Goal: Task Accomplishment & Management: Use online tool/utility

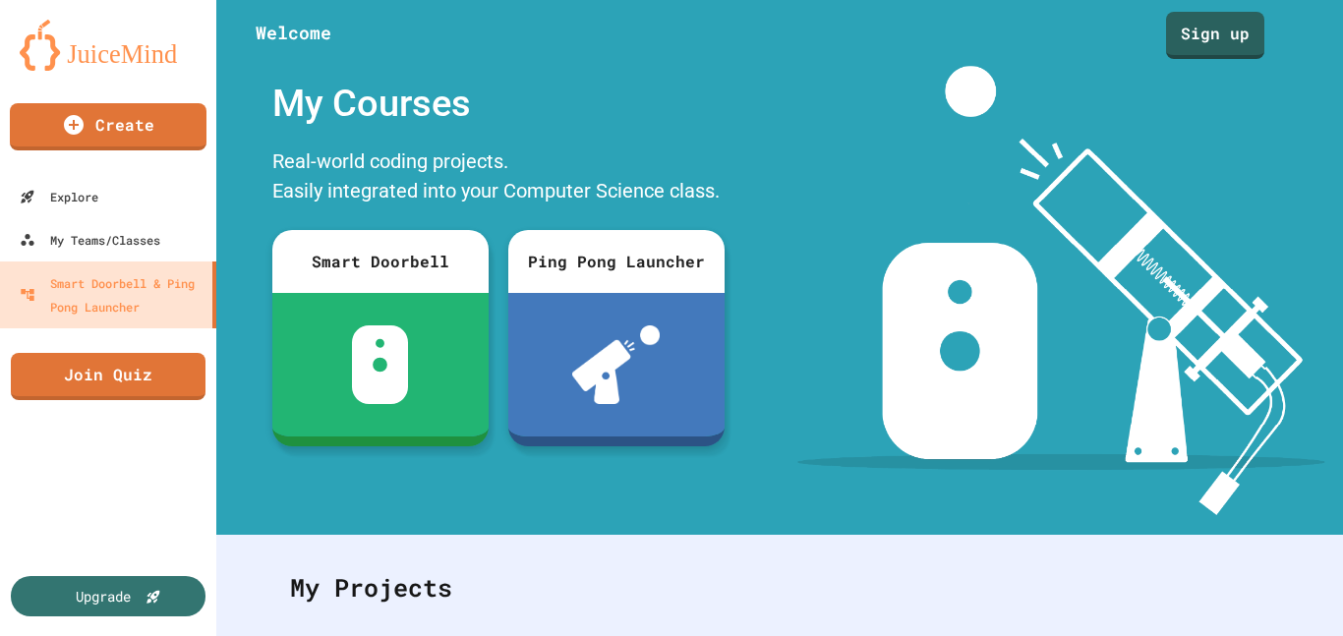
click at [55, 380] on link "Join Quiz" at bounding box center [108, 376] width 195 height 47
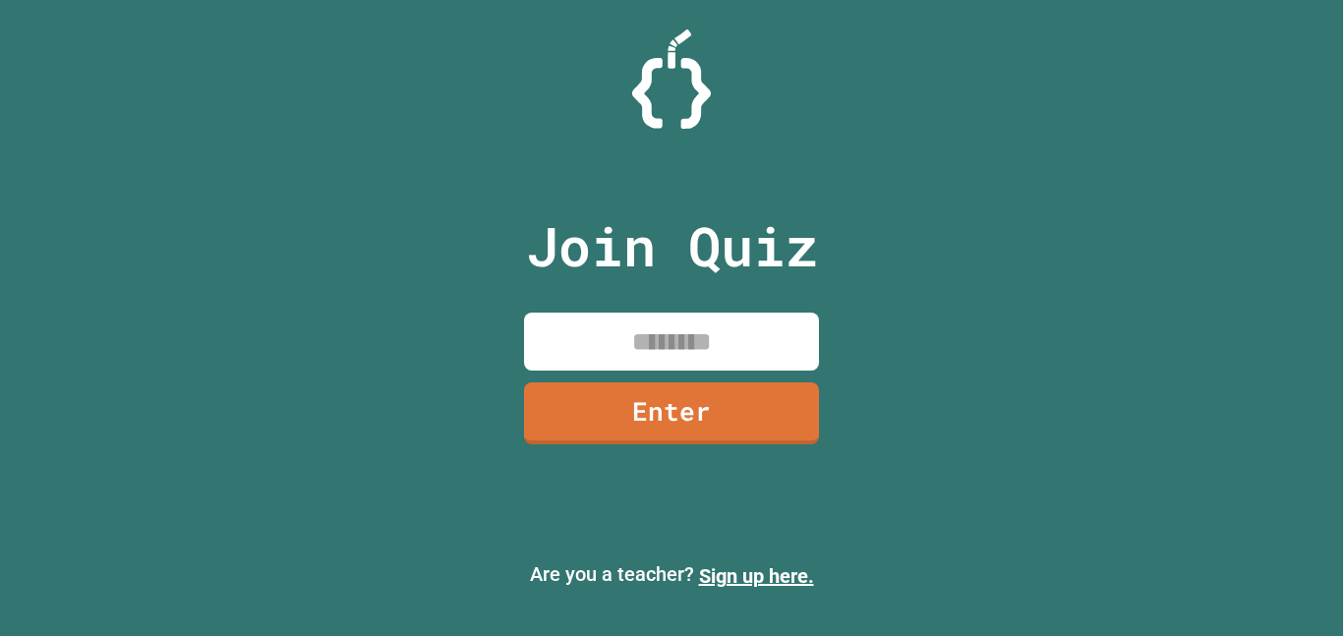
click at [566, 331] on input at bounding box center [671, 342] width 295 height 58
type input "*"
click at [863, 241] on div "Join Quiz Enter Are you a teacher? Sign up here." at bounding box center [671, 318] width 1343 height 636
click at [568, 338] on input at bounding box center [671, 342] width 295 height 58
click at [749, 422] on link "Enter" at bounding box center [671, 411] width 291 height 65
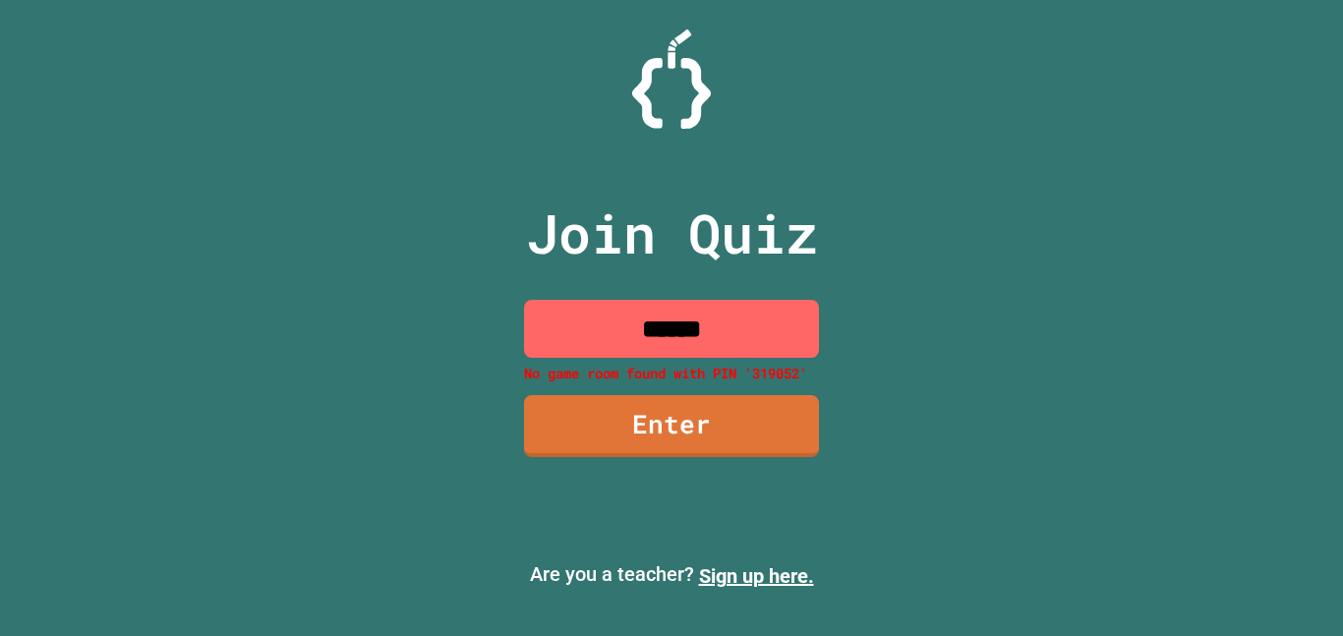
click at [690, 331] on input "******" at bounding box center [671, 329] width 295 height 58
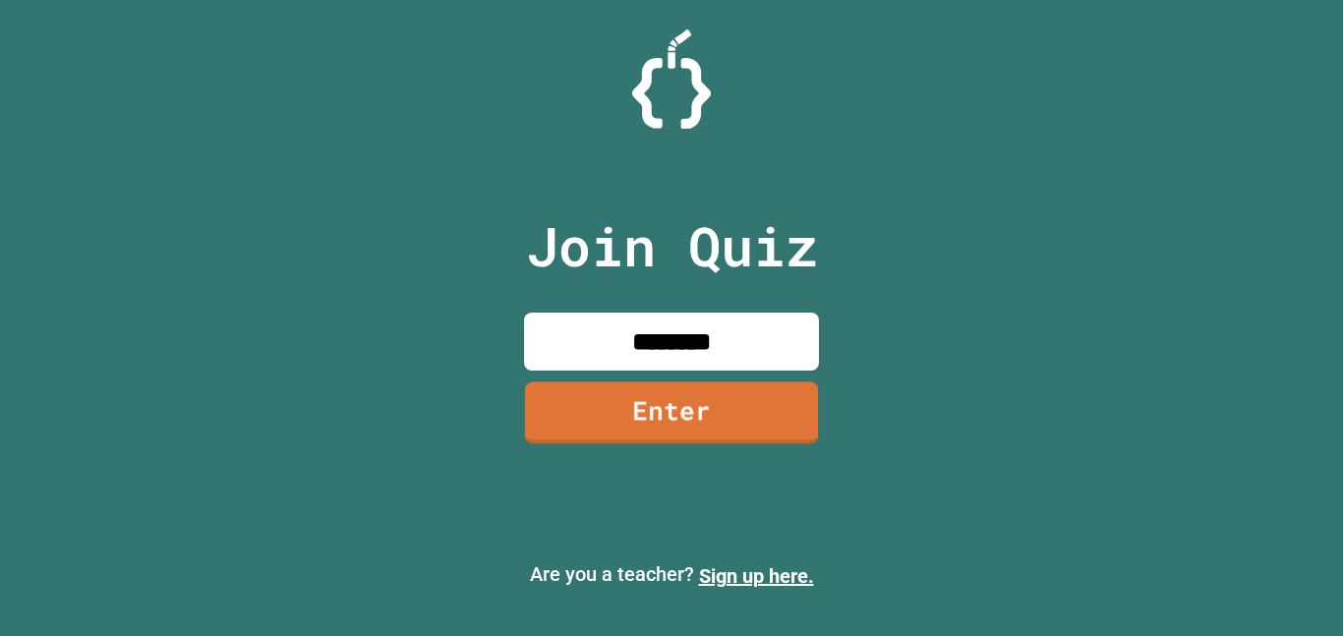
type input "********"
click at [958, 394] on div "Join Quiz ******** Enter Are you a teacher? Sign up here." at bounding box center [671, 318] width 1343 height 636
click at [657, 429] on link "Enter" at bounding box center [671, 411] width 291 height 65
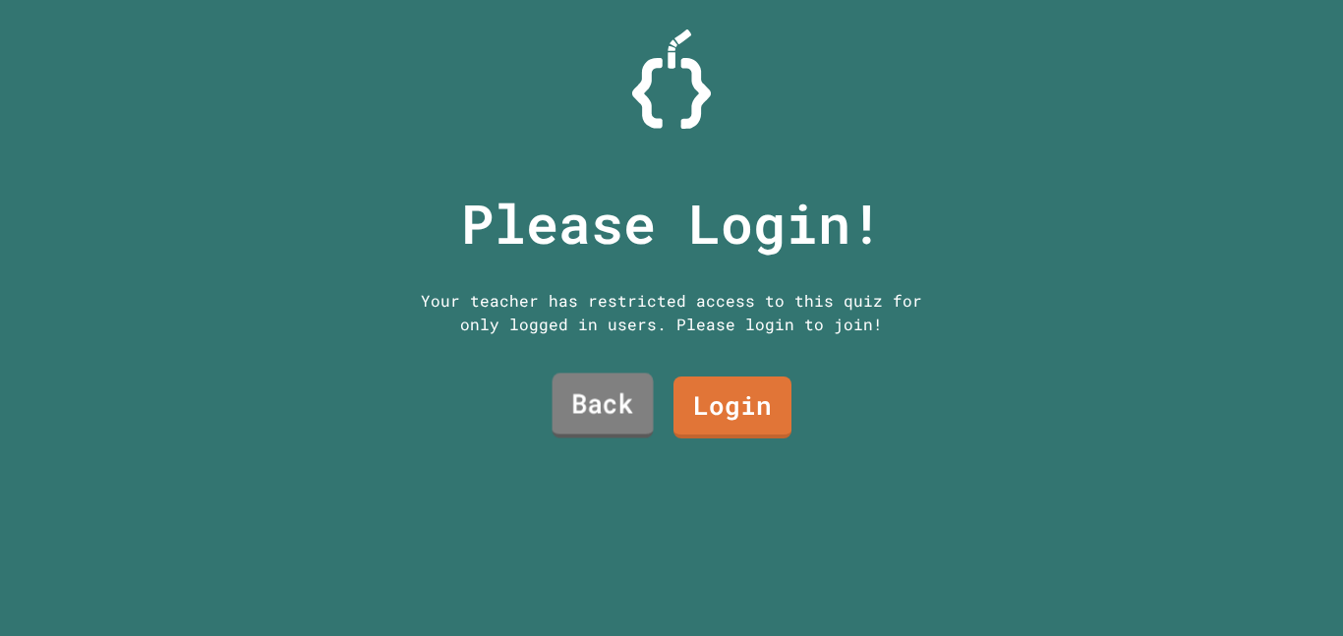
click at [579, 402] on link "Back" at bounding box center [603, 406] width 101 height 65
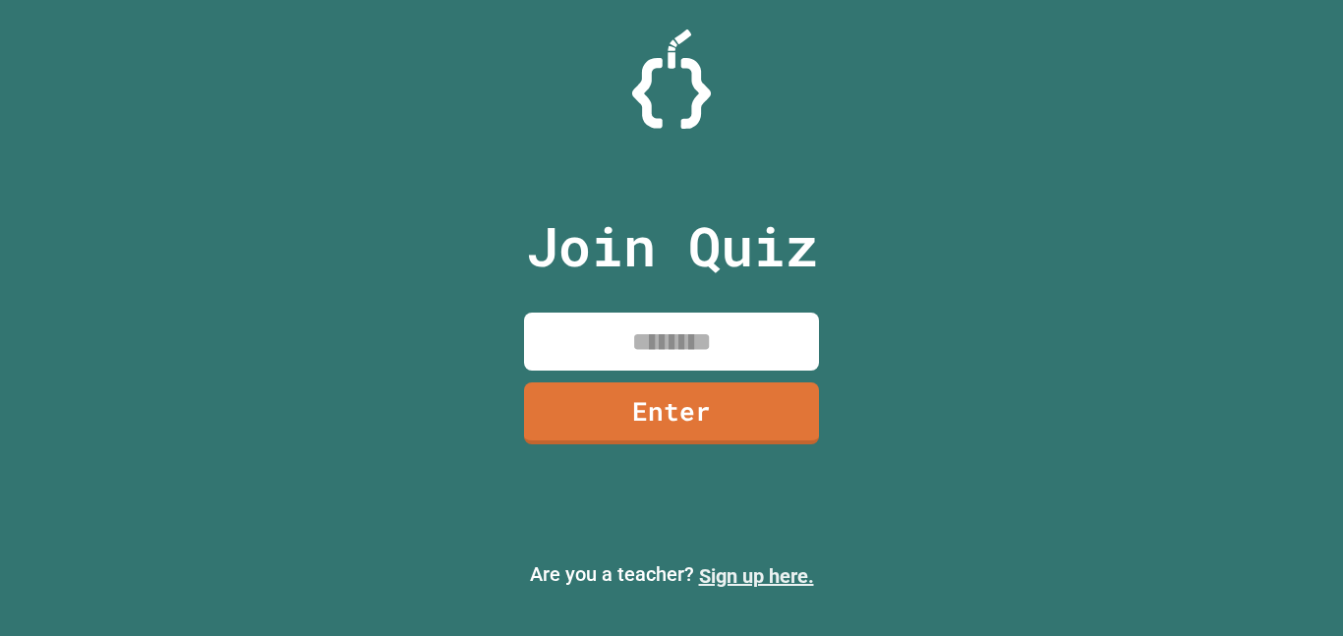
click at [729, 565] on link "Sign up here." at bounding box center [756, 577] width 115 height 24
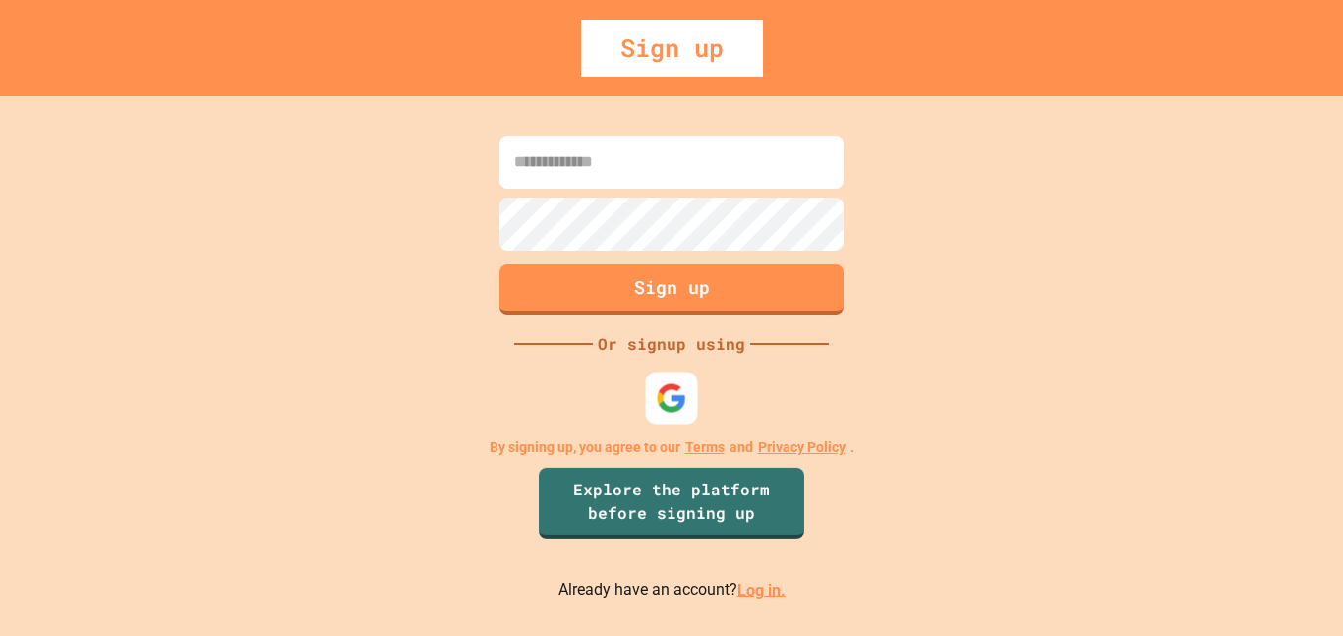
click at [648, 378] on div at bounding box center [672, 398] width 52 height 52
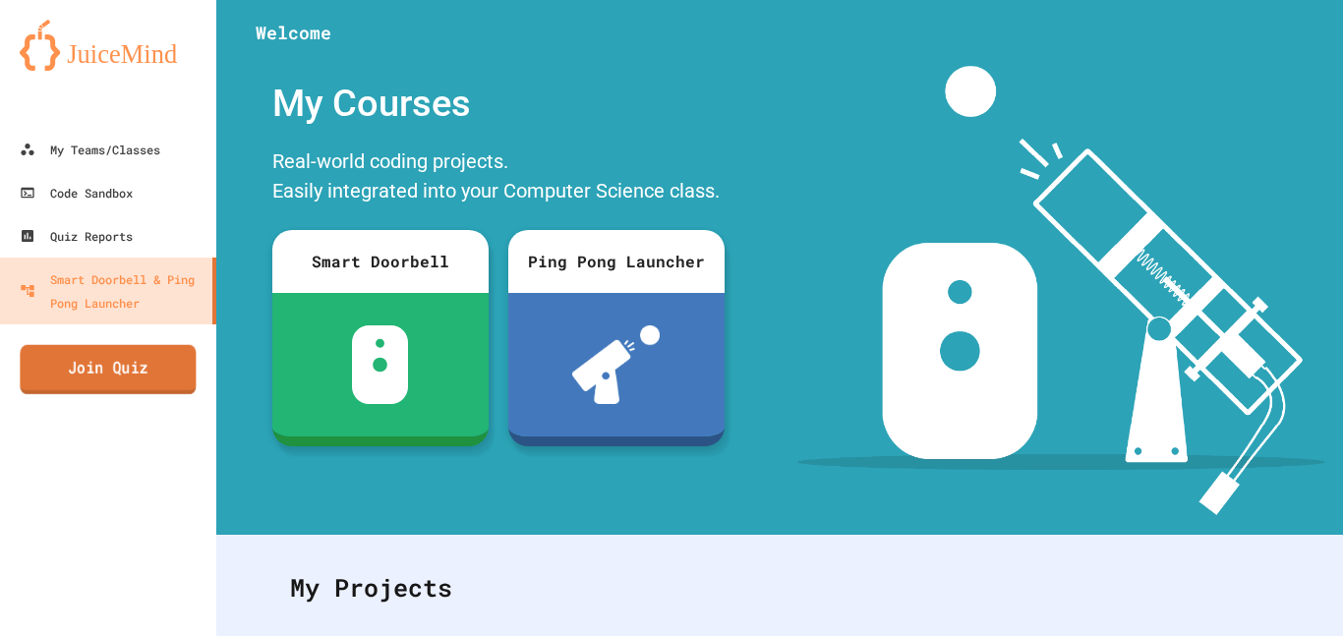
click at [162, 391] on link "Join Quiz" at bounding box center [108, 369] width 176 height 49
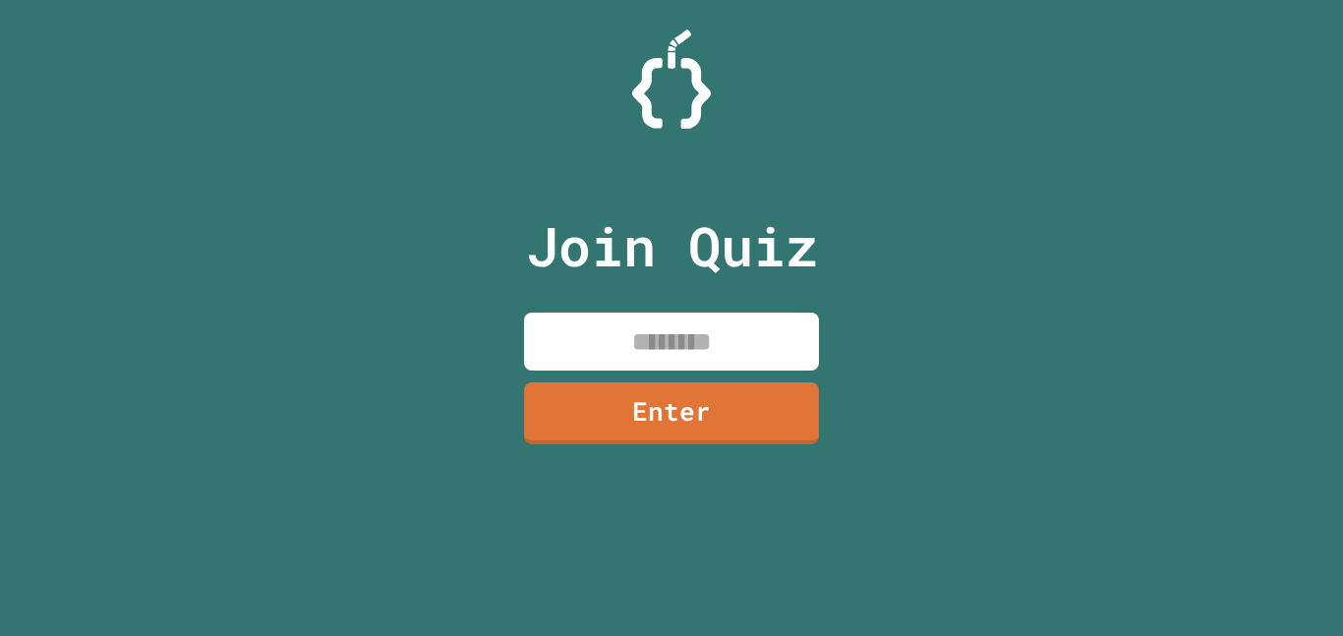
click at [620, 356] on input at bounding box center [671, 342] width 295 height 58
click at [622, 409] on link "Enter" at bounding box center [671, 414] width 295 height 62
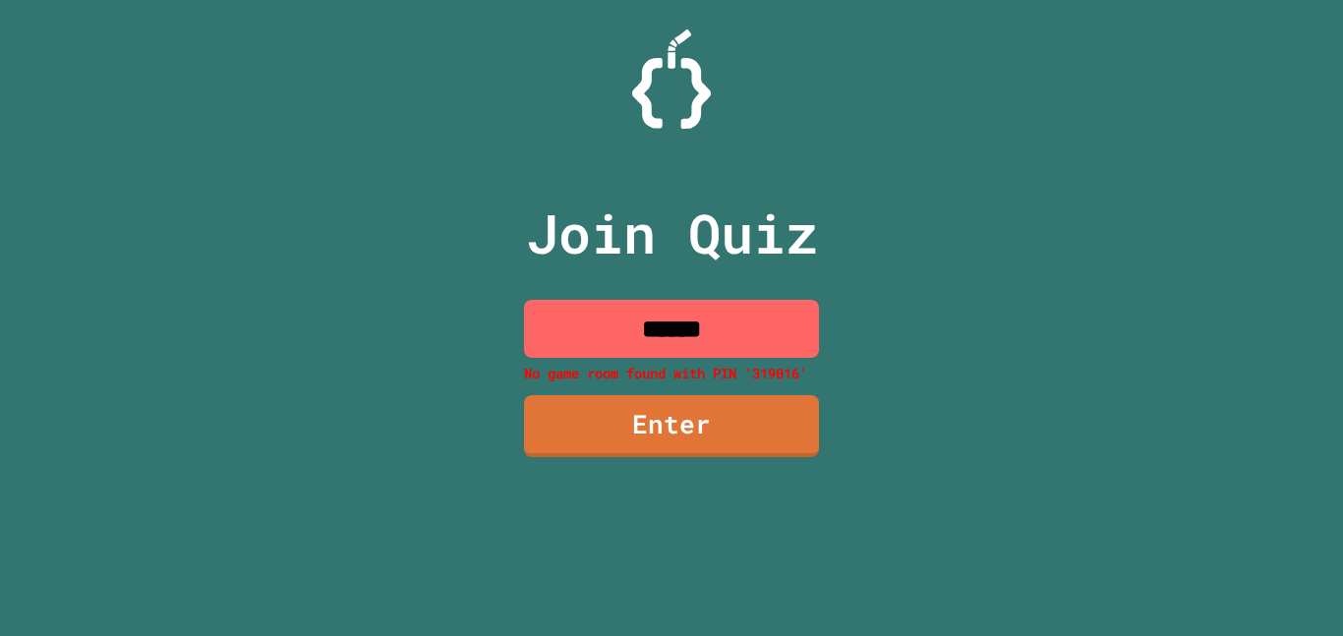
click at [683, 327] on input "******" at bounding box center [671, 329] width 295 height 58
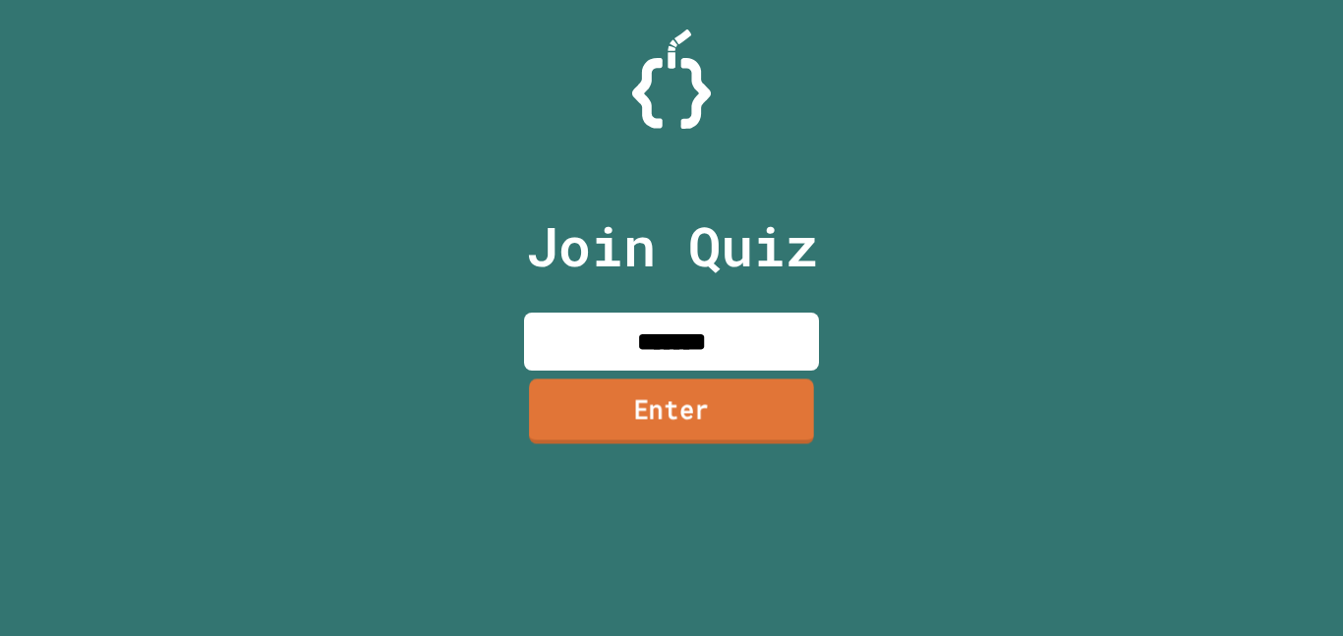
click at [671, 425] on link "Enter" at bounding box center [671, 411] width 285 height 65
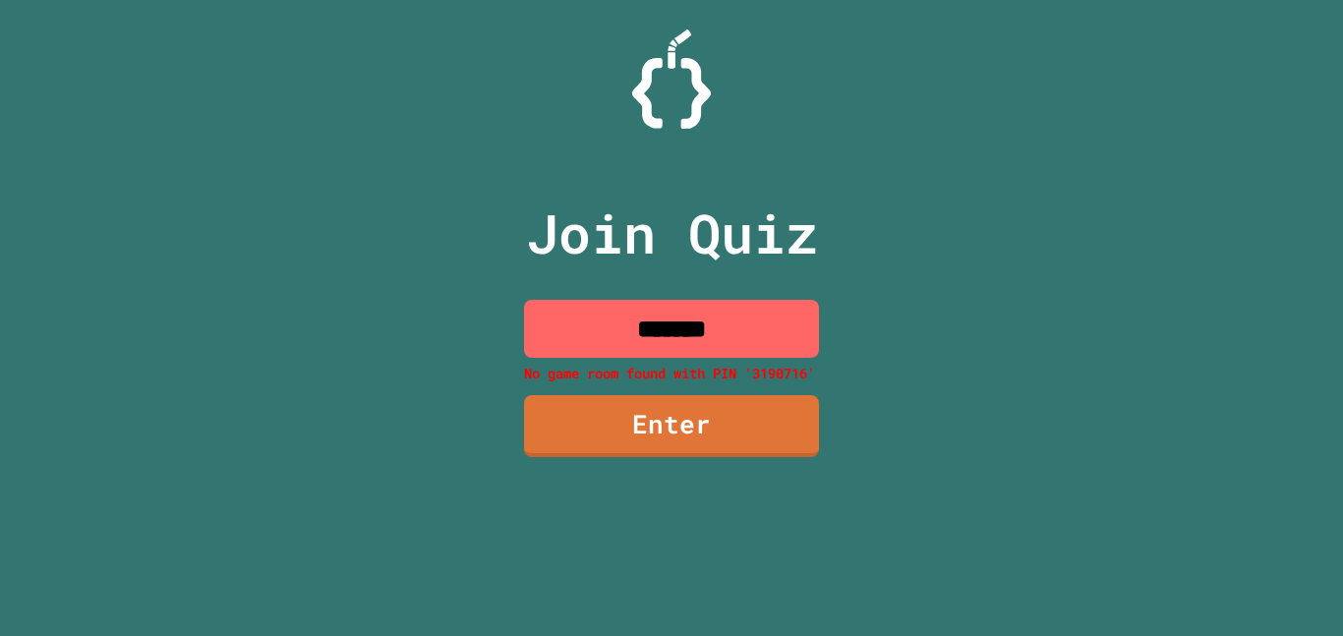
click at [693, 334] on input "*******" at bounding box center [671, 329] width 295 height 58
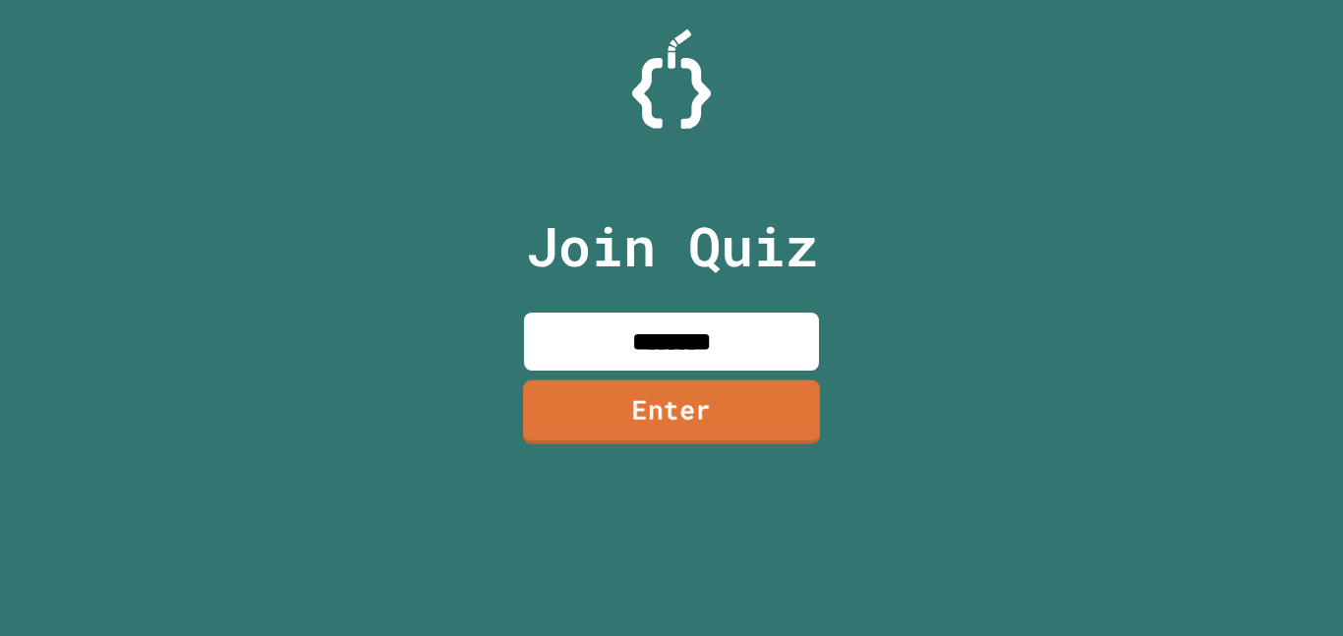
type input "********"
click at [729, 437] on link "Enter" at bounding box center [672, 412] width 300 height 65
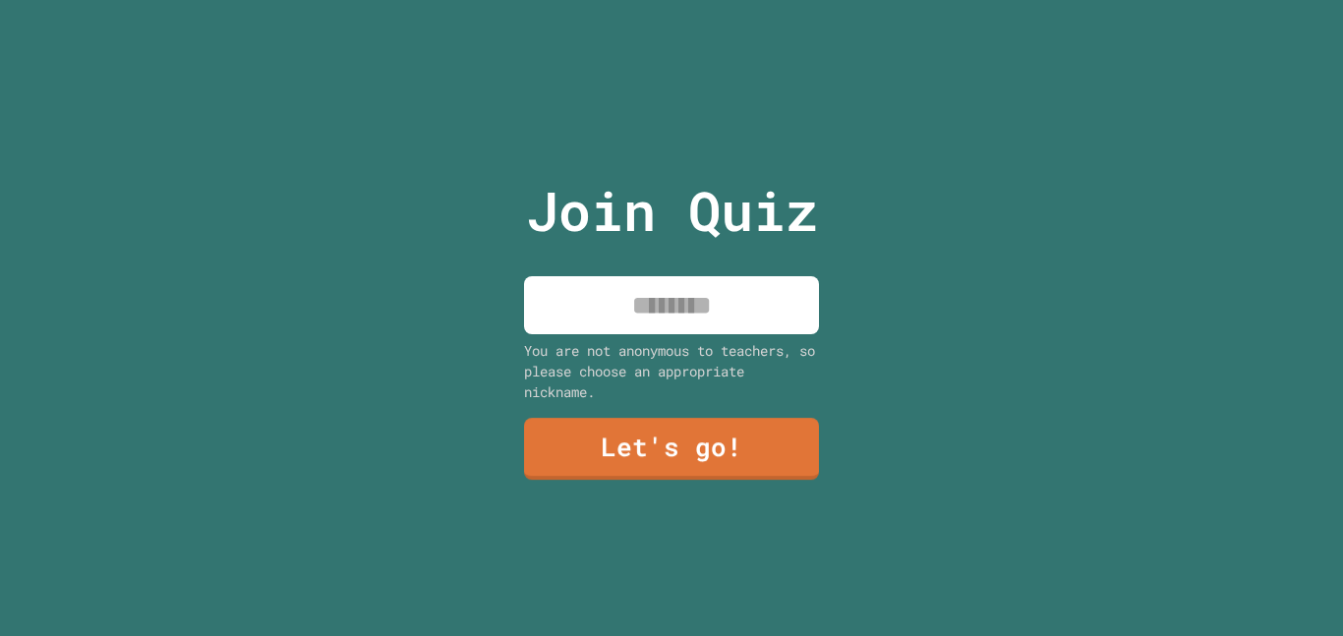
click at [656, 308] on input at bounding box center [671, 305] width 295 height 58
click at [660, 306] on input "***" at bounding box center [671, 305] width 295 height 58
type input "***"
click at [754, 457] on link "Let's go!" at bounding box center [671, 447] width 295 height 65
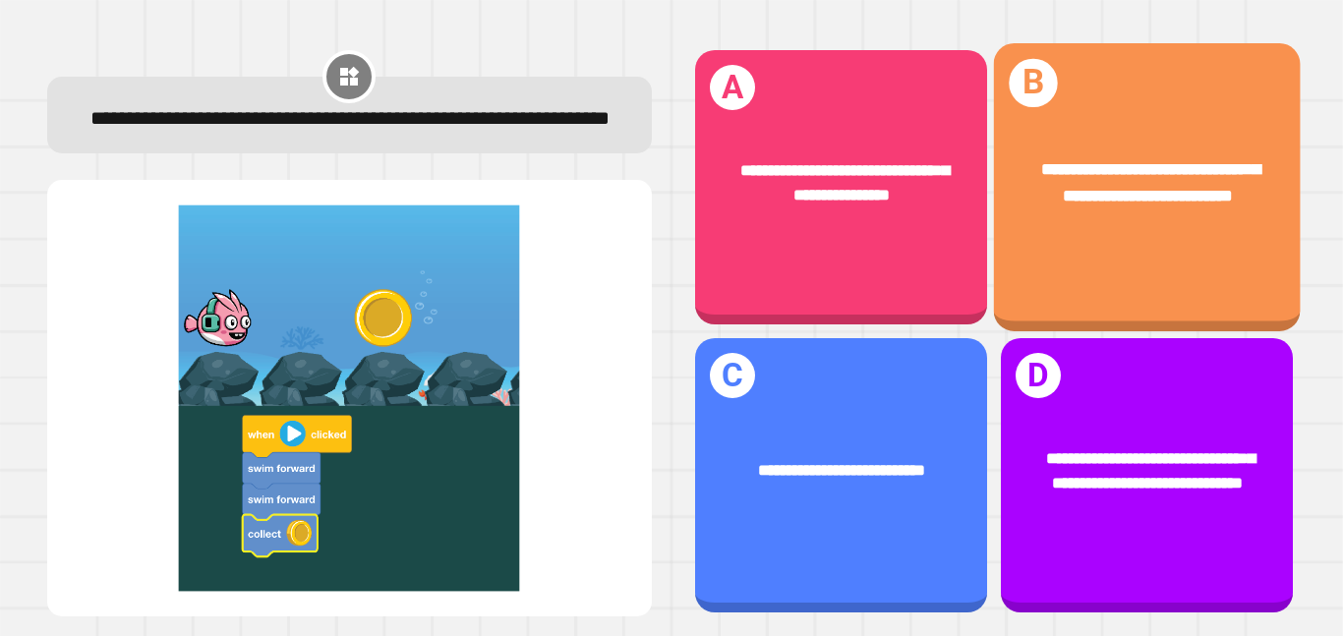
click at [1107, 249] on div "**********" at bounding box center [1146, 187] width 307 height 288
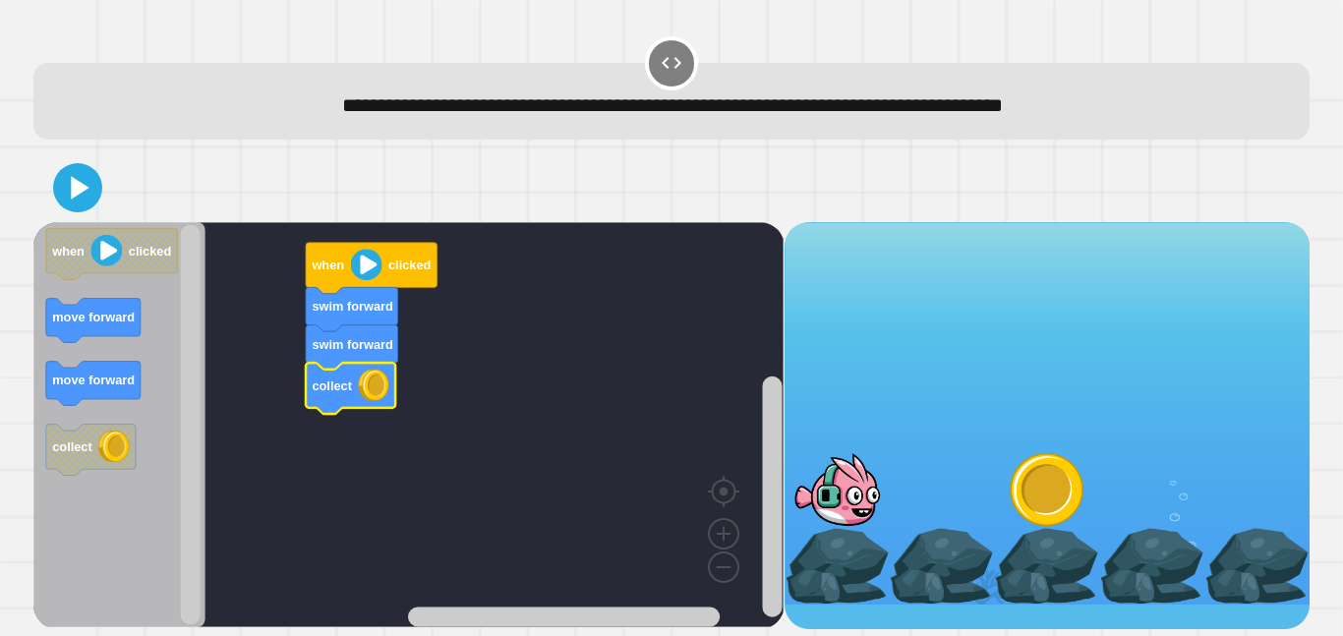
click at [67, 187] on icon at bounding box center [77, 187] width 39 height 39
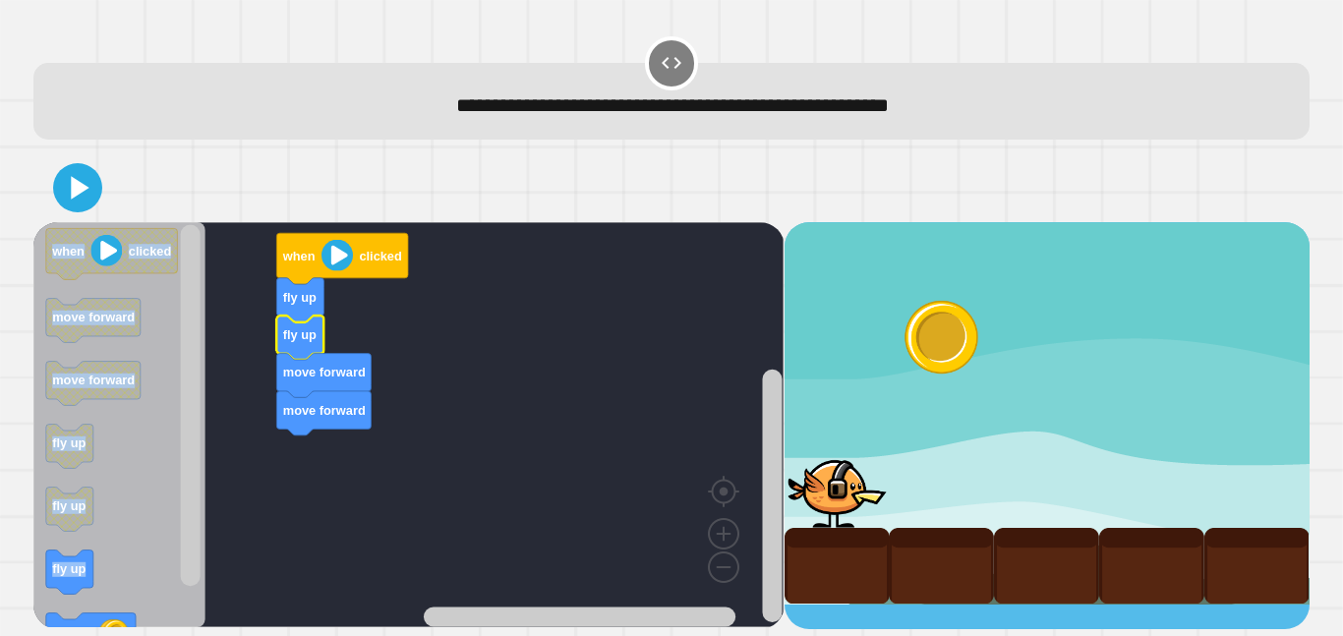
click at [78, 624] on div "when clicked fly up fly up move forward move forward when clicked move forward …" at bounding box center [671, 392] width 1289 height 490
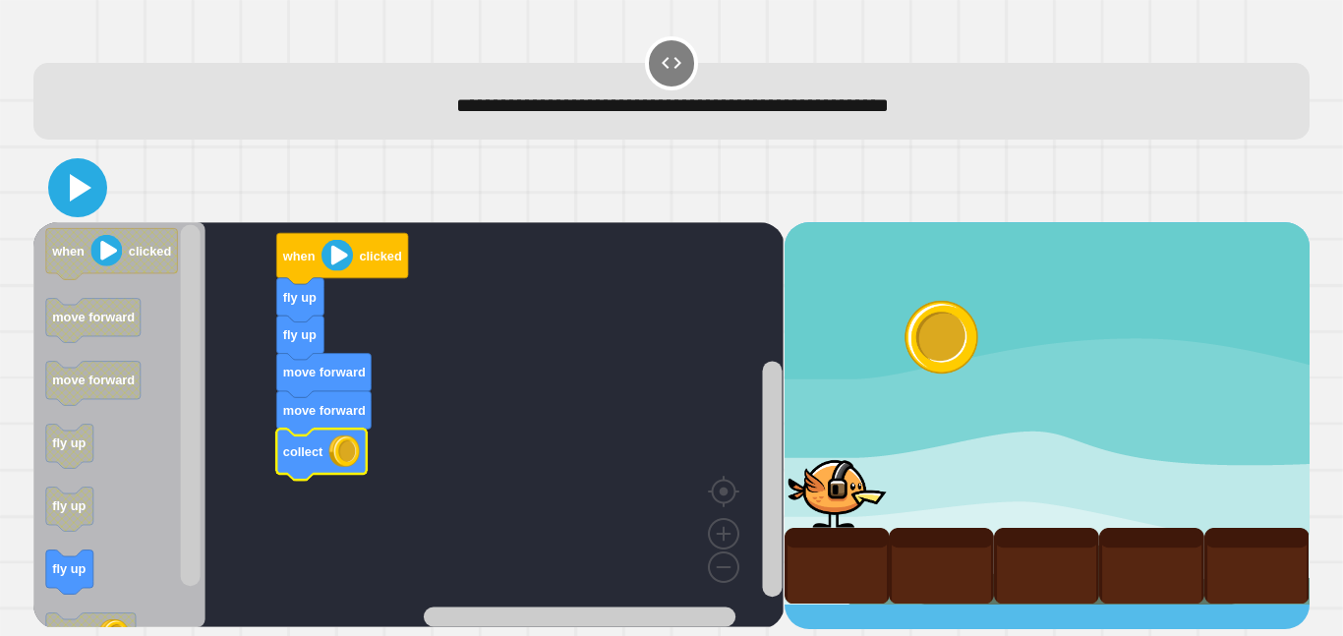
click at [98, 183] on icon at bounding box center [77, 187] width 47 height 47
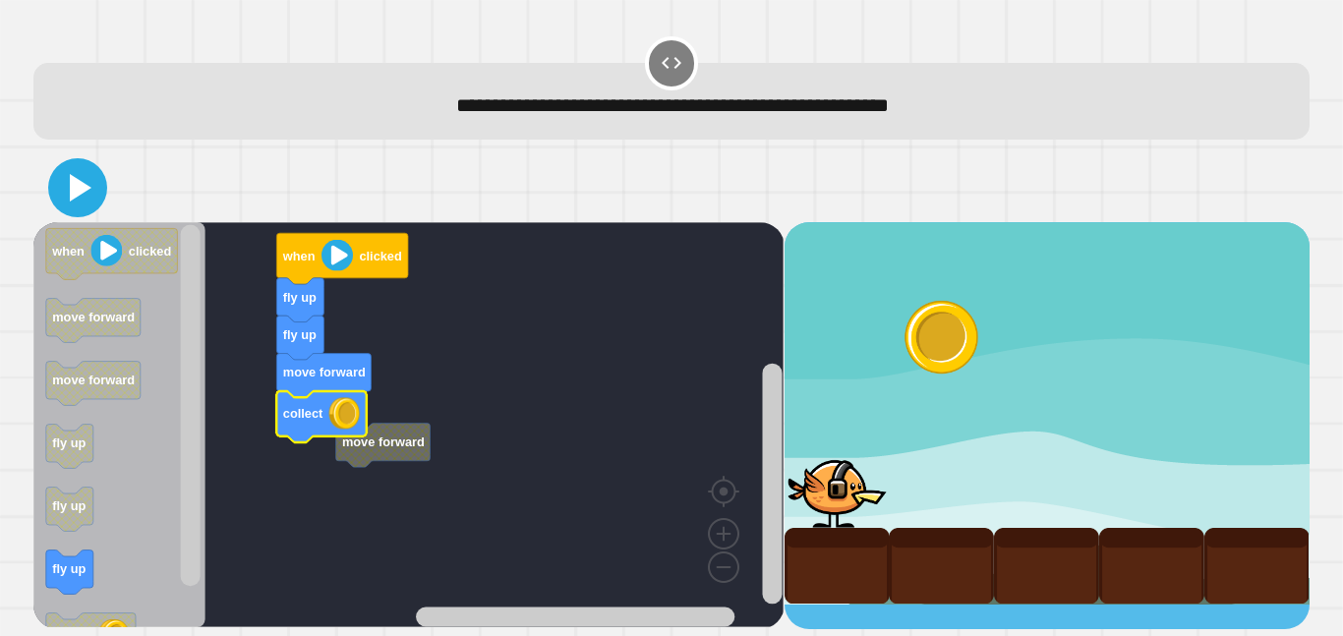
click at [77, 197] on icon at bounding box center [81, 188] width 22 height 28
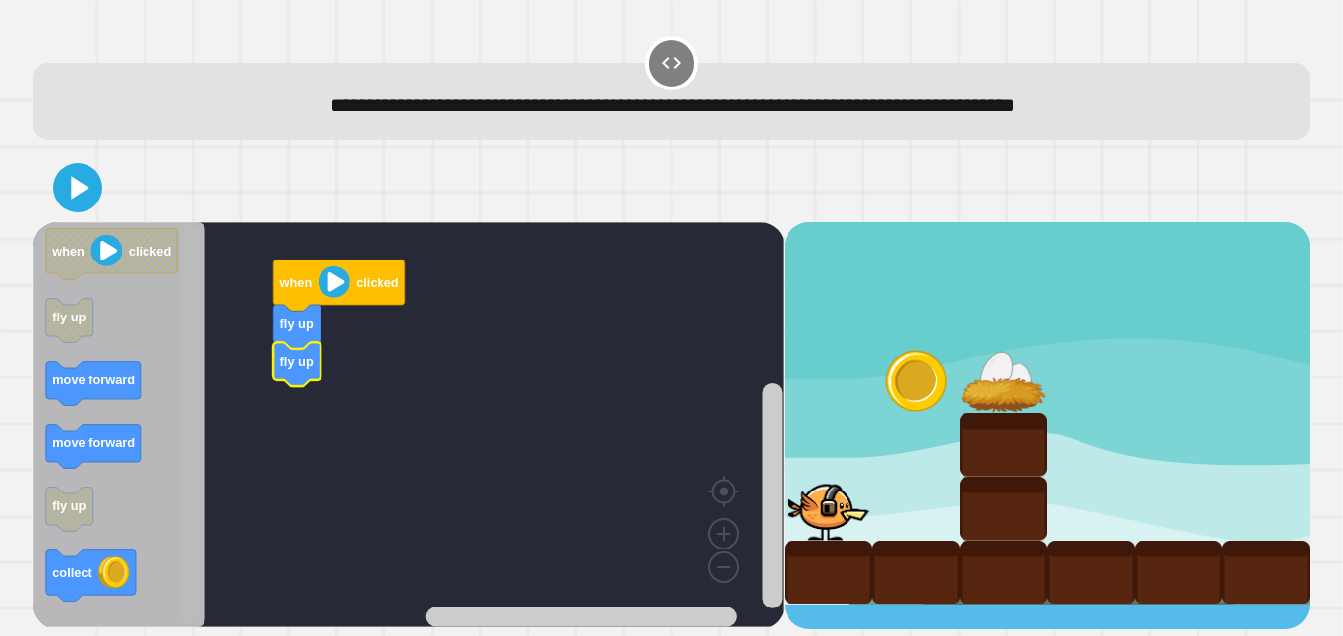
click at [181, 593] on rect "Blockly Workspace" at bounding box center [191, 425] width 20 height 400
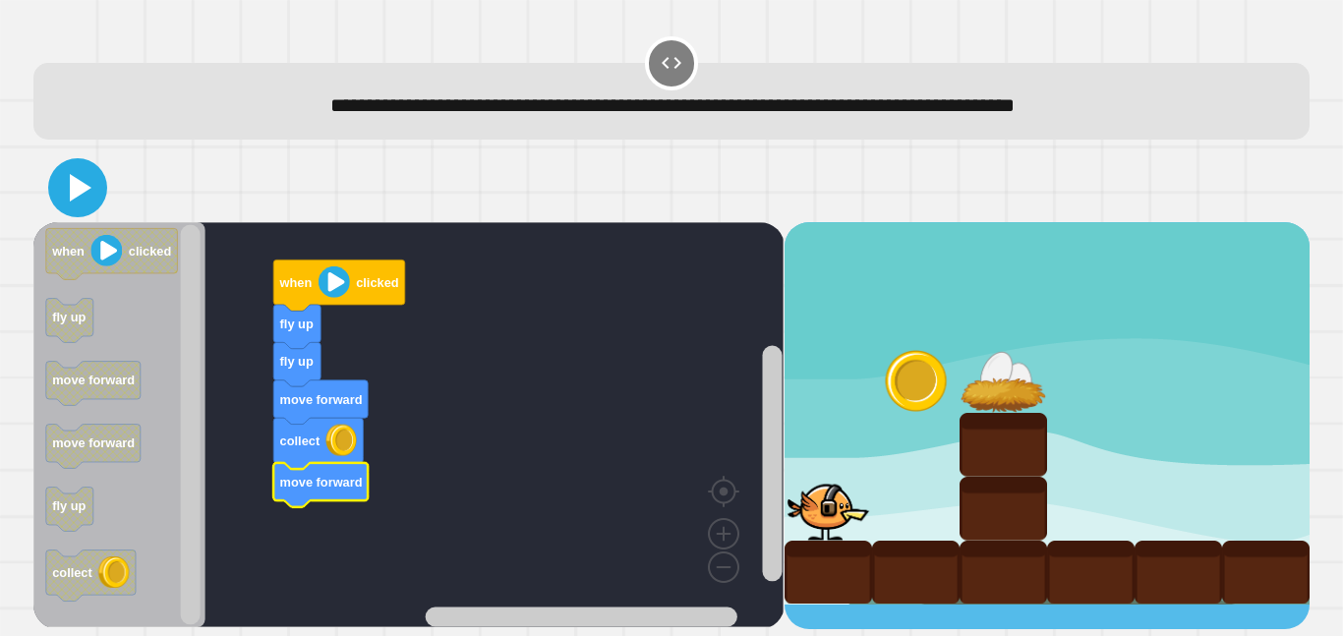
click at [89, 203] on icon at bounding box center [77, 187] width 47 height 47
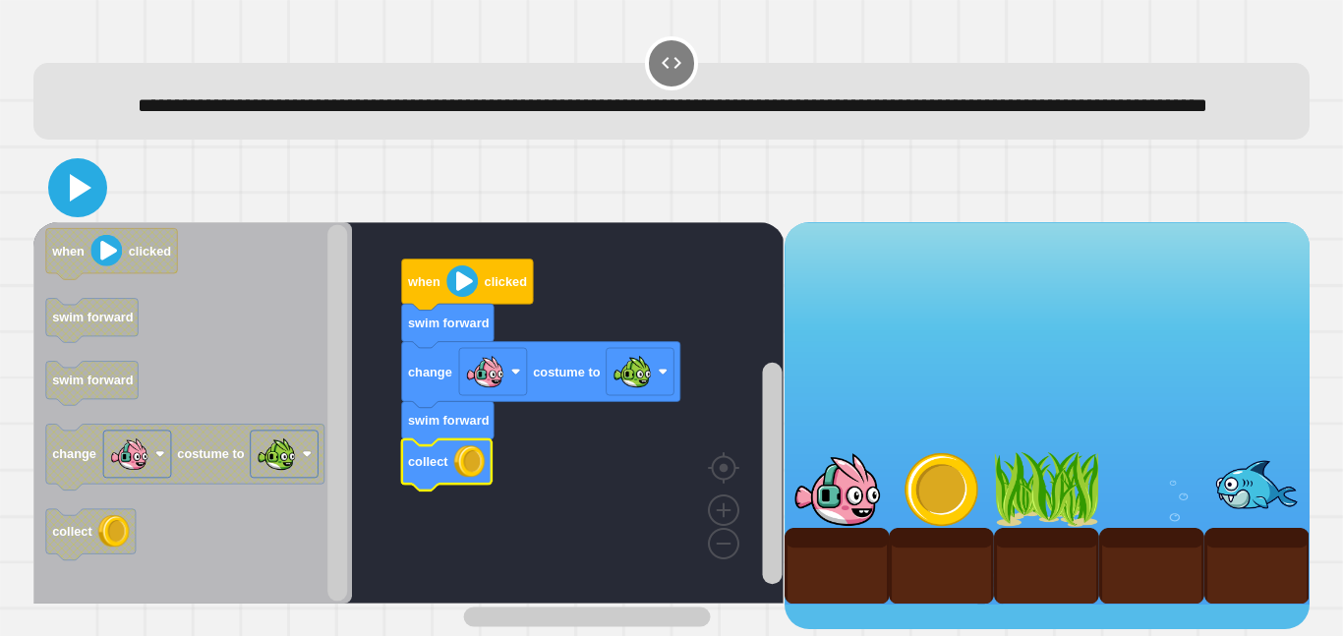
click at [82, 211] on icon at bounding box center [77, 187] width 47 height 47
click at [97, 211] on icon at bounding box center [77, 187] width 47 height 47
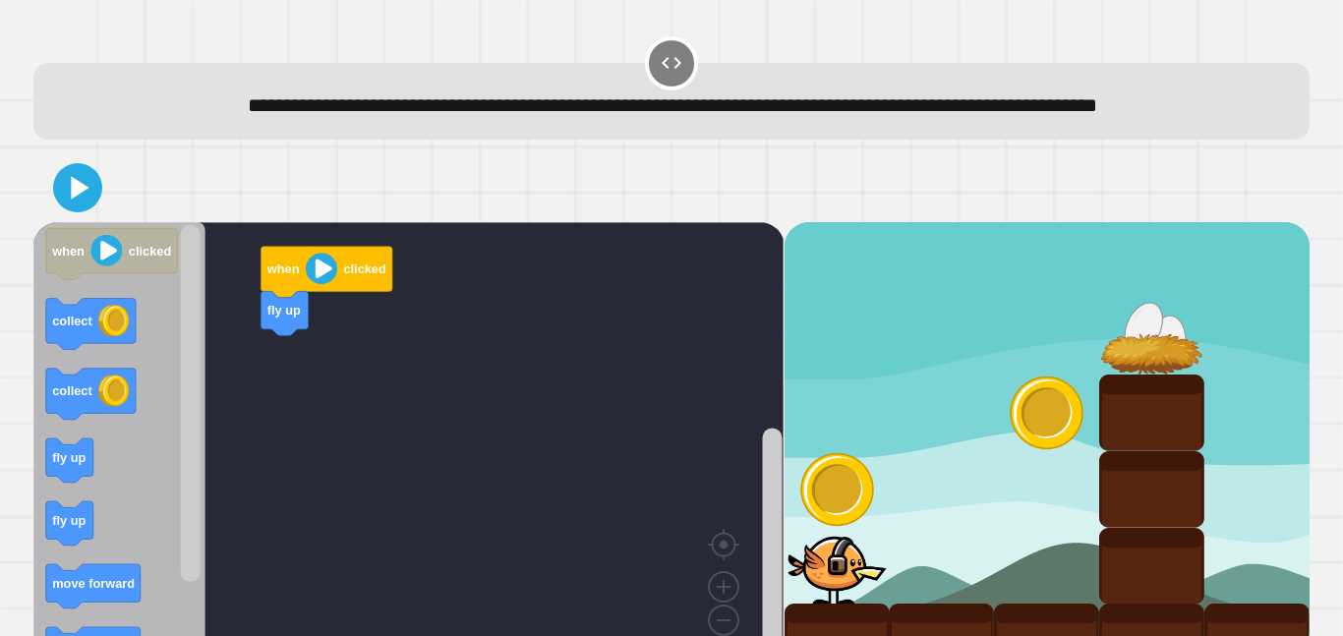
scroll to position [85, 0]
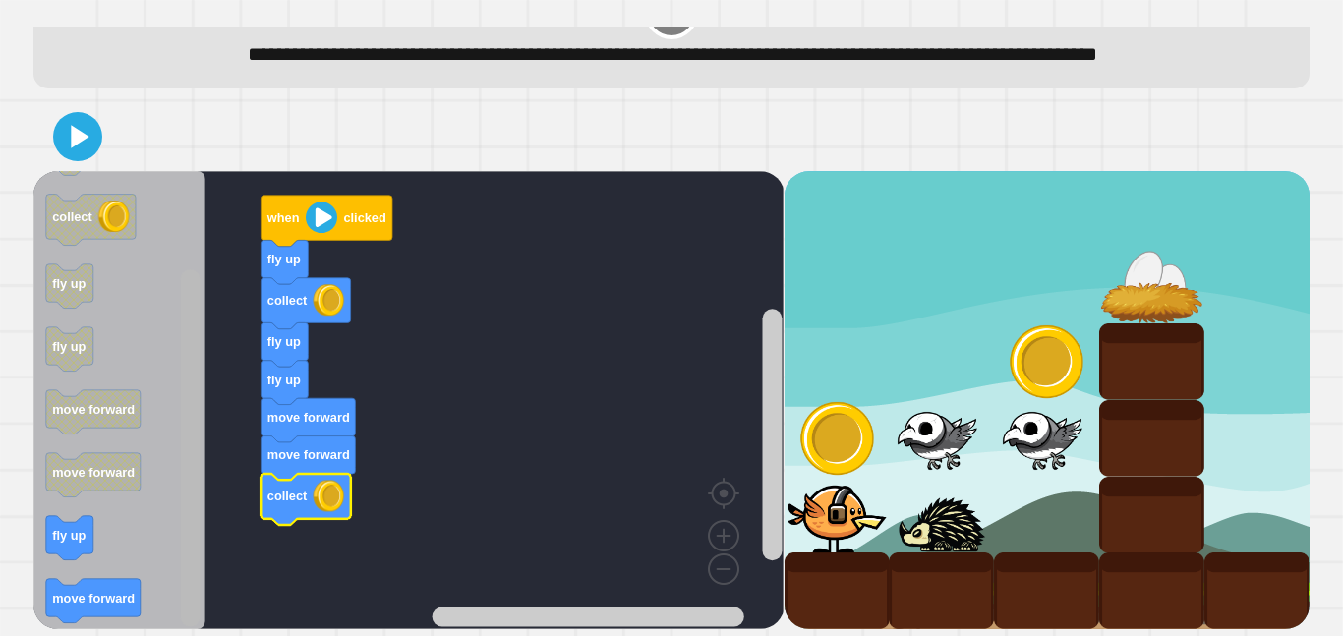
click at [174, 592] on div "fly up collect fly up fly up move forward move forward collect when clicked whe…" at bounding box center [408, 400] width 750 height 458
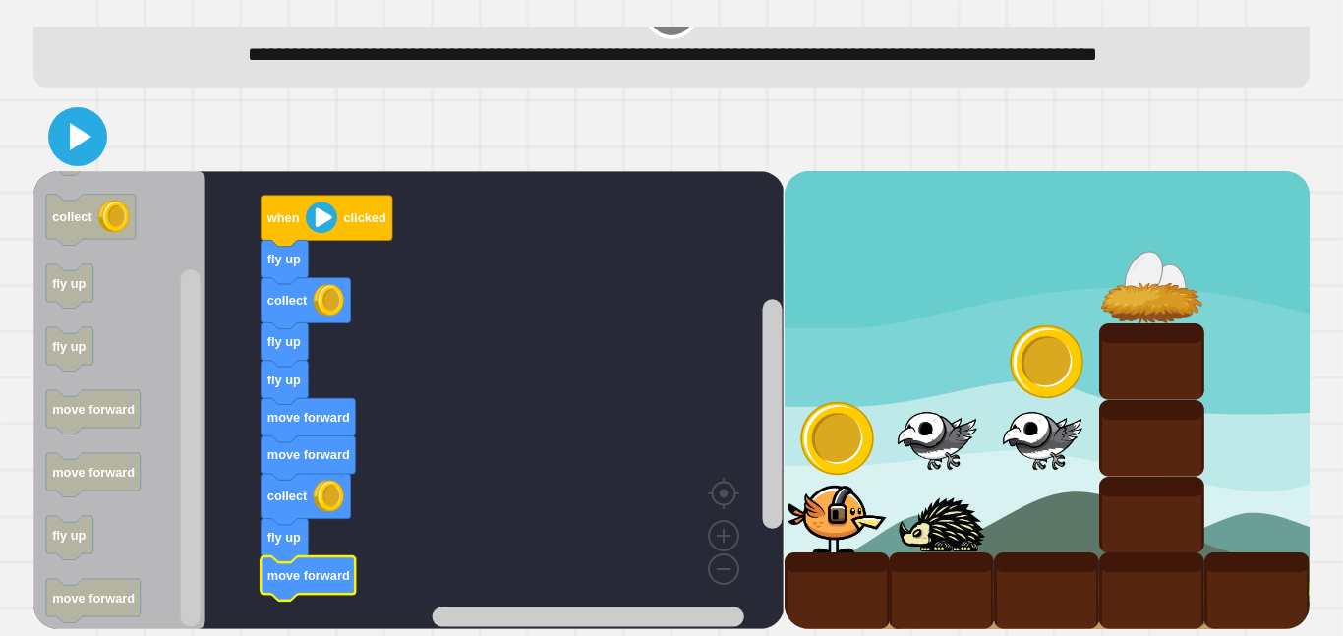
click at [75, 120] on icon at bounding box center [77, 136] width 47 height 47
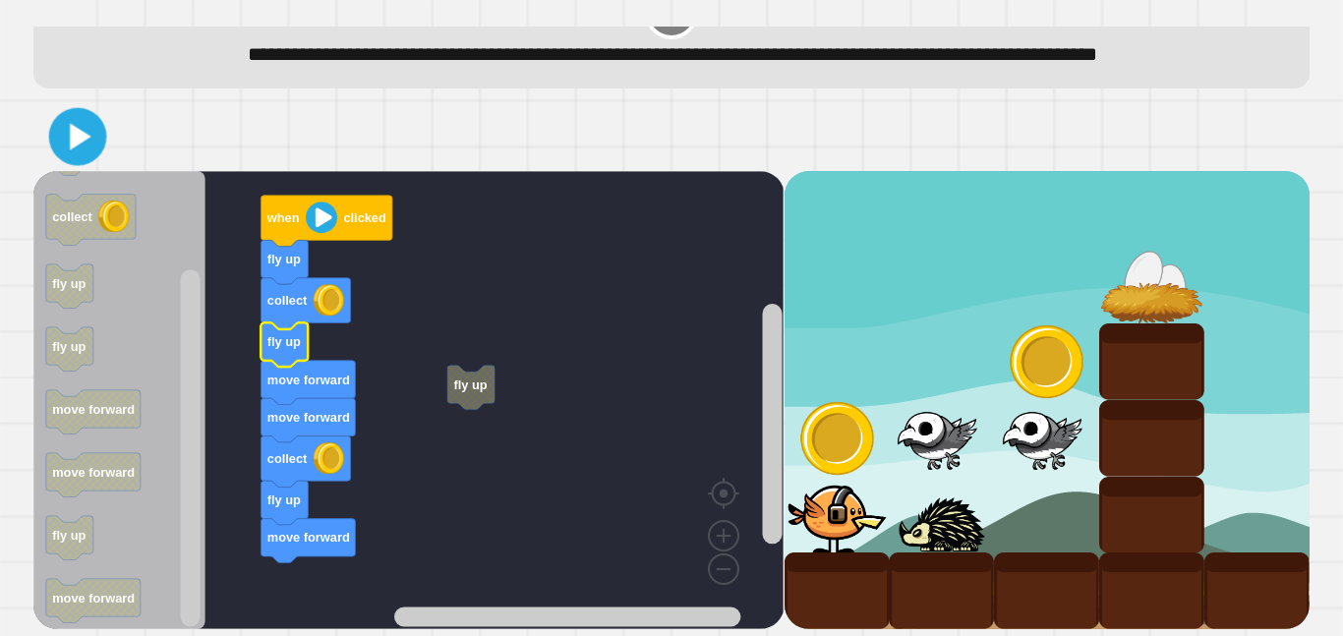
click at [91, 141] on icon at bounding box center [78, 137] width 46 height 46
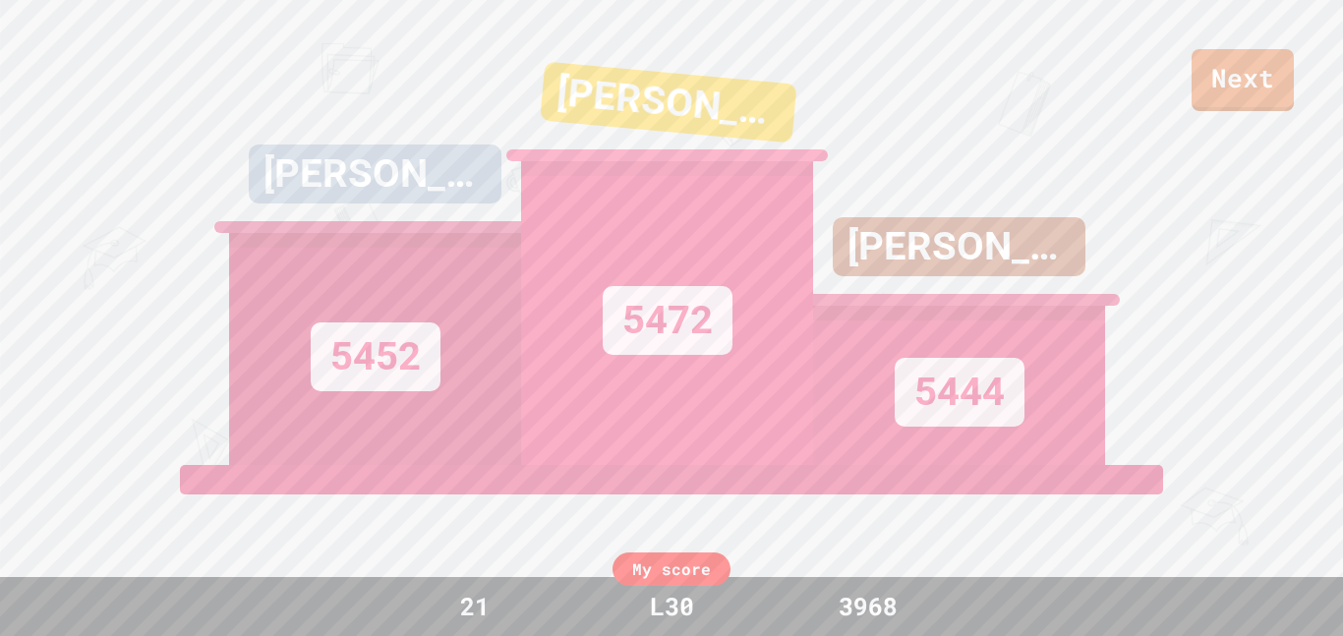
click at [1267, 56] on link "Next" at bounding box center [1243, 80] width 102 height 62
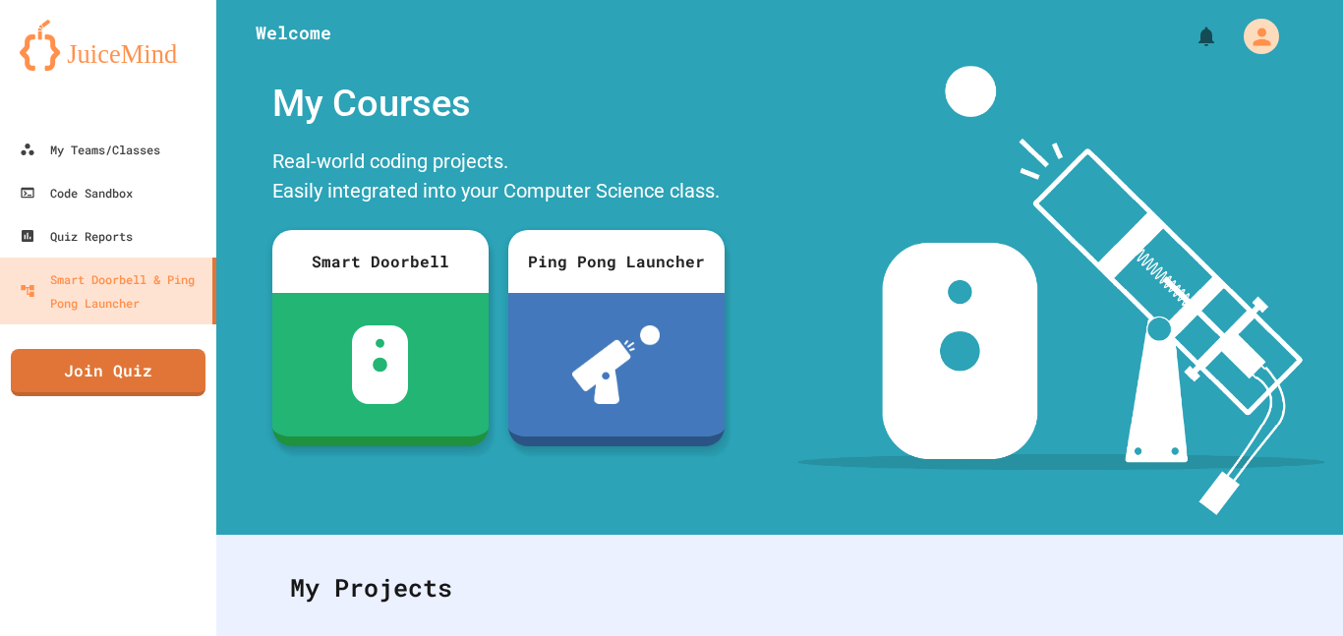
click at [95, 397] on div "My Teams/Classes Code Sandbox Quiz Reports Smart Doorbell & Ping Pong Launcher …" at bounding box center [108, 318] width 216 height 636
click at [94, 384] on link "Join Quiz" at bounding box center [108, 369] width 185 height 49
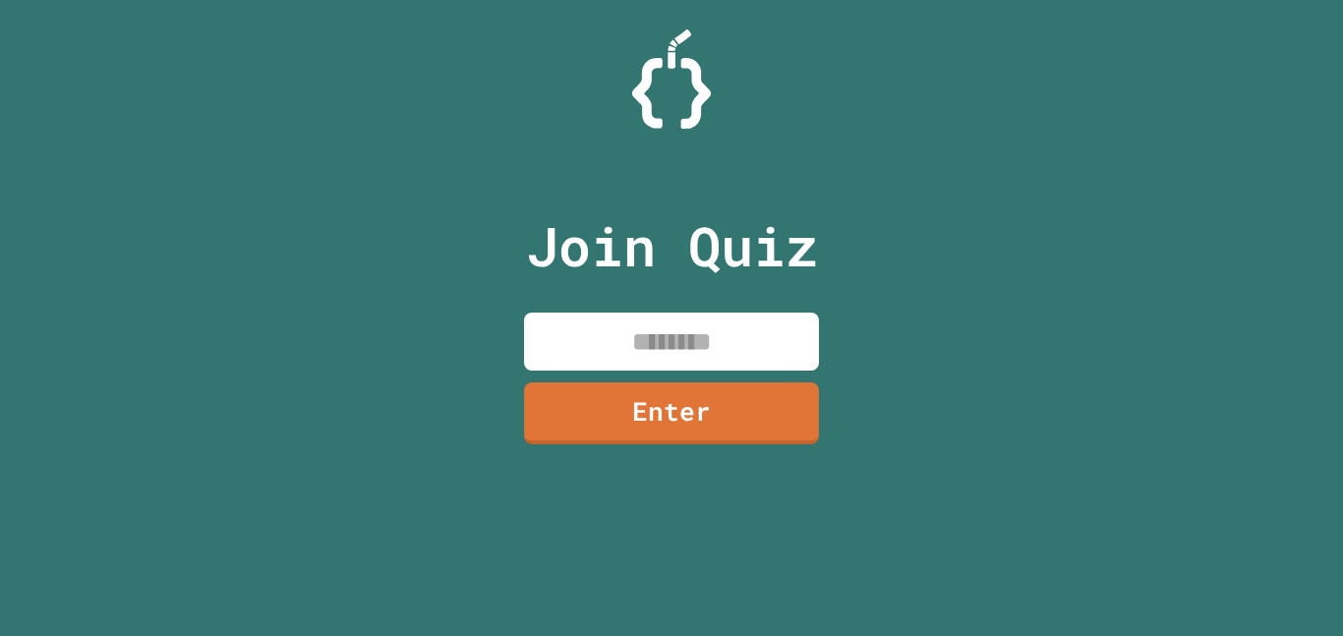
click at [608, 350] on input at bounding box center [671, 342] width 295 height 58
paste input
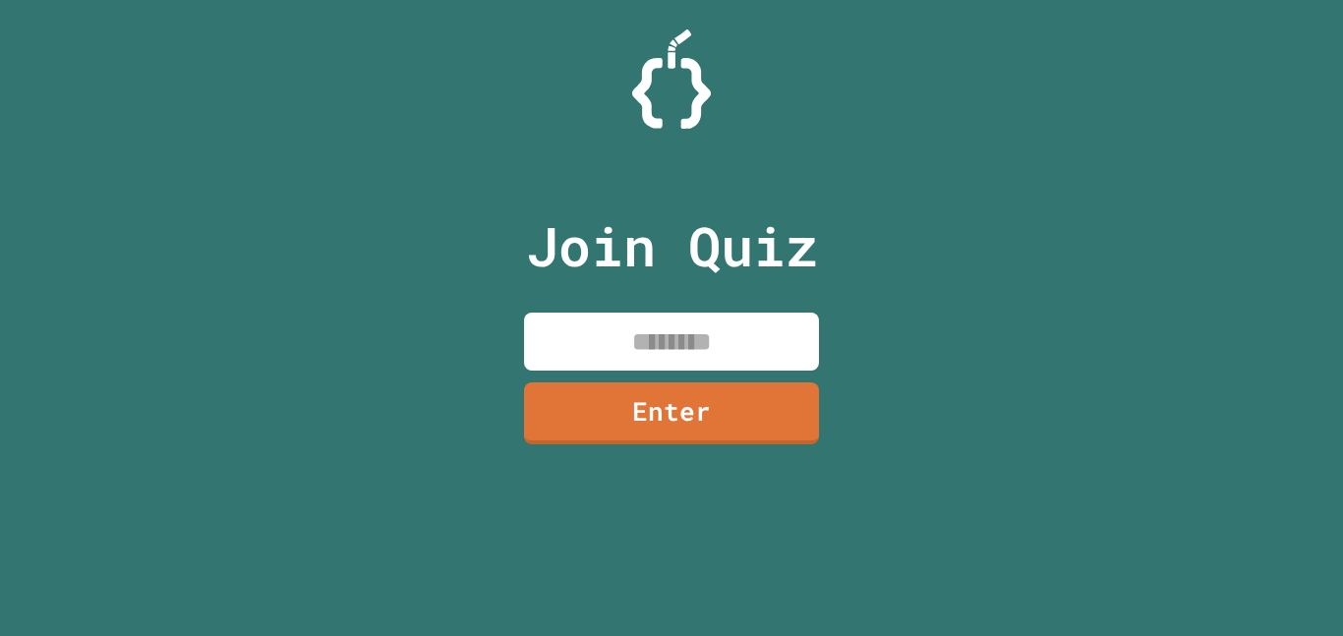
paste input
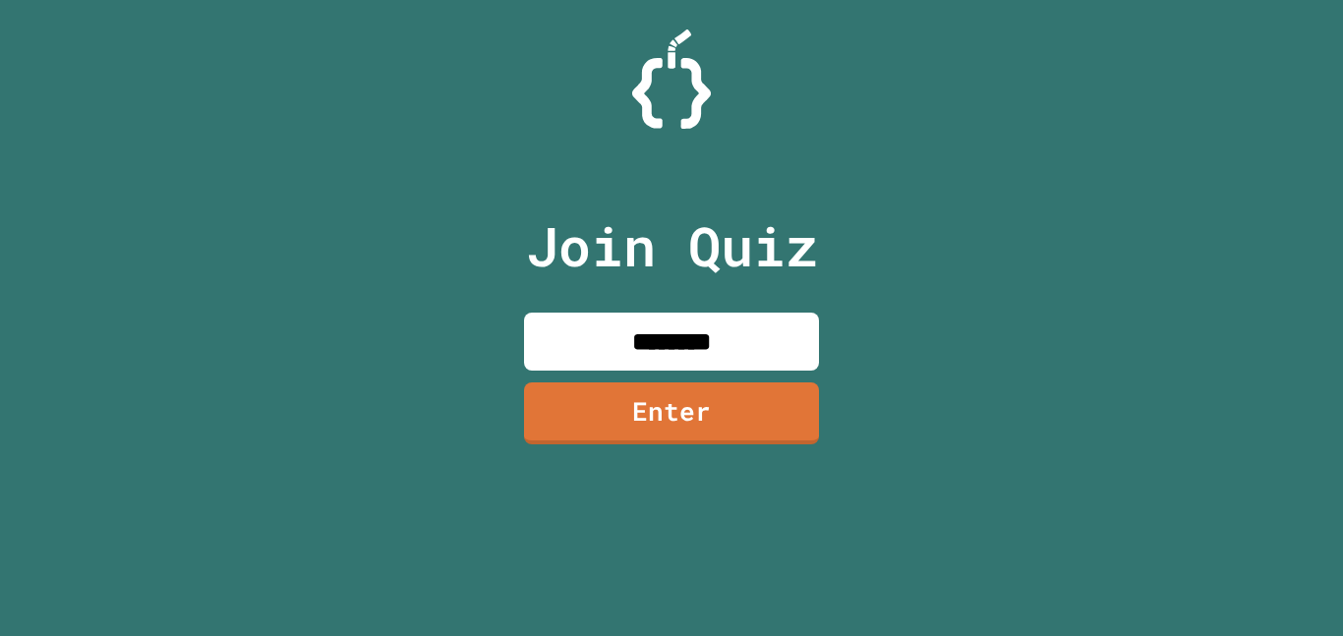
type input "********"
click at [640, 468] on div "Join Quiz ******** Enter" at bounding box center [671, 318] width 331 height 538
click at [613, 422] on link "Enter" at bounding box center [671, 414] width 295 height 62
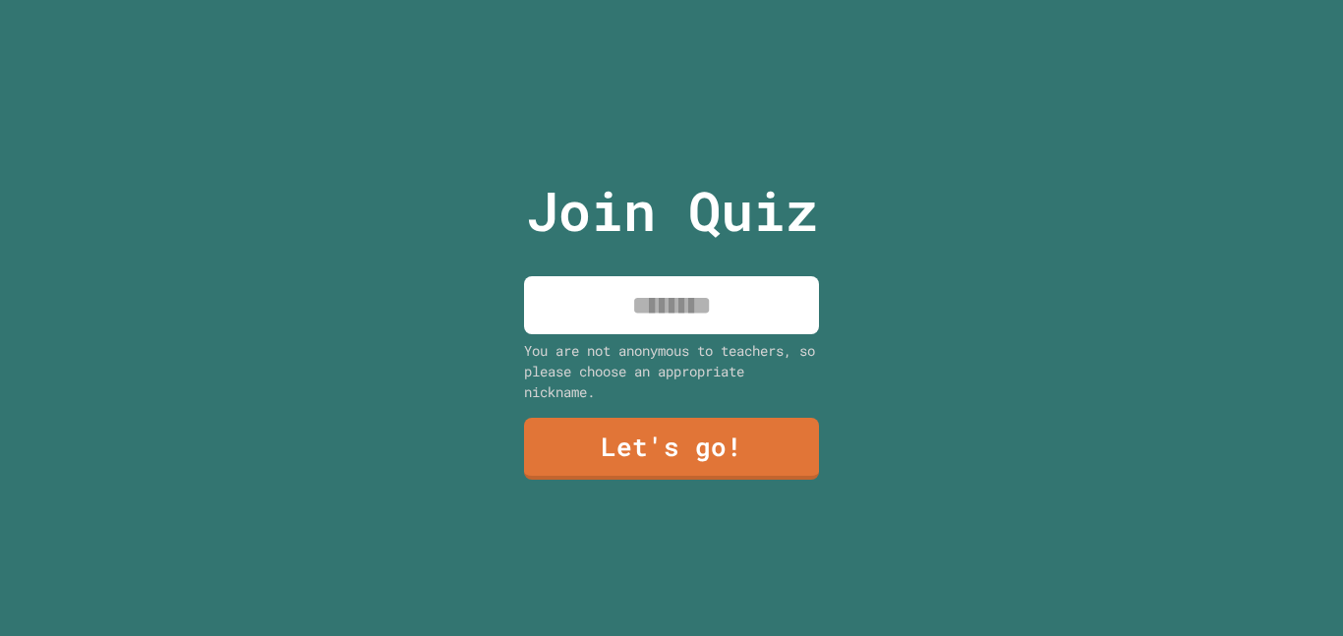
click at [716, 325] on input at bounding box center [671, 305] width 295 height 58
type input "***"
click at [573, 436] on link "Let's go!" at bounding box center [671, 449] width 295 height 62
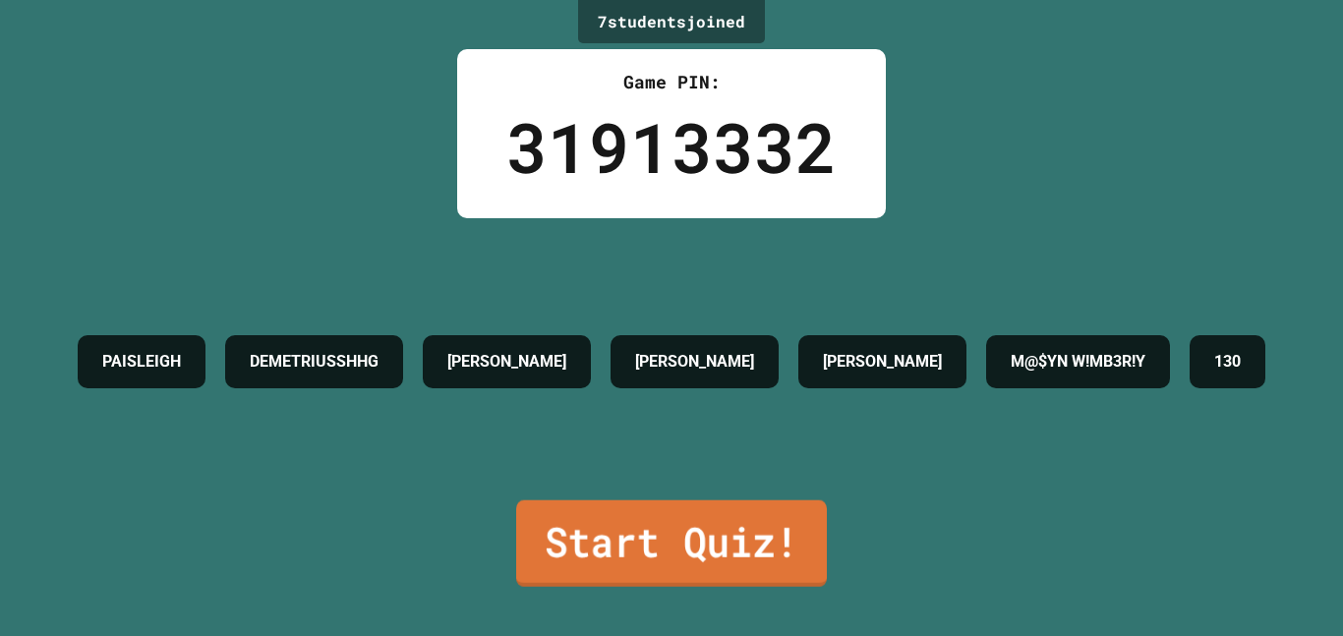
click at [703, 526] on link "Start Quiz!" at bounding box center [671, 544] width 311 height 87
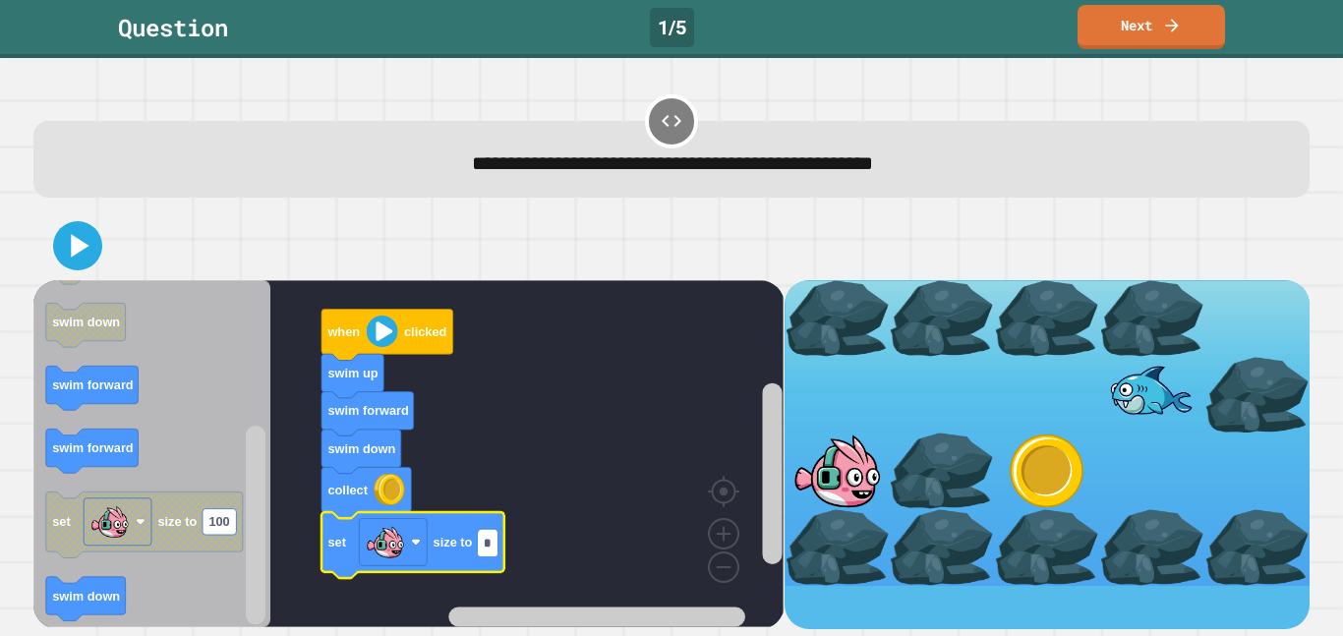
type input "**"
click at [68, 596] on text "swim down" at bounding box center [86, 596] width 68 height 15
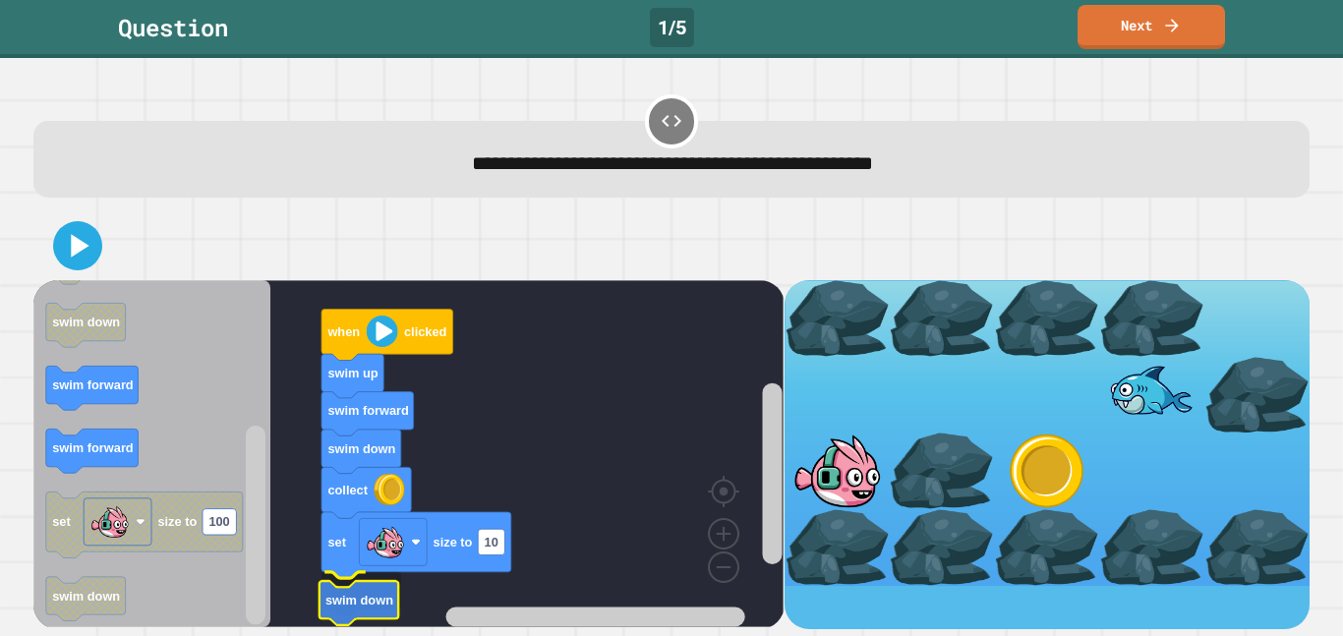
click at [703, 526] on rect "Blockly Workspace" at bounding box center [408, 453] width 750 height 347
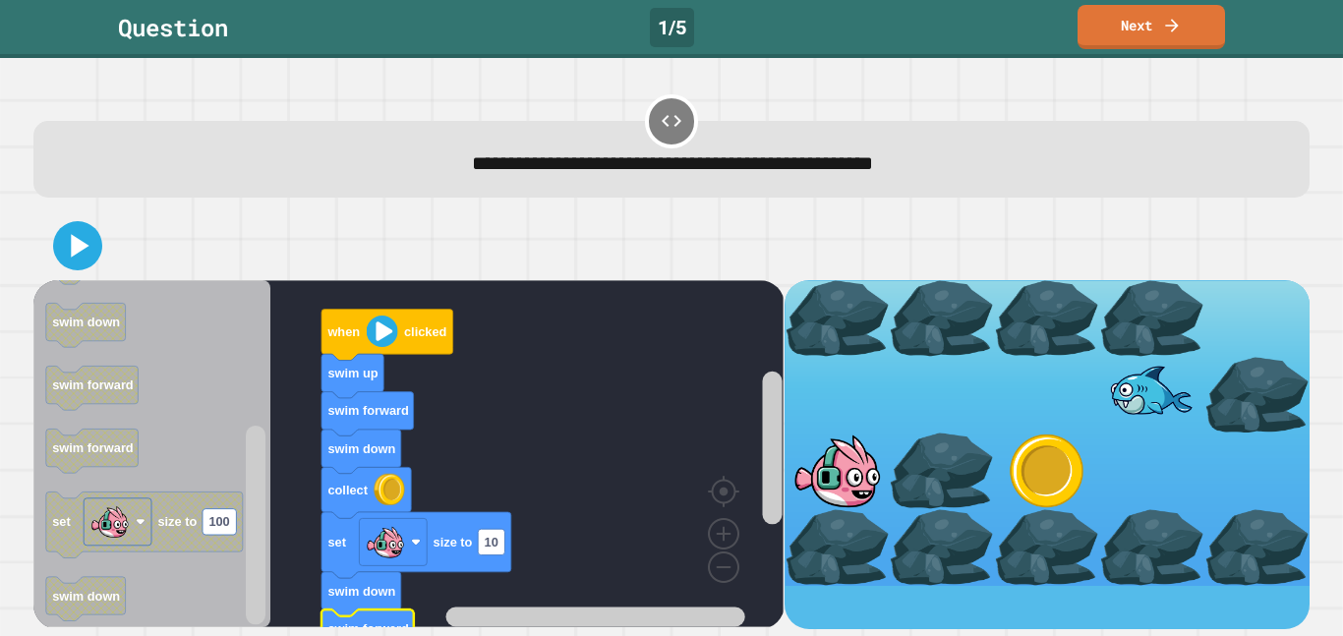
click at [69, 256] on icon at bounding box center [77, 245] width 39 height 39
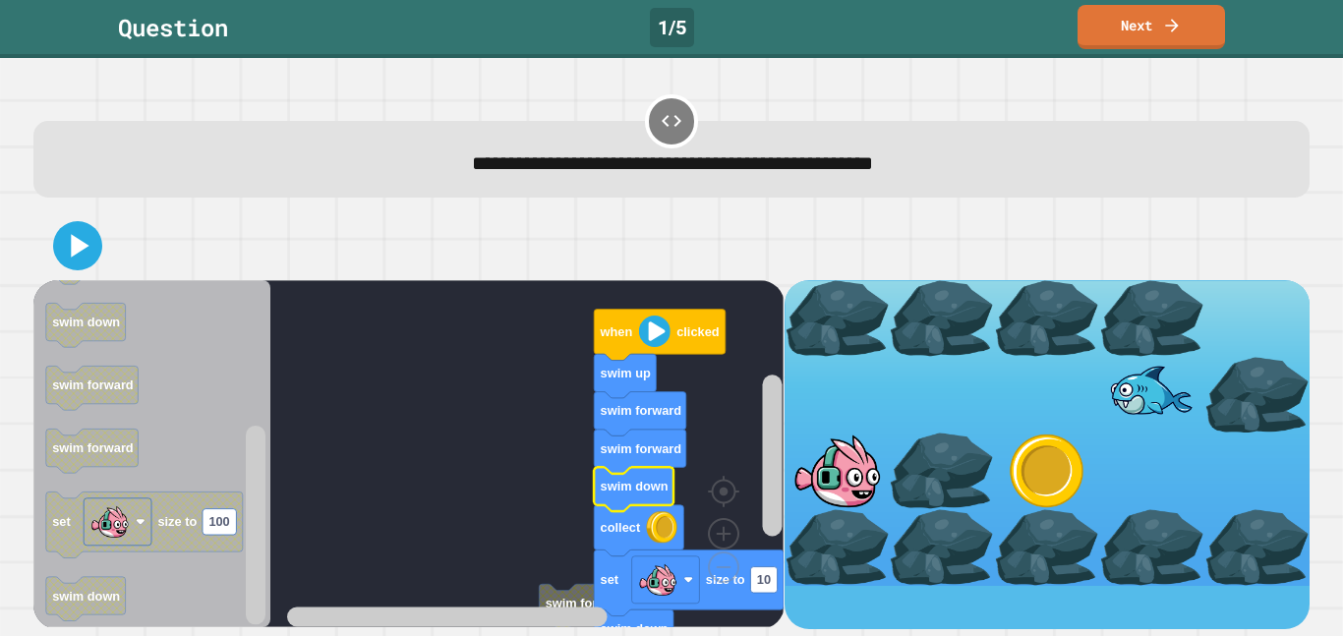
click at [289, 627] on rect "Blockly Workspace" at bounding box center [531, 617] width 488 height 25
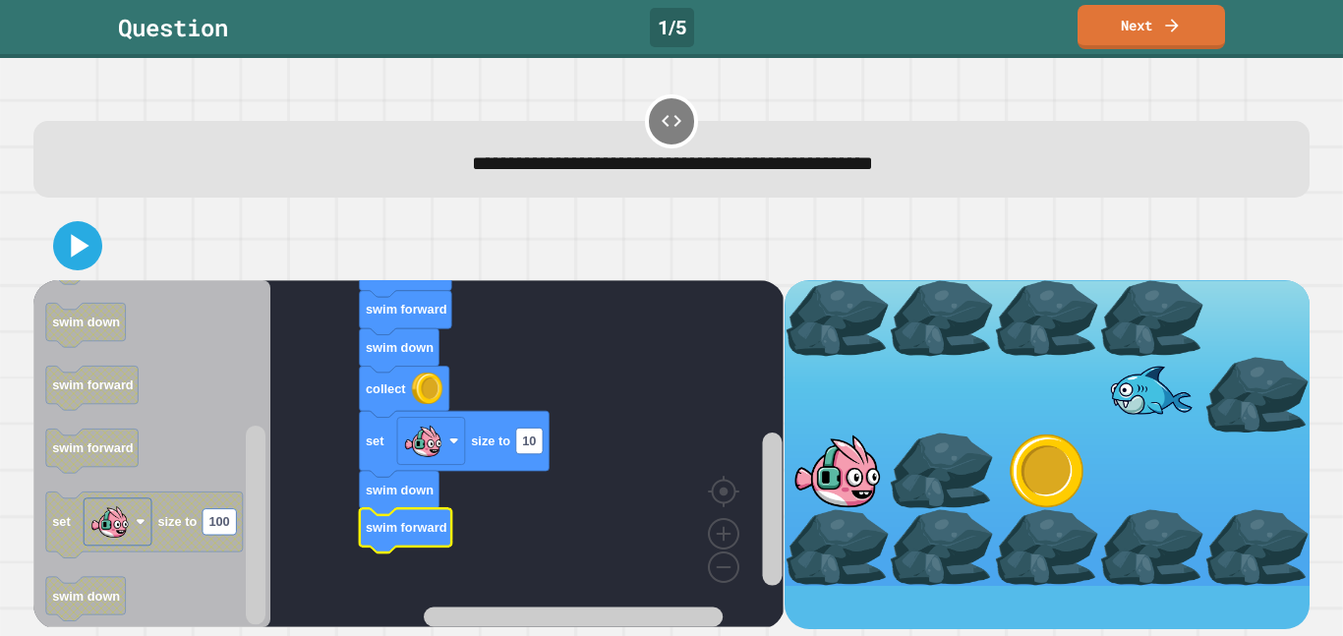
click at [102, 244] on div at bounding box center [671, 245] width 1277 height 69
click at [66, 239] on icon at bounding box center [77, 245] width 39 height 39
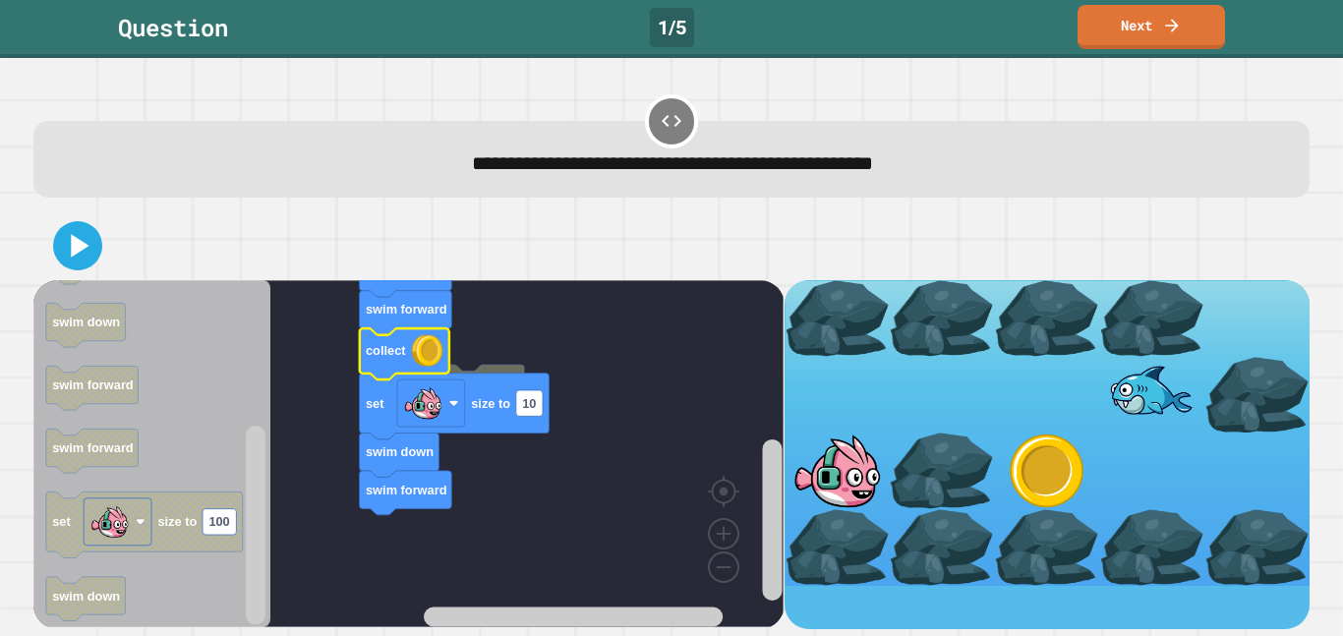
click at [91, 271] on div at bounding box center [671, 245] width 1277 height 69
click at [87, 236] on icon at bounding box center [77, 245] width 39 height 39
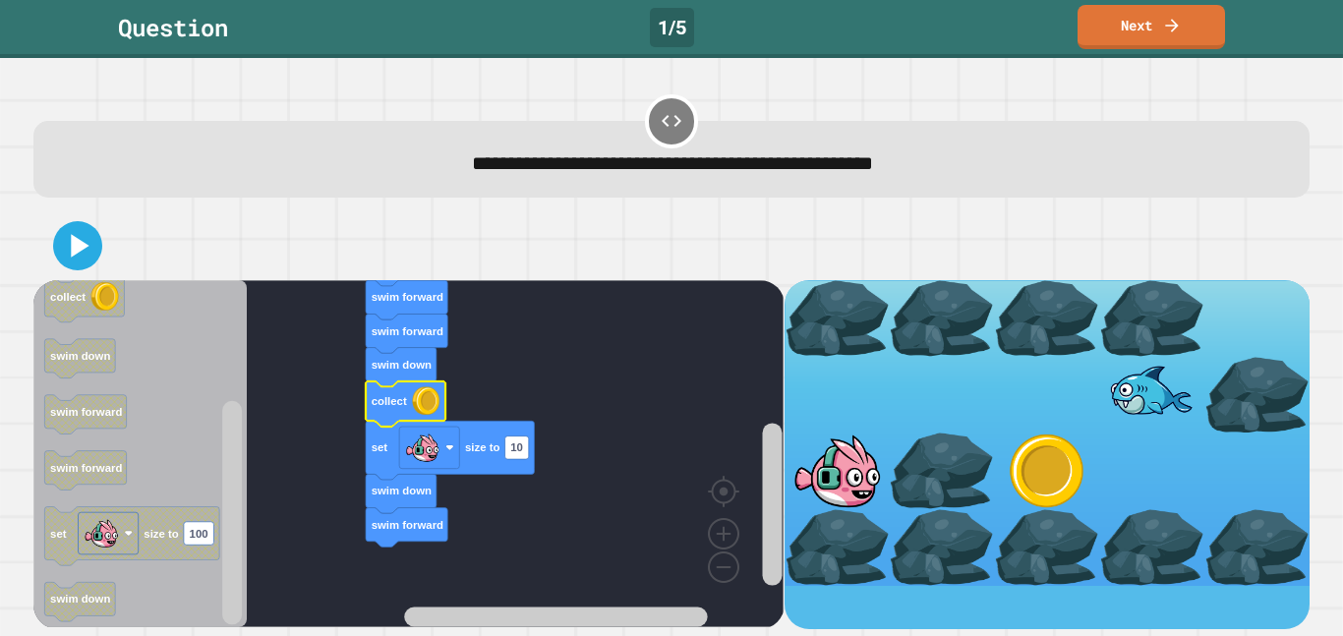
click at [703, 526] on rect "Blockly Workspace" at bounding box center [408, 453] width 750 height 347
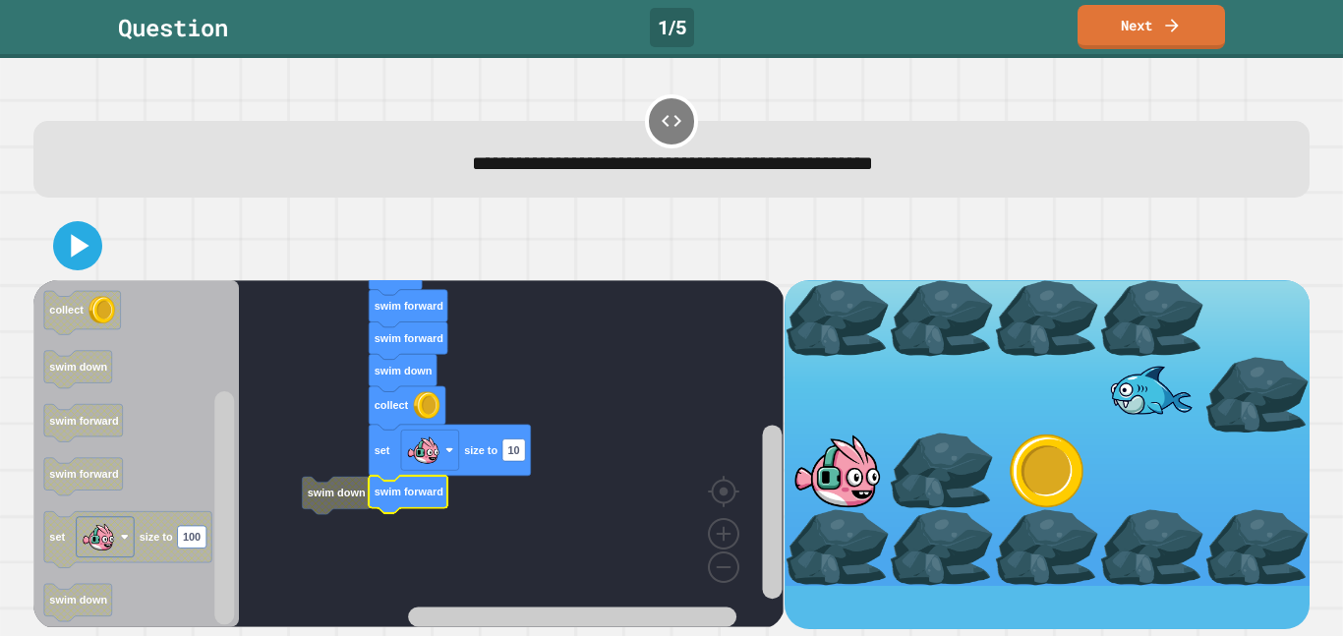
click at [73, 239] on icon at bounding box center [80, 245] width 18 height 23
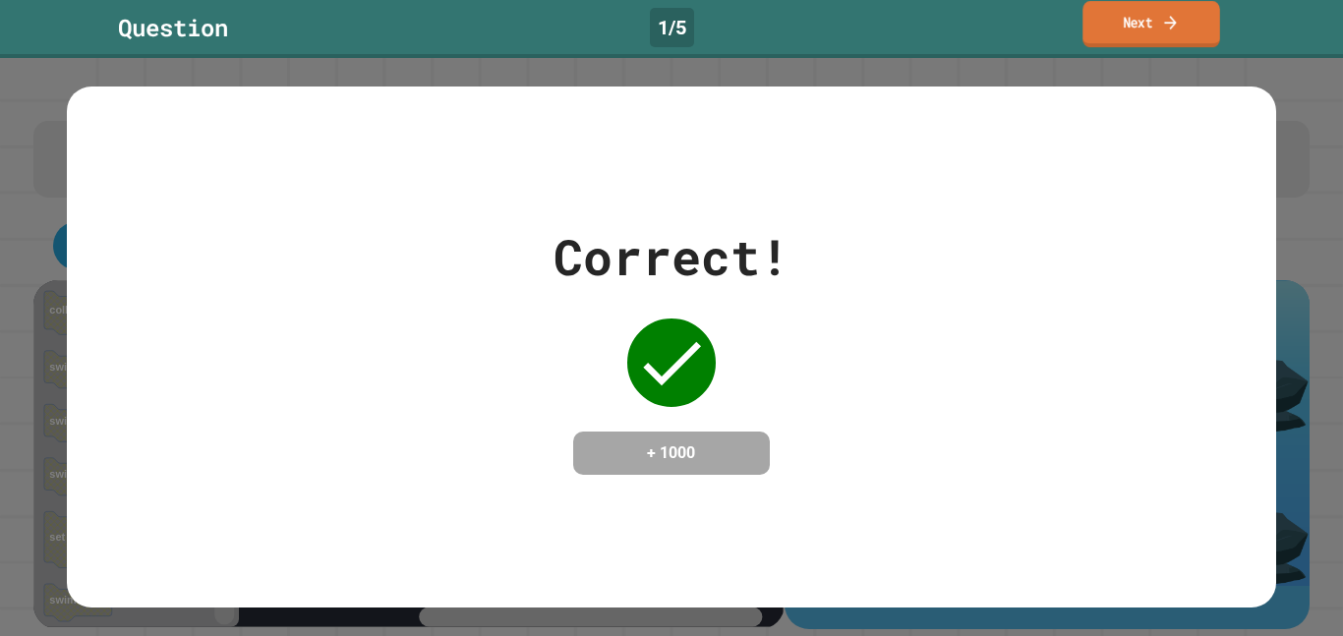
click at [1131, 19] on link "Next" at bounding box center [1151, 24] width 137 height 46
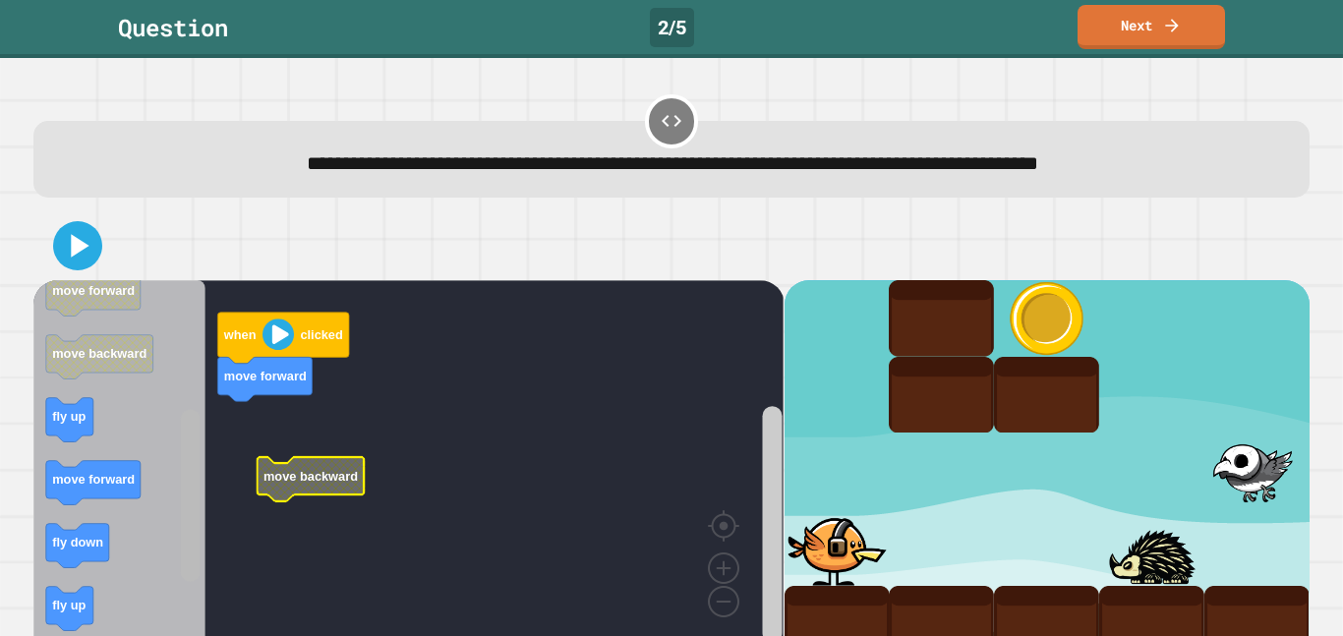
click at [188, 570] on rect "Blockly Workspace" at bounding box center [191, 495] width 20 height 172
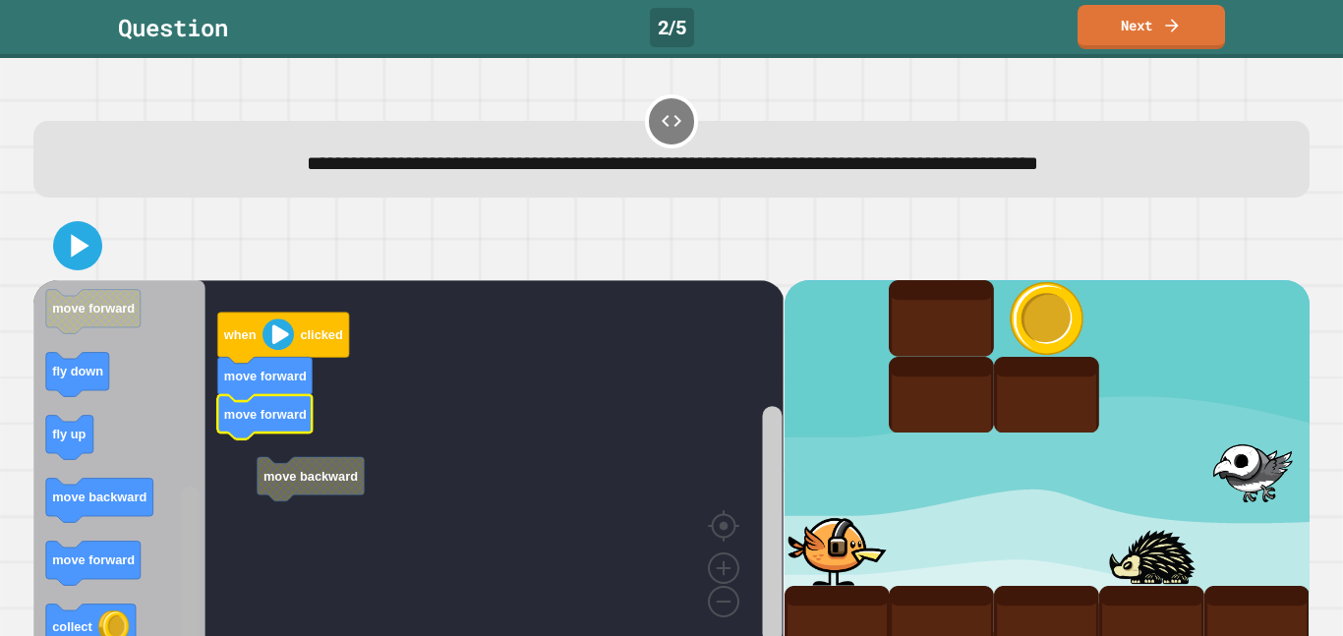
click at [206, 610] on div "move backward when clicked move forward move forward when clicked fly up fly do…" at bounding box center [408, 471] width 750 height 382
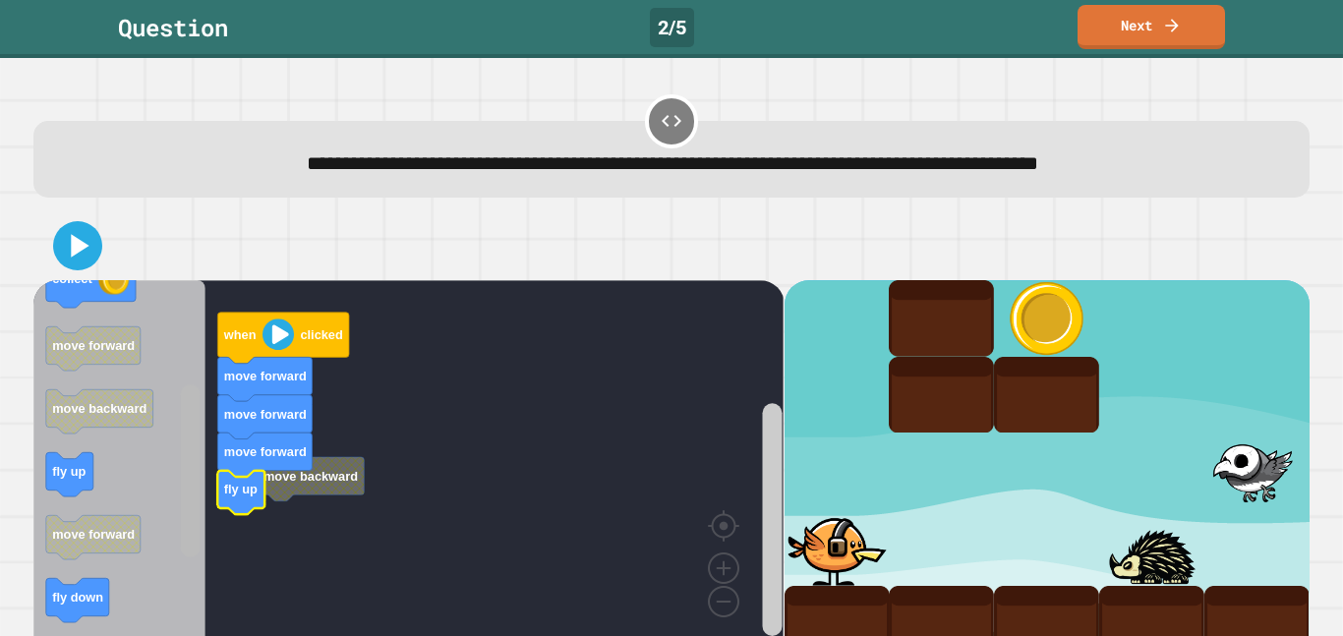
click at [174, 444] on div "move backward when clicked move forward move forward move forward fly up when c…" at bounding box center [408, 471] width 750 height 382
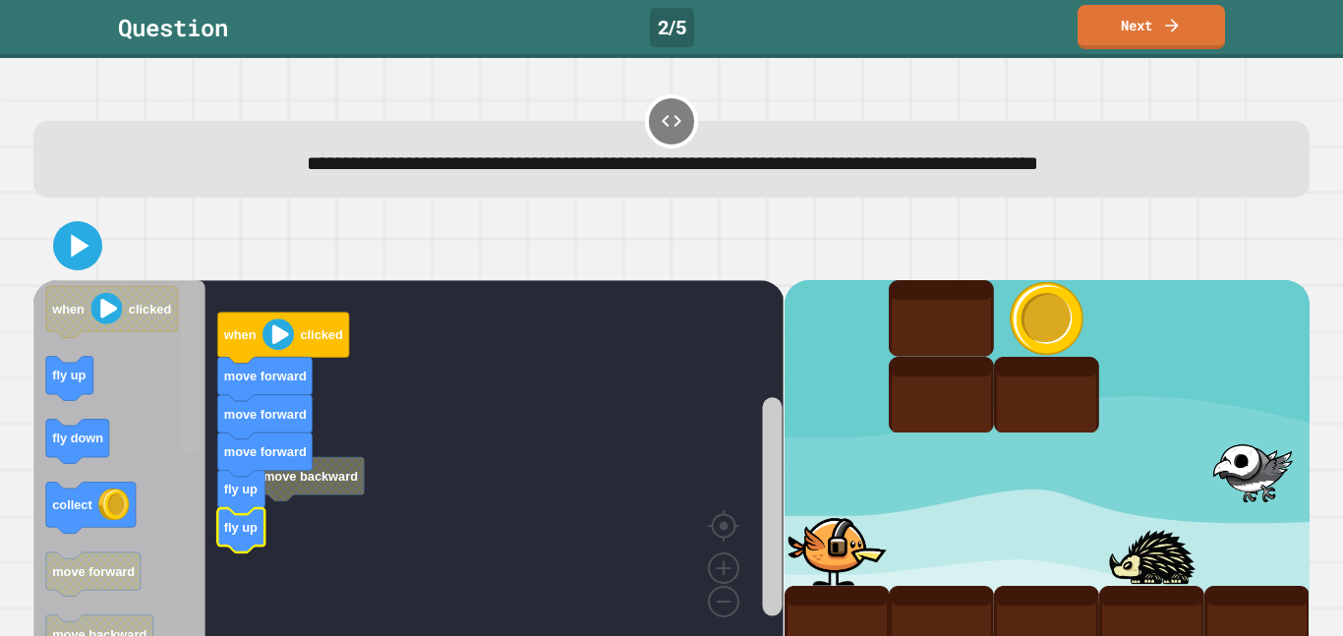
click at [209, 385] on div "move backward when clicked move forward move forward move forward fly up fly up…" at bounding box center [408, 471] width 750 height 382
click at [182, 541] on rect "Blockly Workspace" at bounding box center [190, 471] width 25 height 377
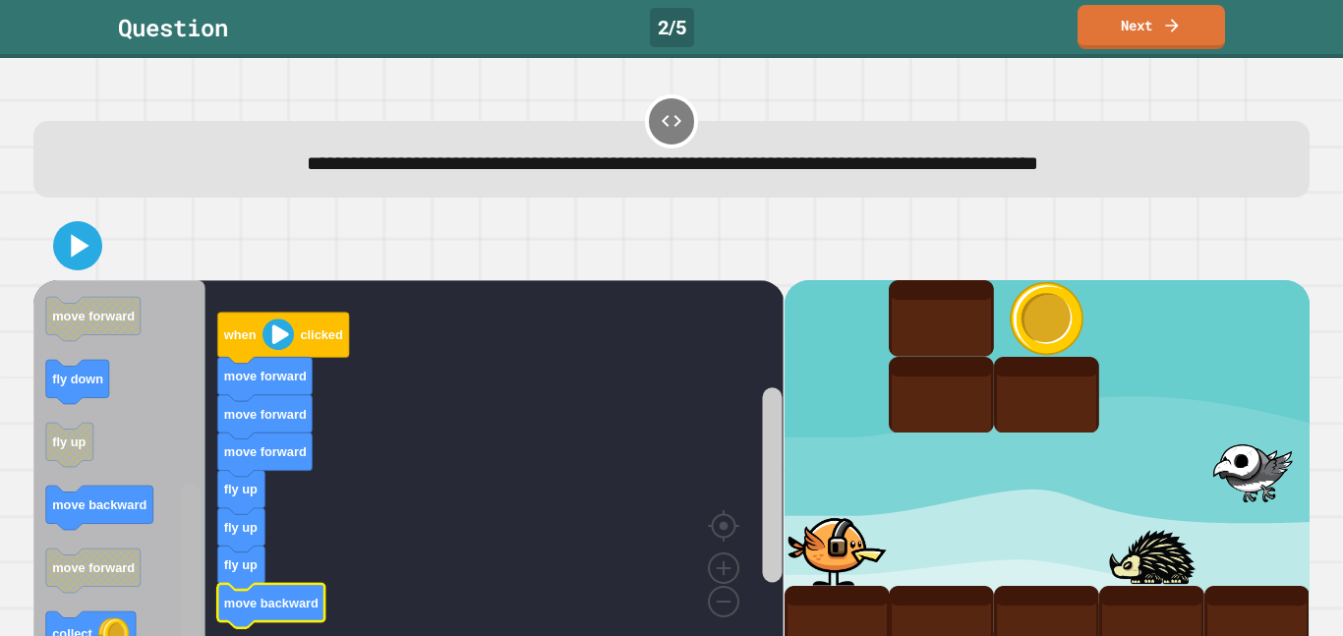
click at [202, 634] on g "Blockly Workspace" at bounding box center [190, 471] width 25 height 377
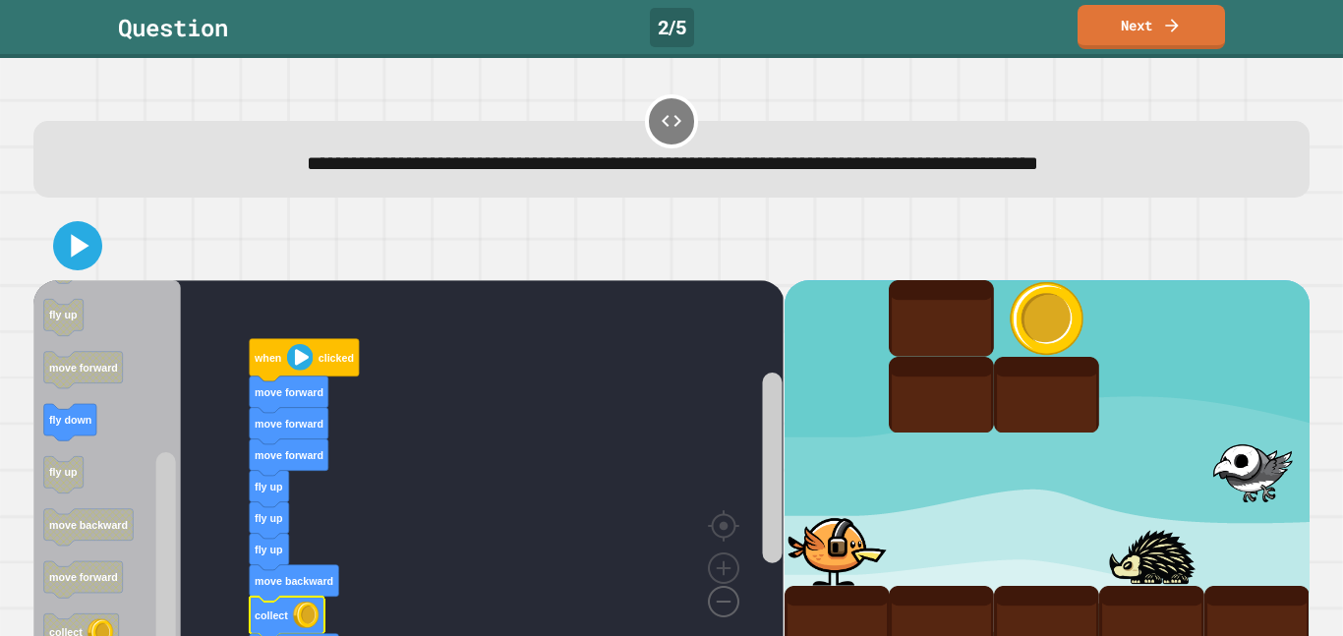
click at [732, 616] on image "Blockly Workspace" at bounding box center [692, 557] width 94 height 122
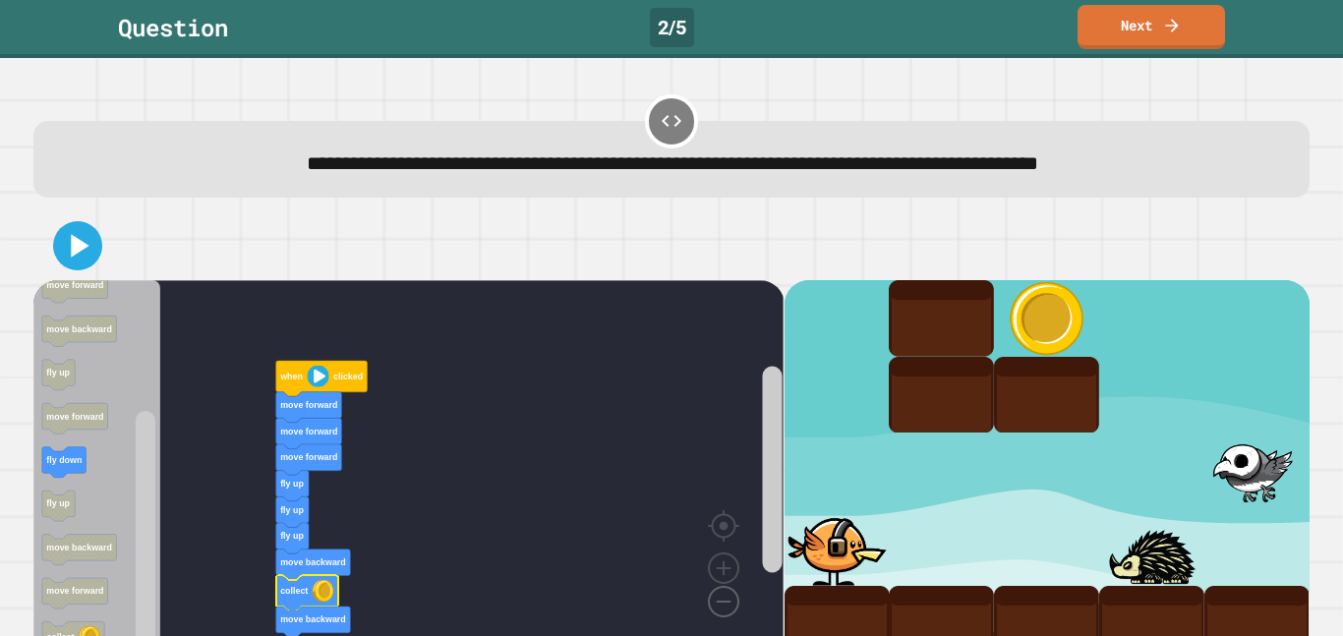
click at [732, 616] on image "Blockly Workspace" at bounding box center [692, 557] width 94 height 122
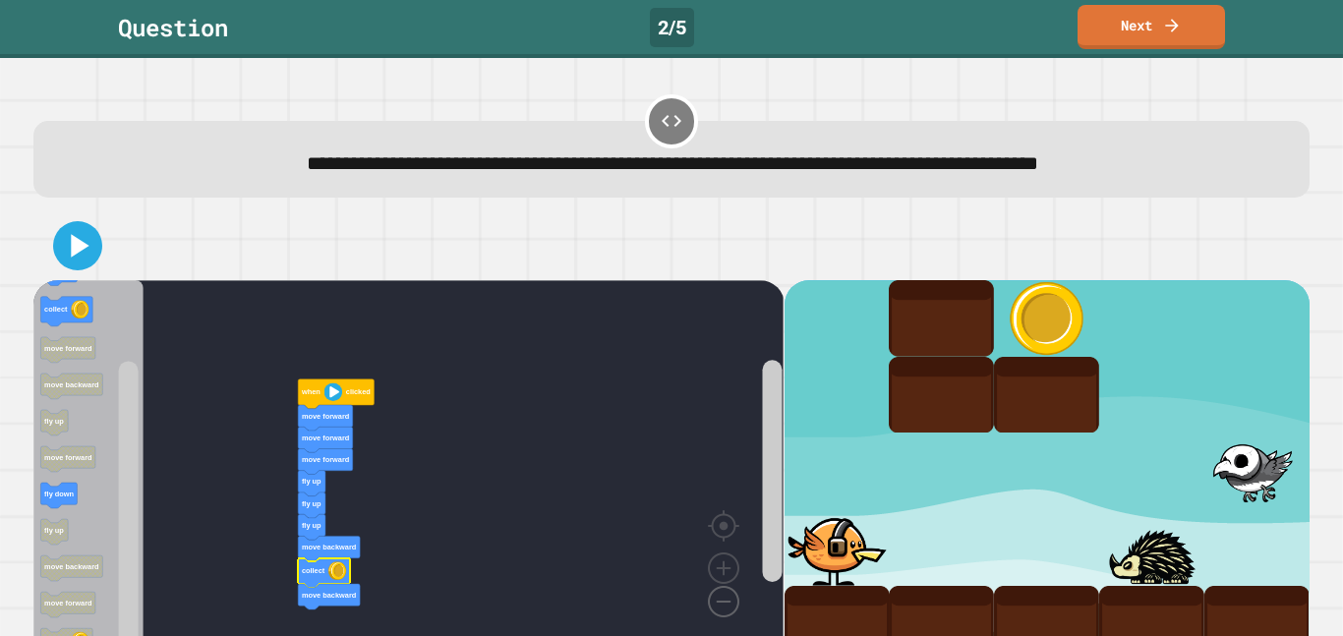
click at [732, 616] on image "Blockly Workspace" at bounding box center [692, 557] width 94 height 122
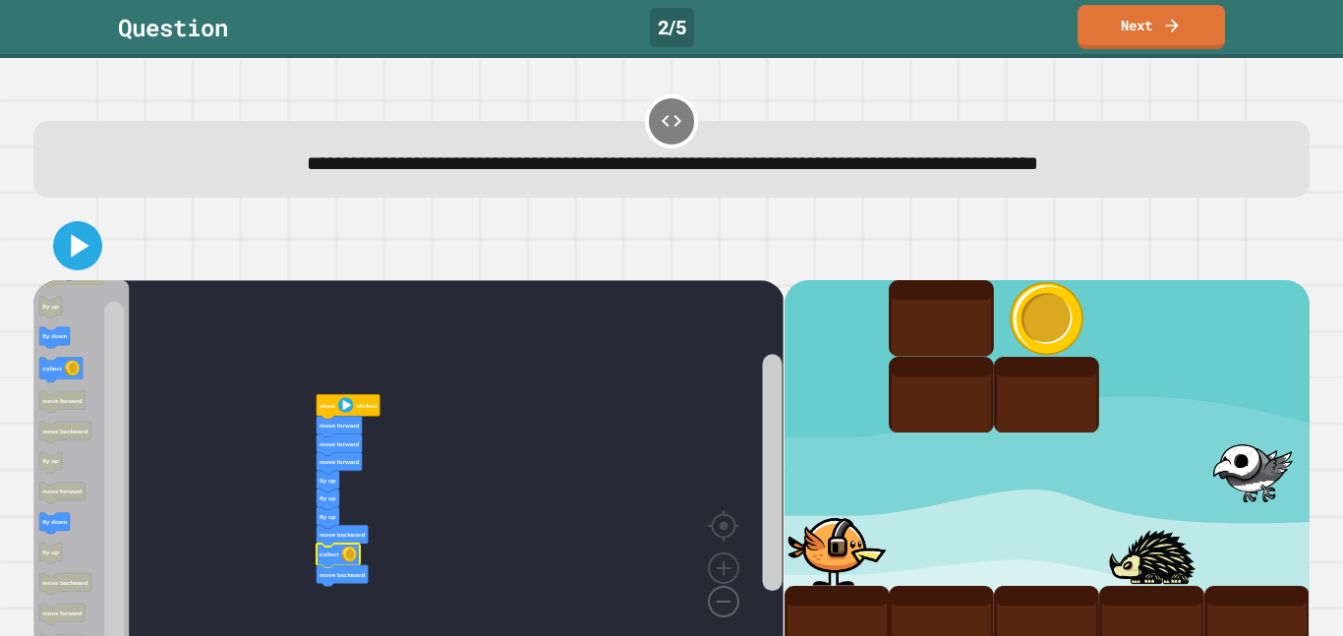
click at [732, 616] on image "Blockly Workspace" at bounding box center [692, 557] width 94 height 122
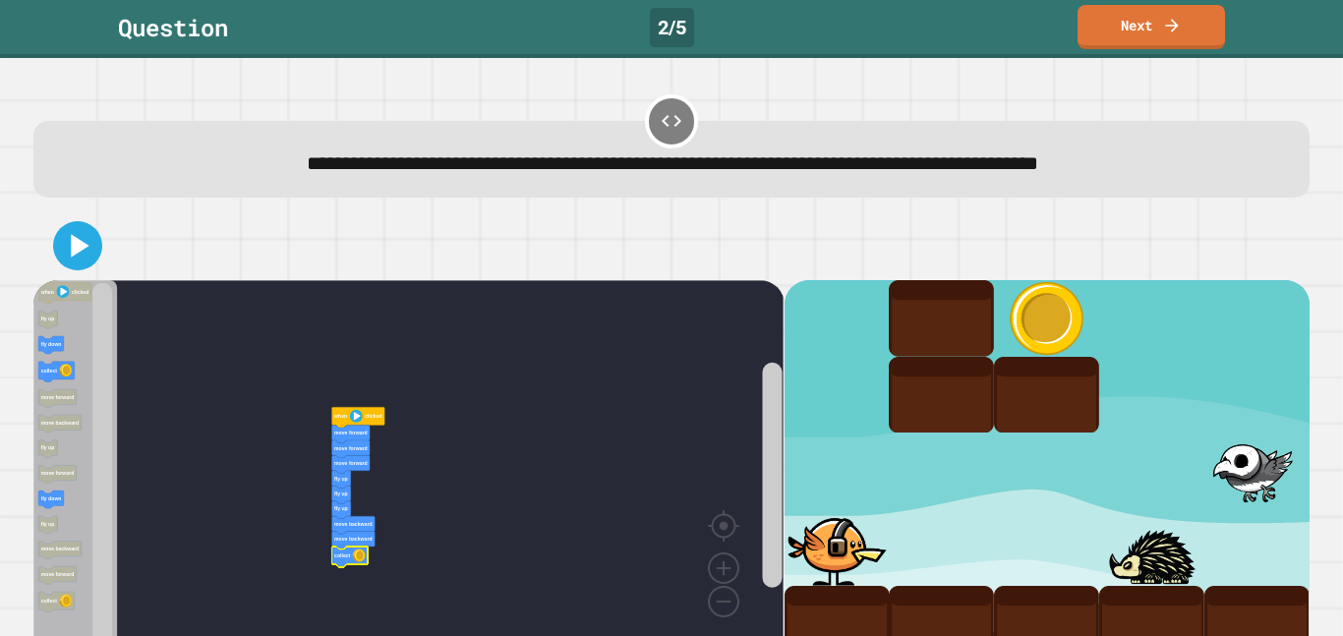
scroll to position [34, 0]
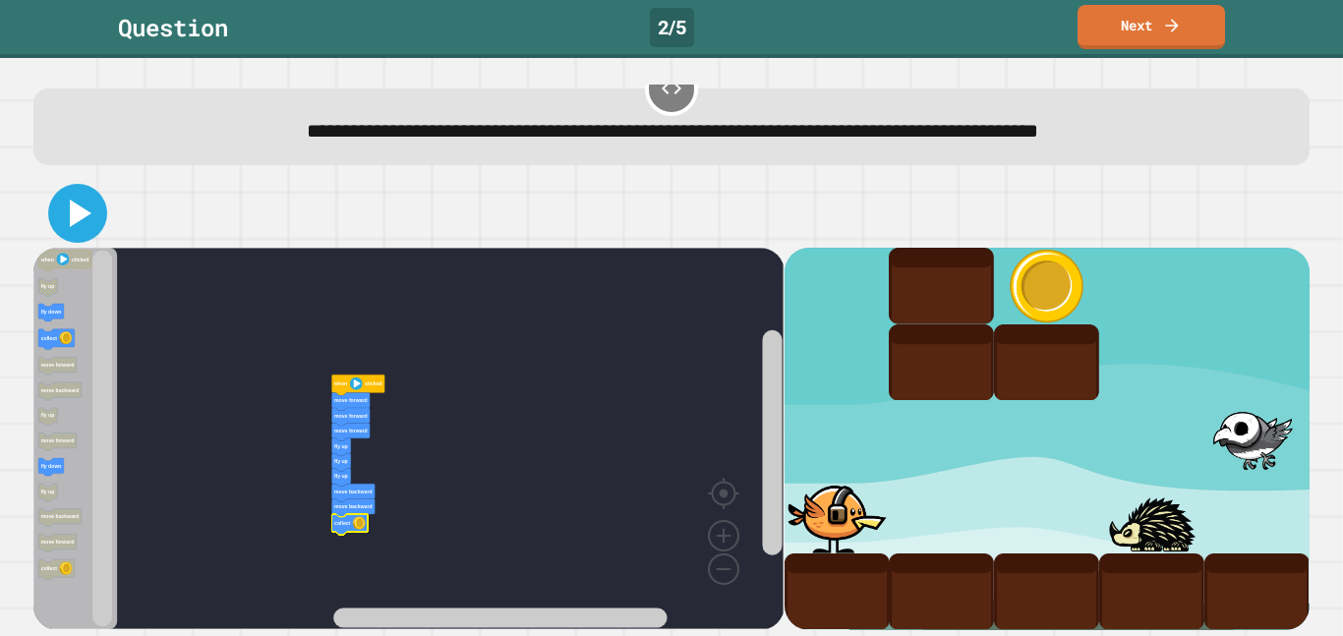
click at [83, 226] on icon at bounding box center [77, 213] width 47 height 47
click at [719, 534] on image "Blockly Workspace" at bounding box center [724, 491] width 94 height 122
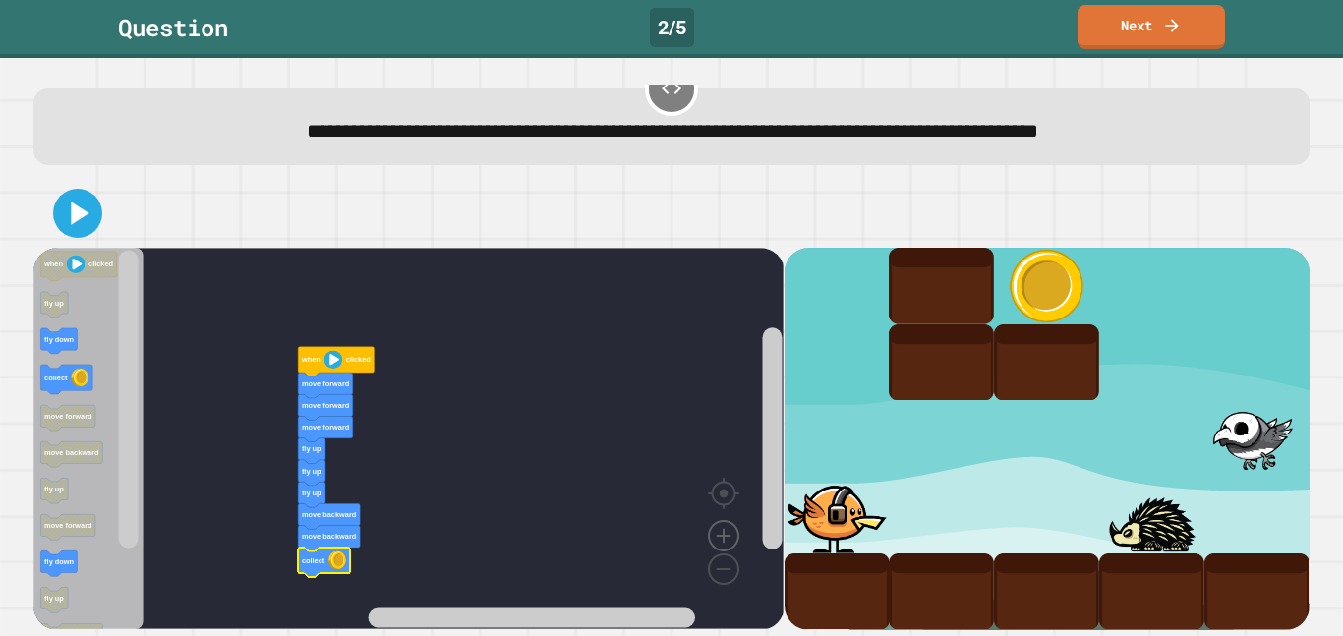
click at [719, 534] on image "Blockly Workspace" at bounding box center [724, 491] width 94 height 122
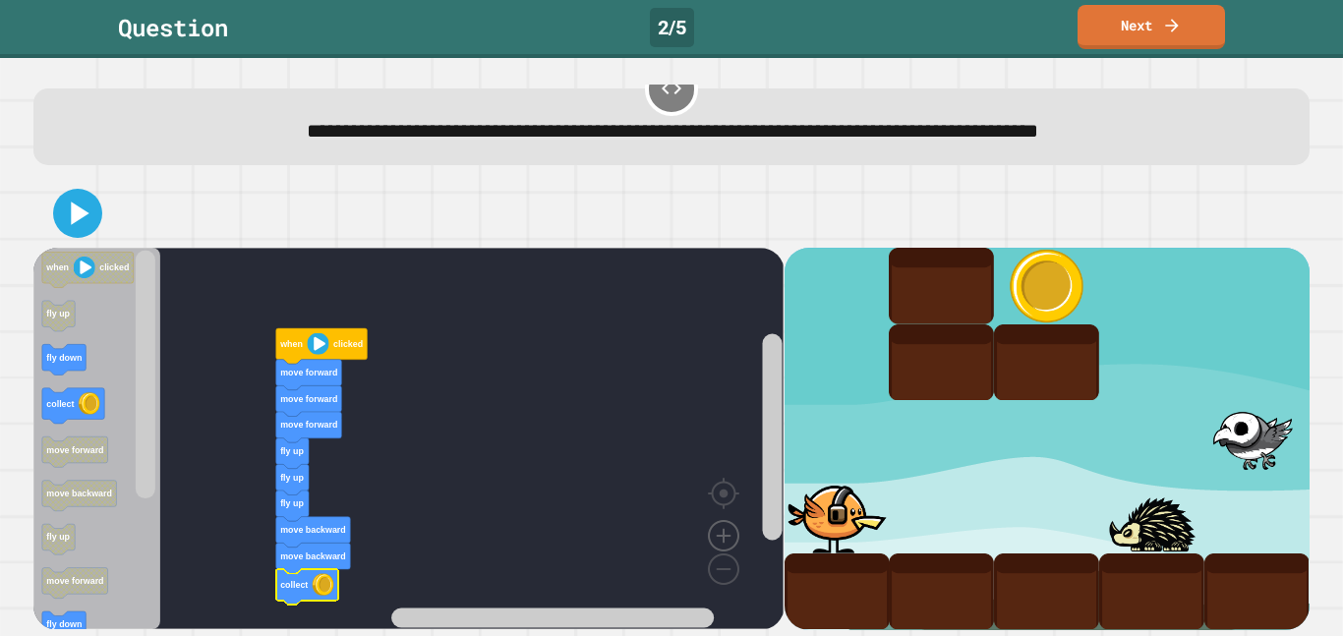
click at [719, 534] on image "Blockly Workspace" at bounding box center [724, 491] width 94 height 122
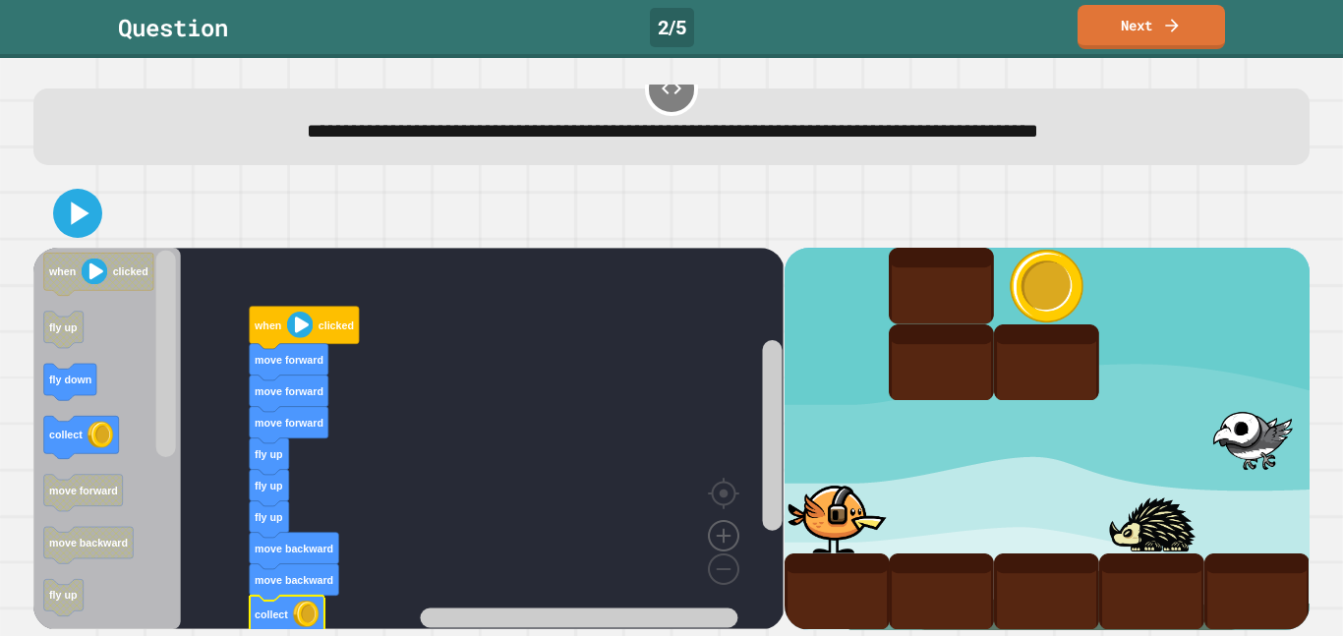
click at [719, 534] on image "Blockly Workspace" at bounding box center [724, 491] width 94 height 122
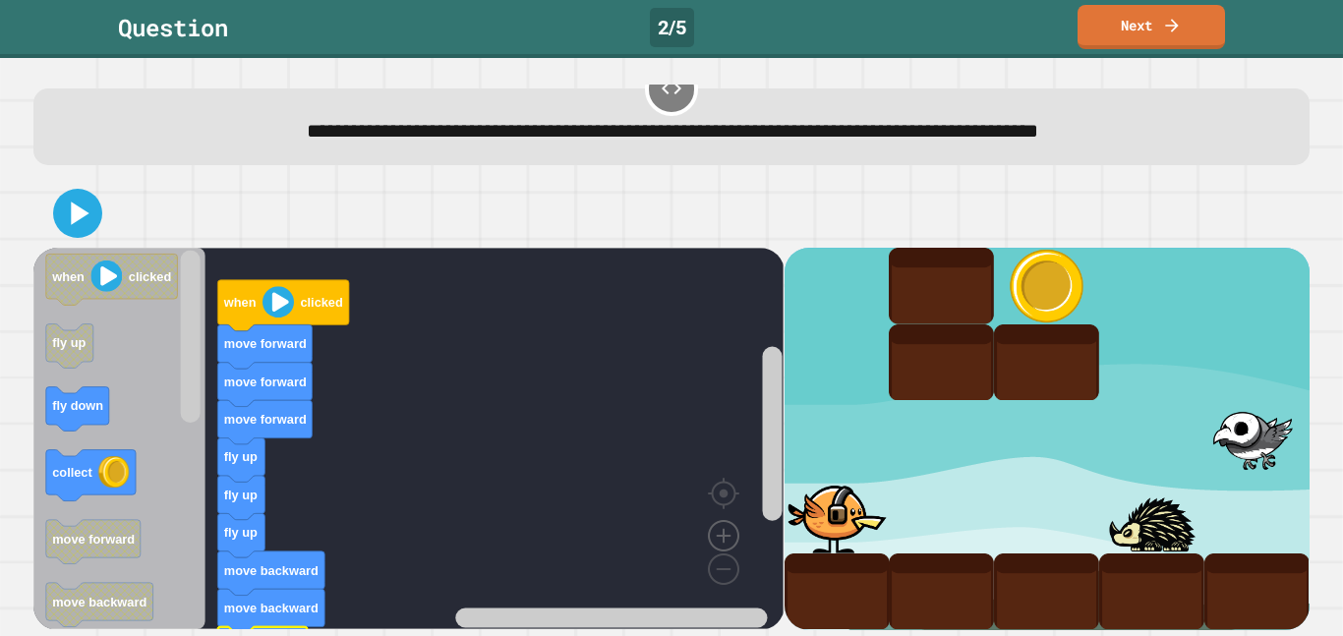
click at [719, 534] on image "Blockly Workspace" at bounding box center [724, 491] width 94 height 122
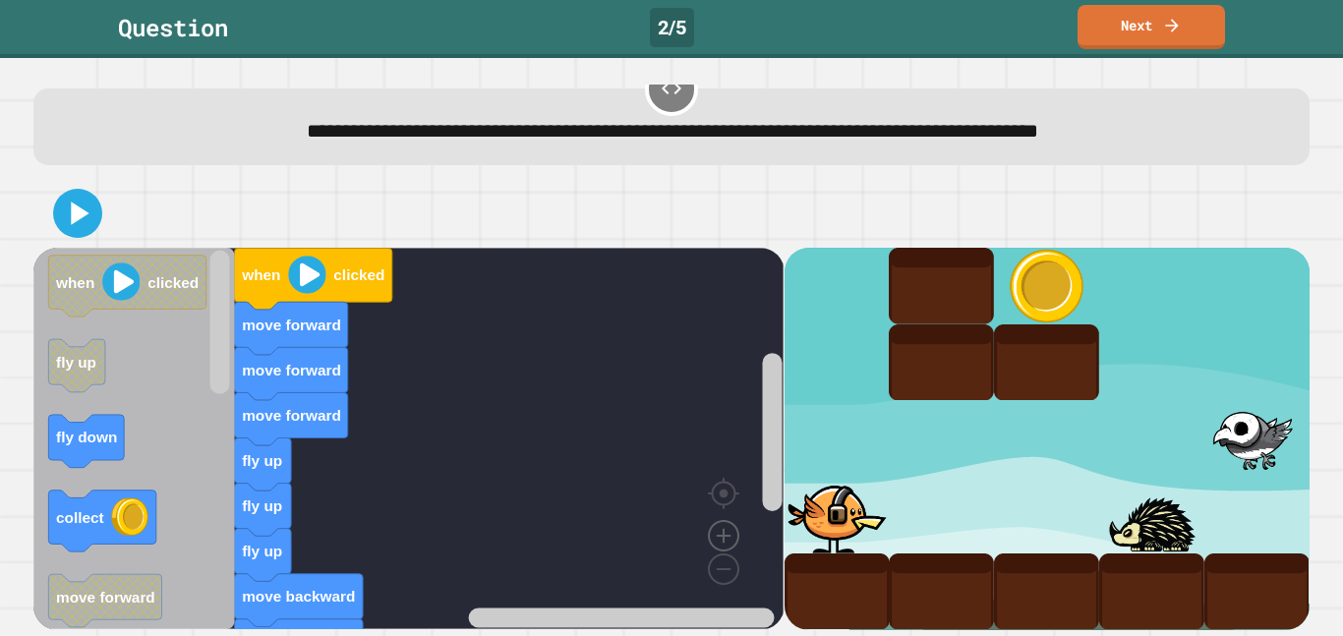
click at [718, 534] on image "Blockly Workspace" at bounding box center [724, 491] width 94 height 122
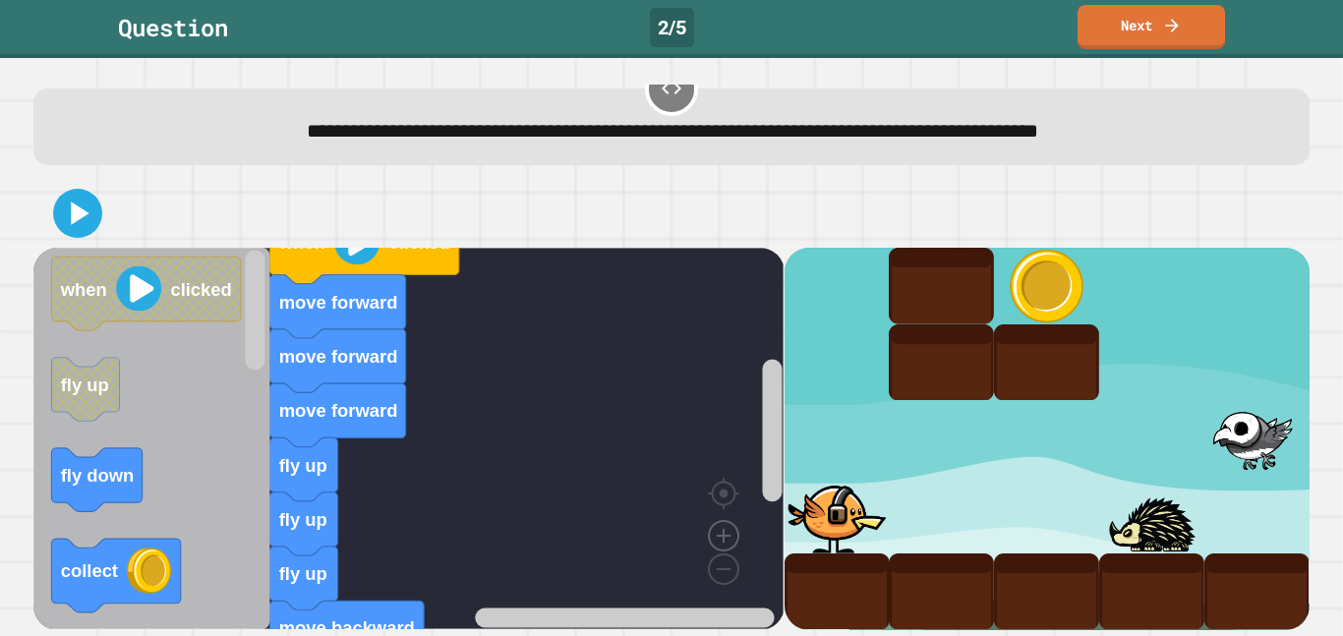
click at [718, 534] on image "Blockly Workspace" at bounding box center [724, 491] width 94 height 122
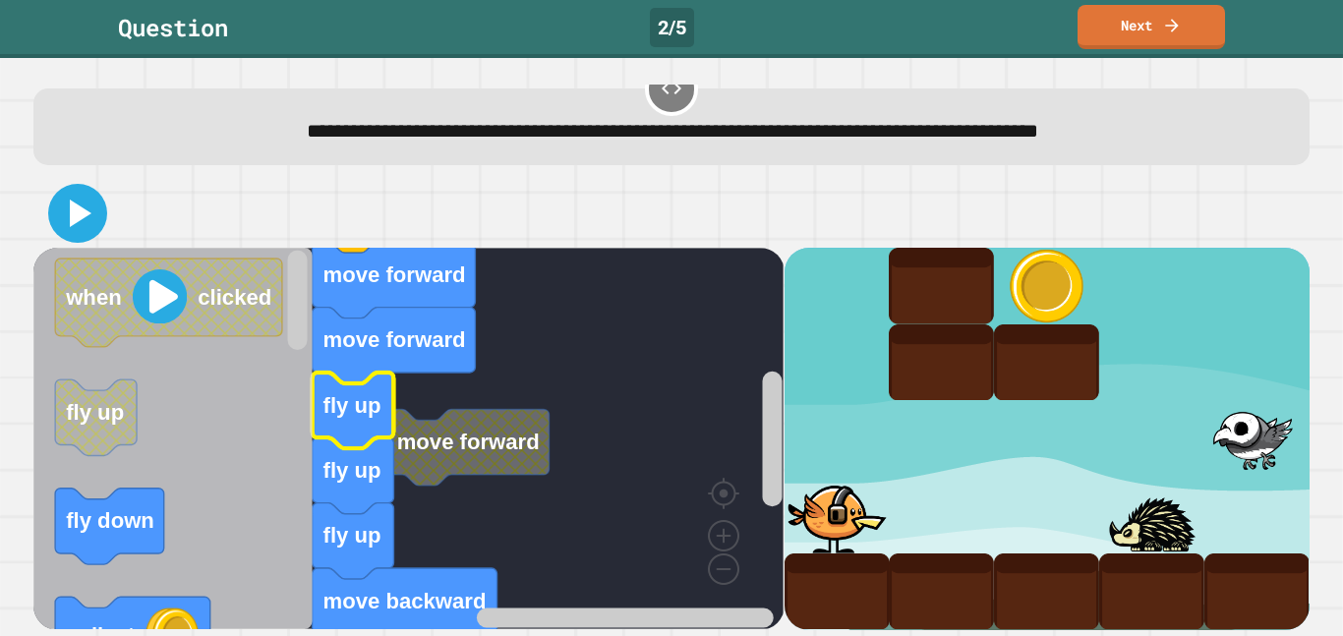
click at [76, 226] on icon at bounding box center [77, 213] width 47 height 47
click at [722, 577] on image "Blockly Workspace" at bounding box center [692, 524] width 94 height 122
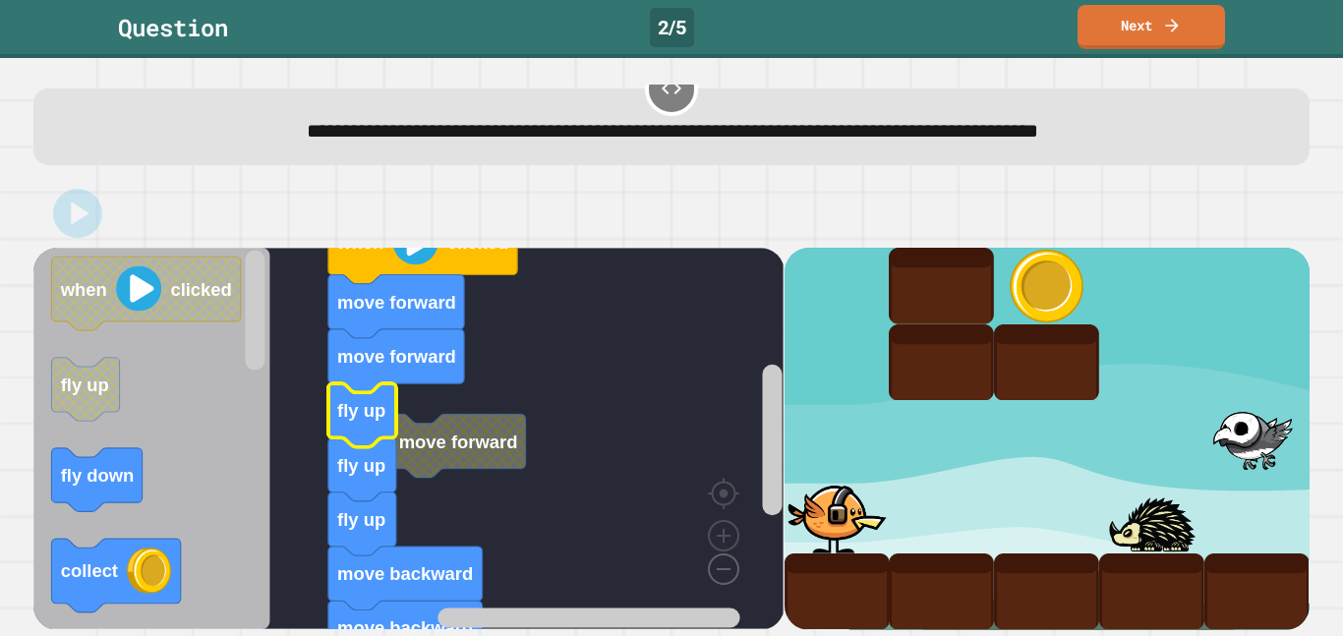
click at [722, 577] on image "Blockly Workspace" at bounding box center [692, 524] width 94 height 122
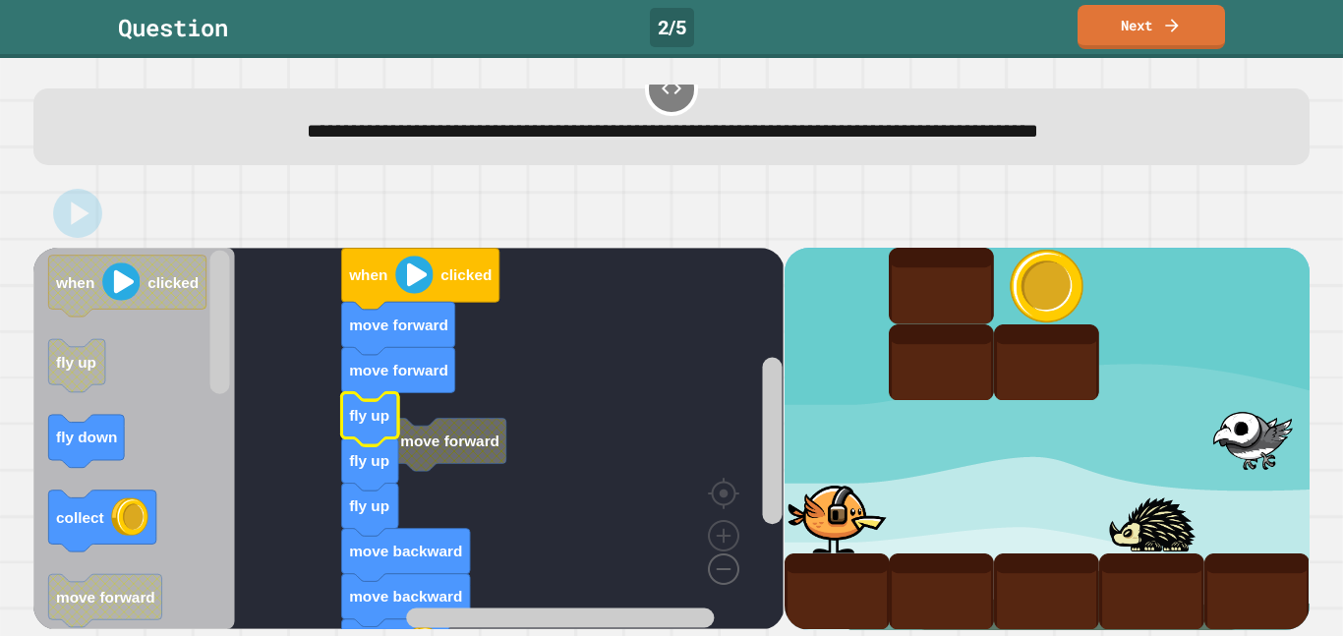
click at [722, 577] on image "Blockly Workspace" at bounding box center [692, 524] width 94 height 122
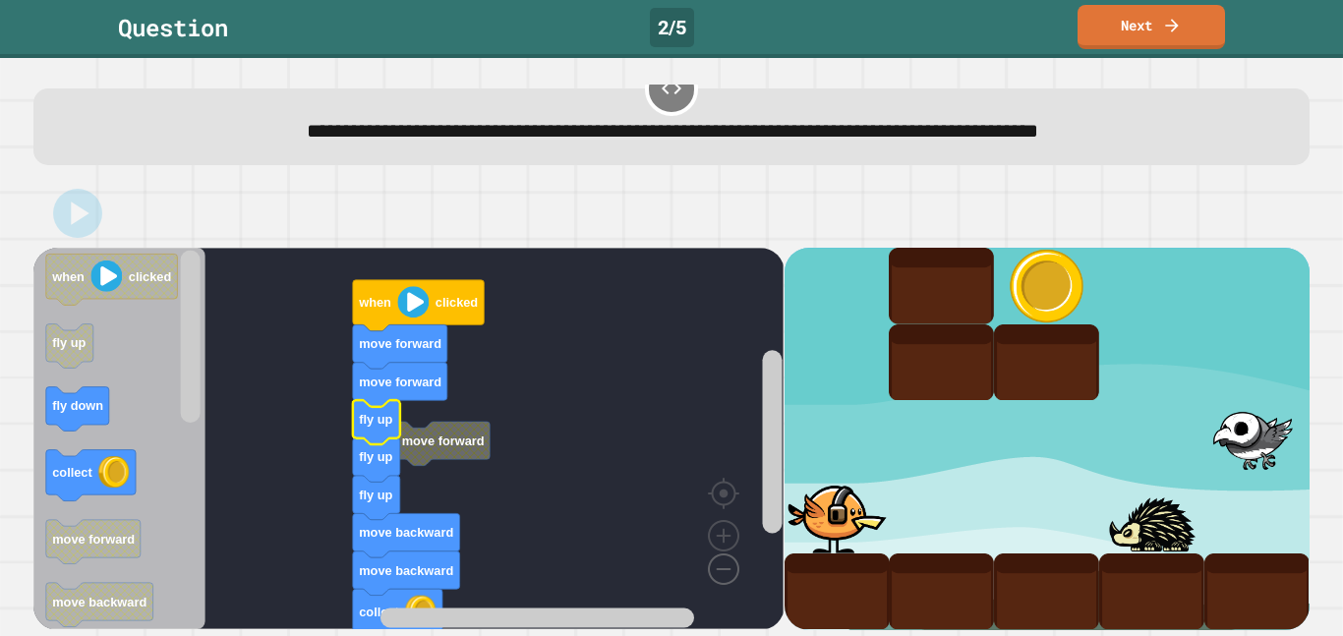
click at [722, 577] on image "Blockly Workspace" at bounding box center [692, 524] width 94 height 122
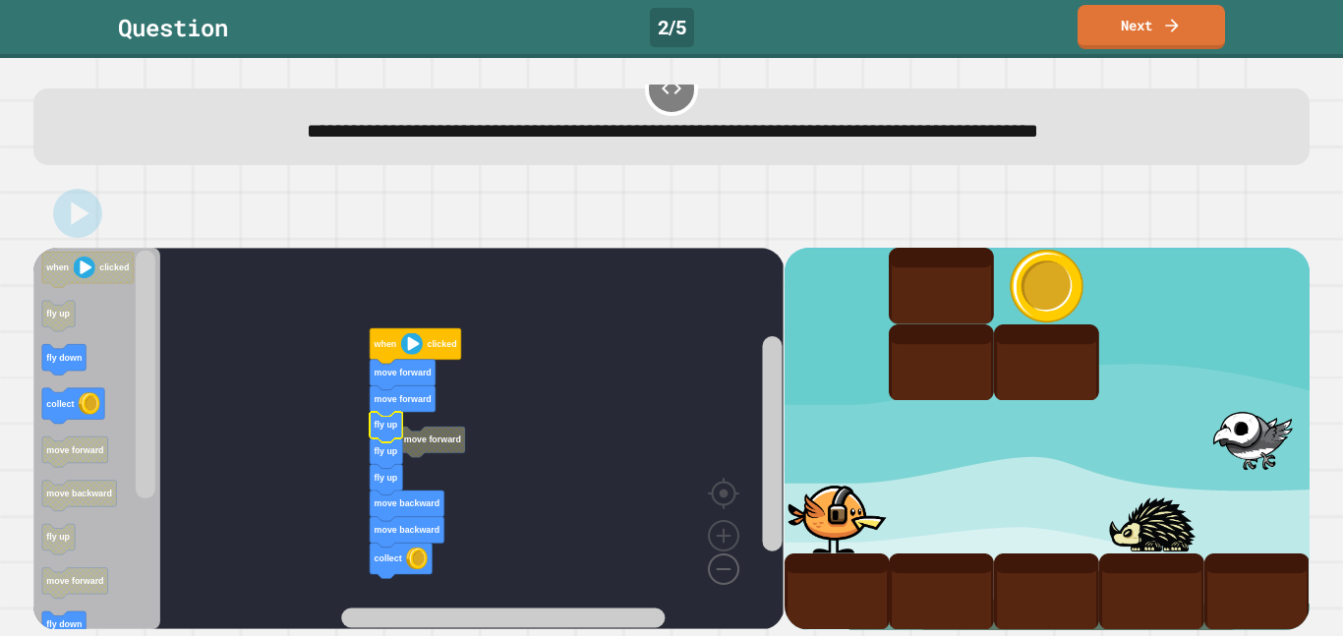
click at [722, 577] on image "Blockly Workspace" at bounding box center [692, 524] width 94 height 122
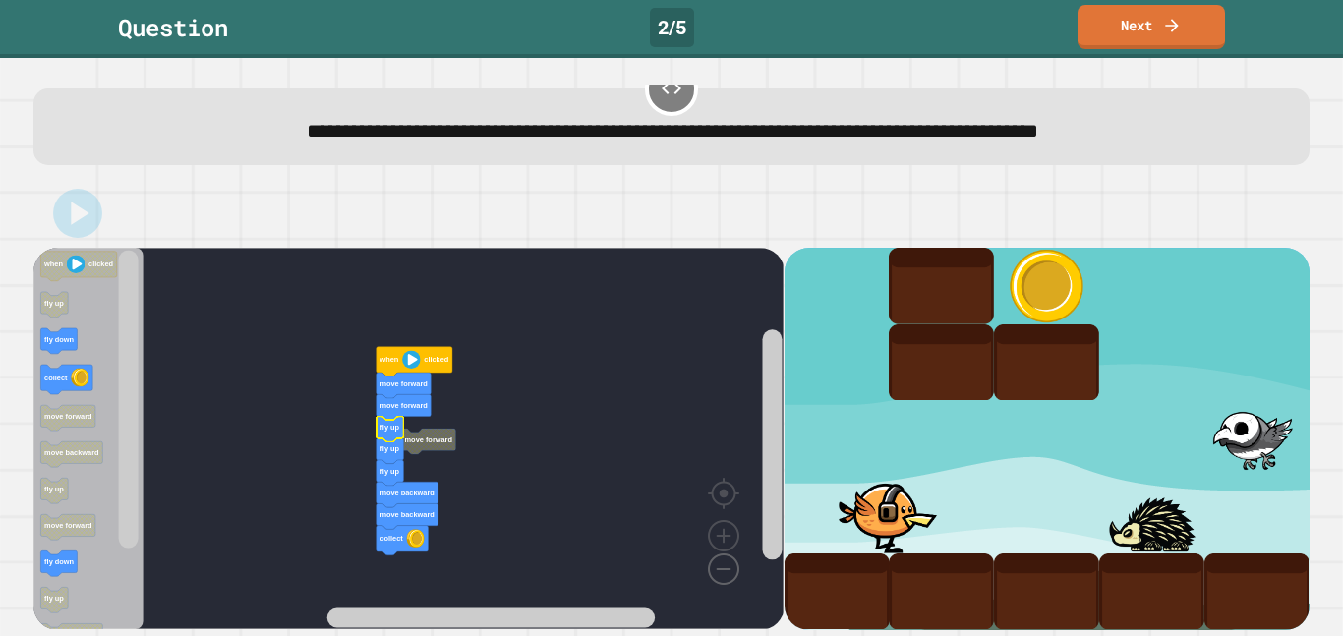
click at [722, 577] on image "Blockly Workspace" at bounding box center [692, 524] width 94 height 122
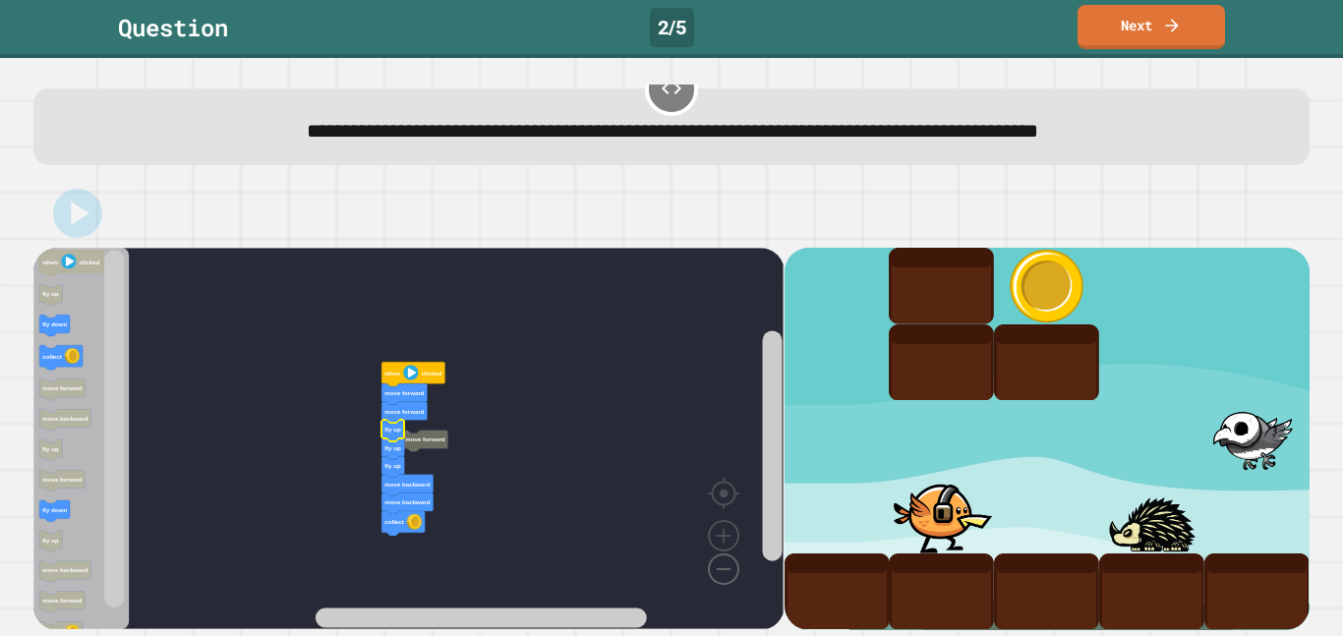
click at [722, 577] on image "Blockly Workspace" at bounding box center [692, 524] width 94 height 122
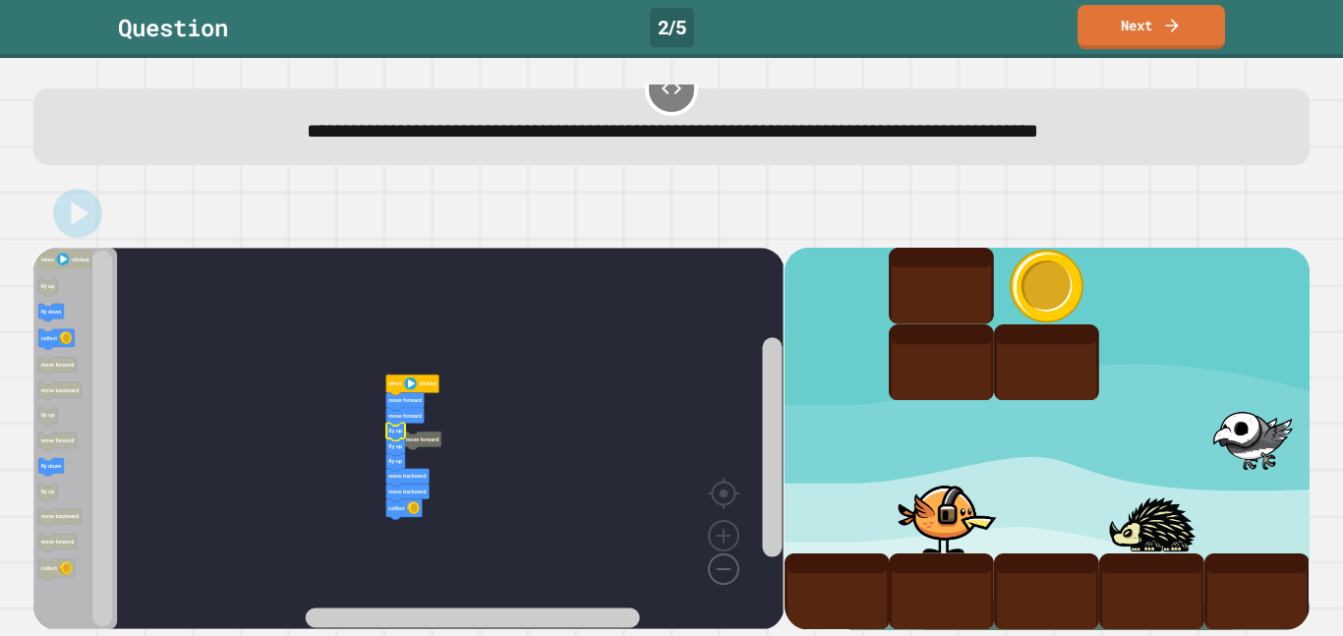
click at [722, 577] on image "Blockly Workspace" at bounding box center [692, 524] width 94 height 122
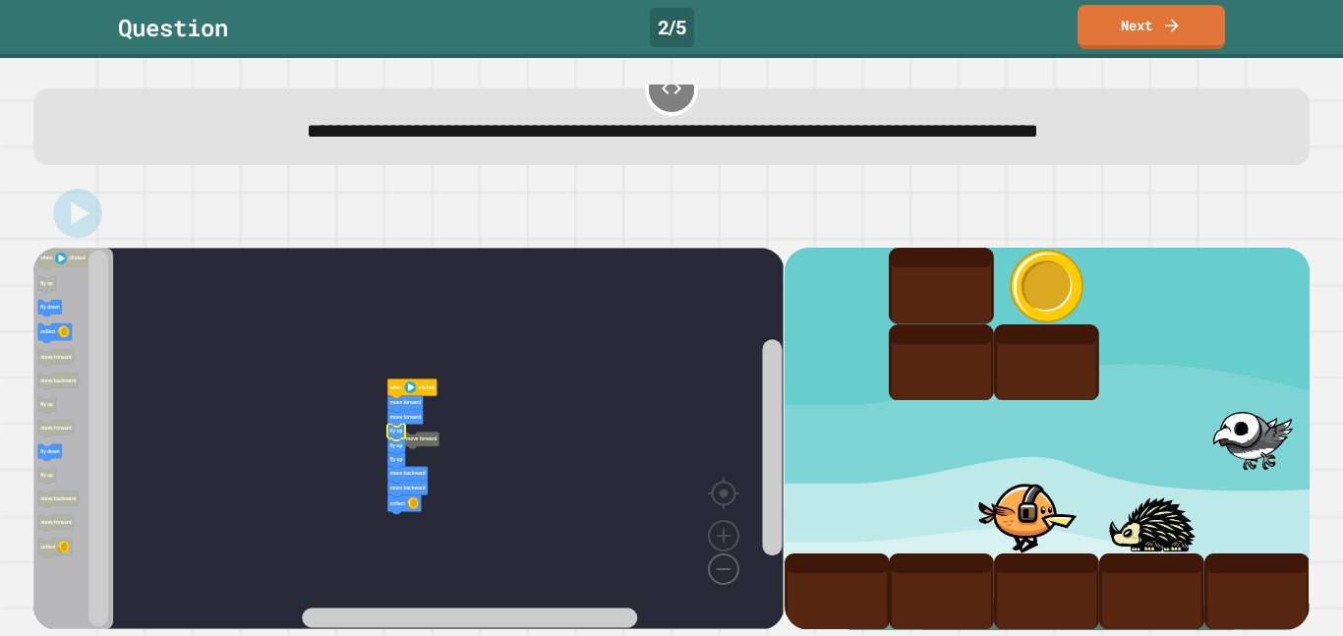
click at [722, 577] on image "Blockly Workspace" at bounding box center [692, 524] width 94 height 122
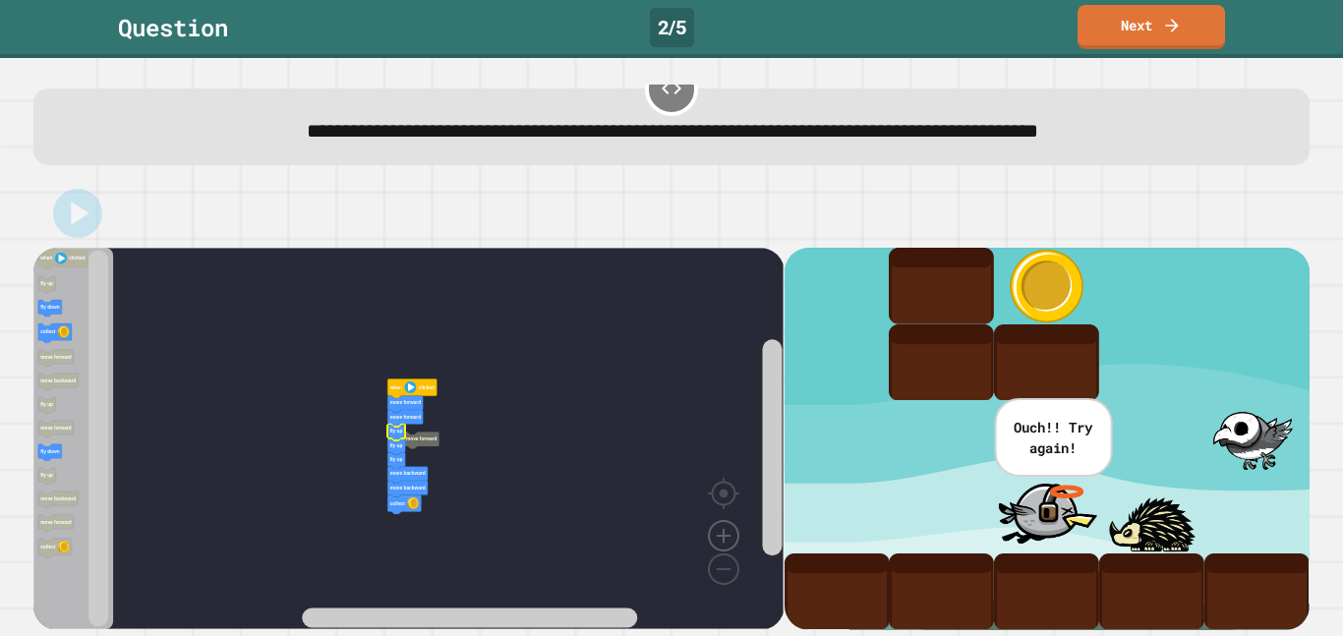
click at [729, 536] on image "Blockly Workspace" at bounding box center [724, 491] width 94 height 122
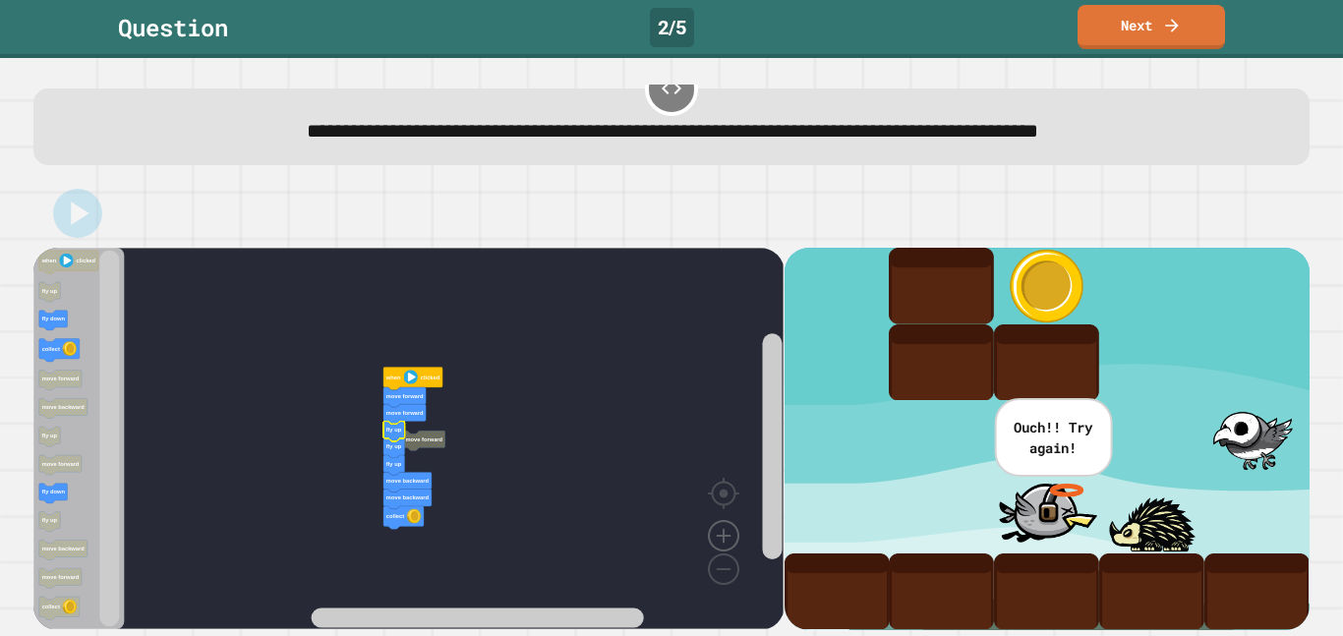
click at [729, 536] on image "Blockly Workspace" at bounding box center [724, 491] width 94 height 122
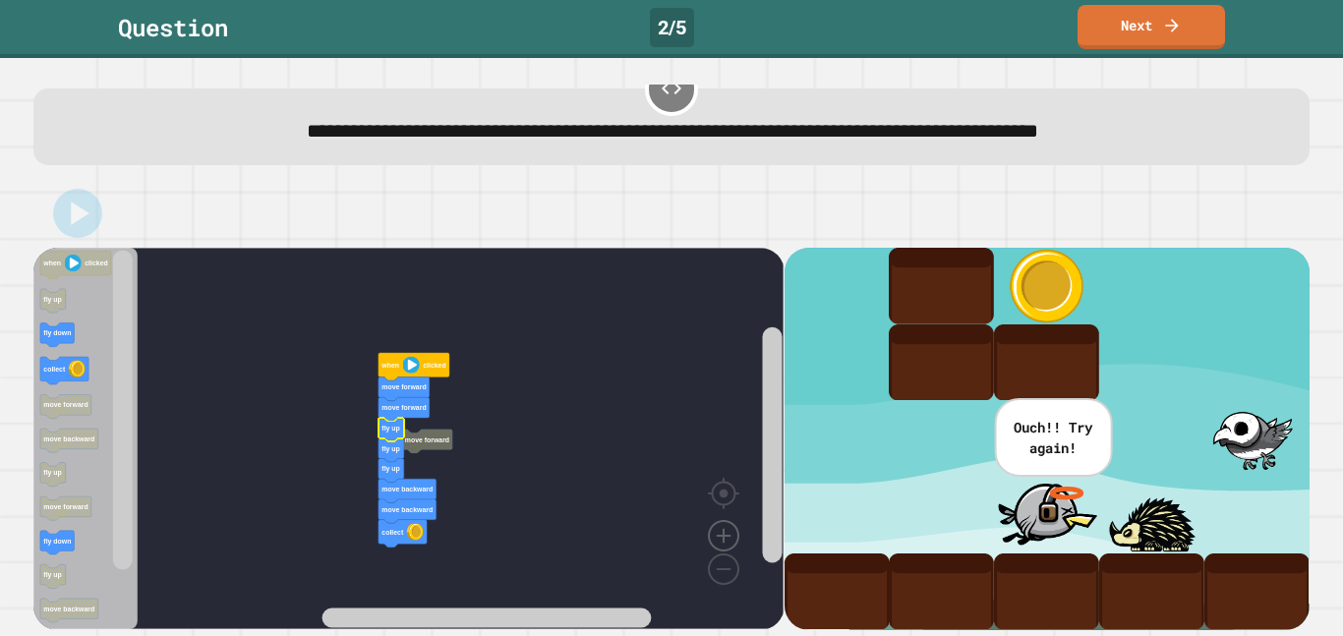
click at [729, 536] on image "Blockly Workspace" at bounding box center [724, 491] width 94 height 122
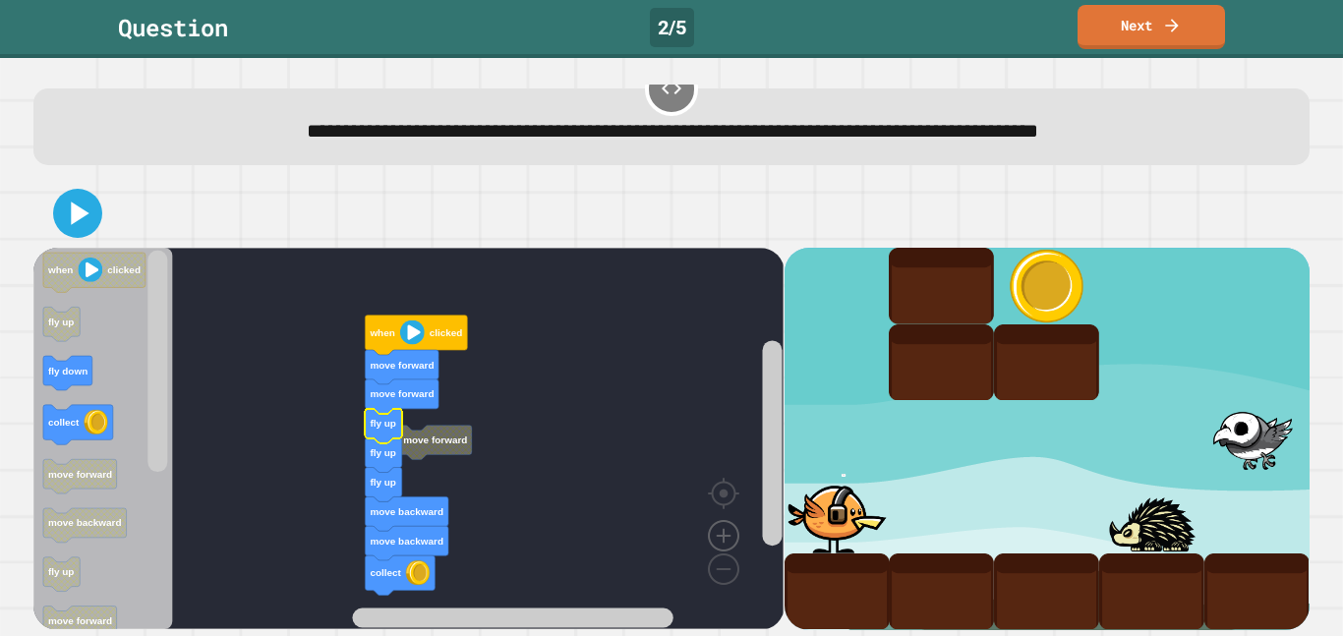
click at [729, 536] on image "Blockly Workspace" at bounding box center [724, 491] width 94 height 122
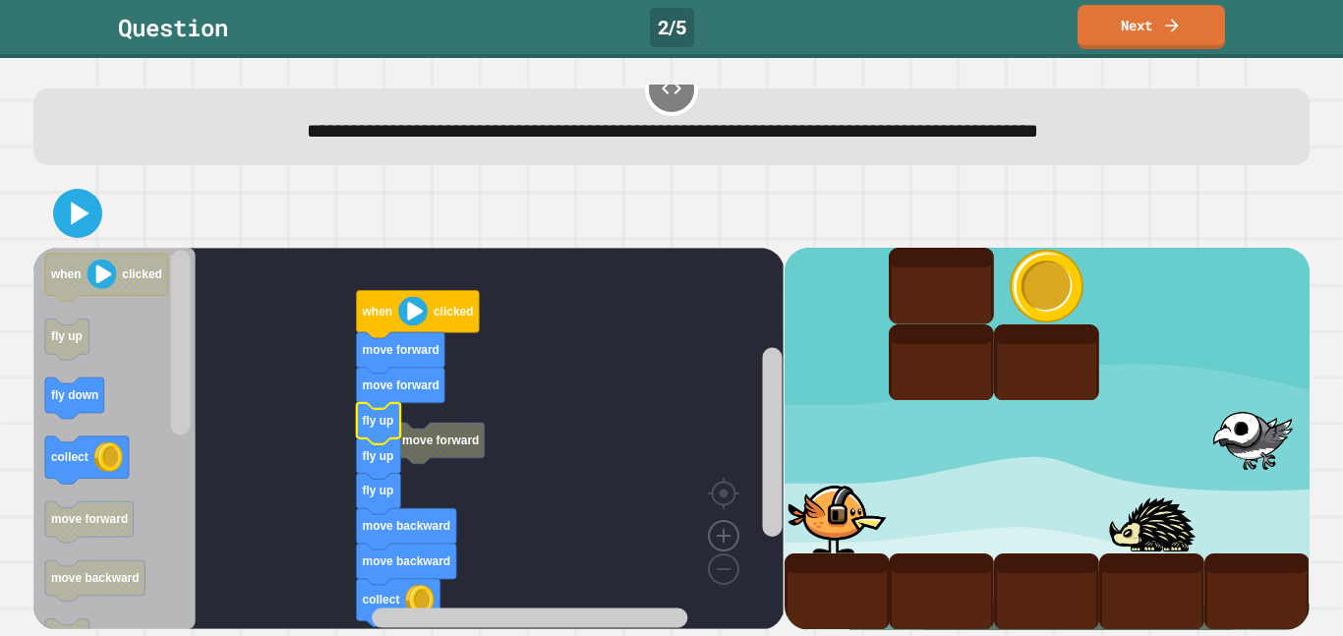
click at [729, 536] on image "Blockly Workspace" at bounding box center [724, 491] width 94 height 122
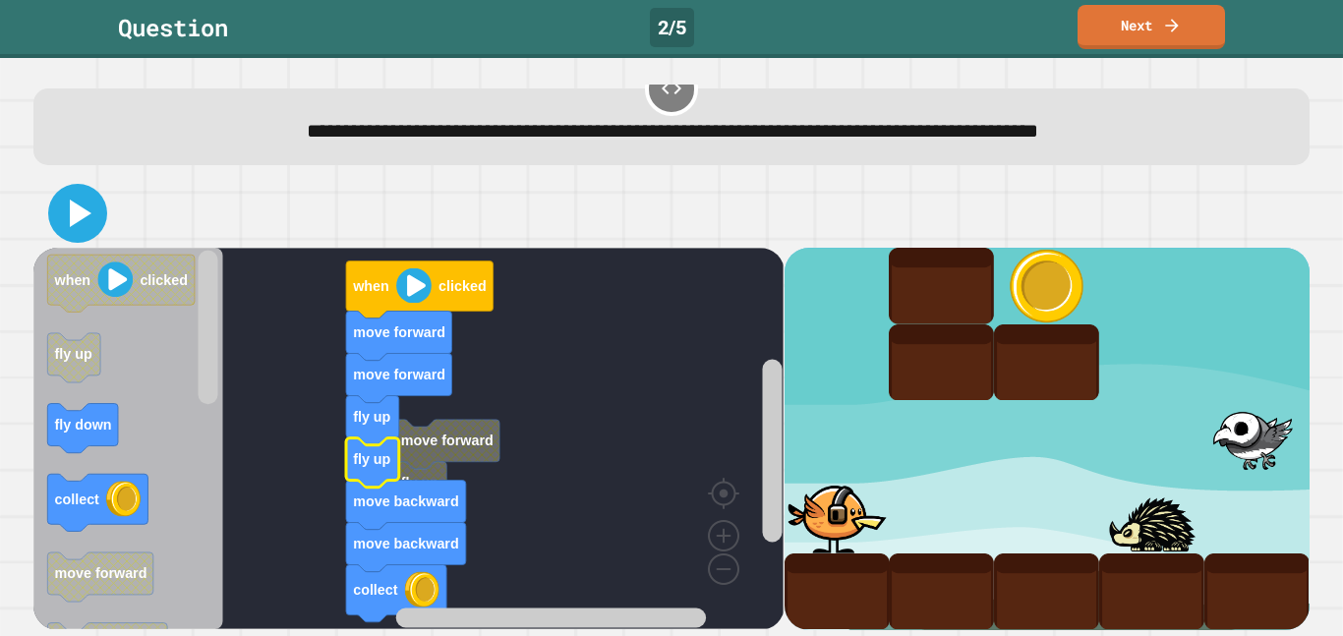
click at [86, 213] on icon at bounding box center [81, 214] width 22 height 28
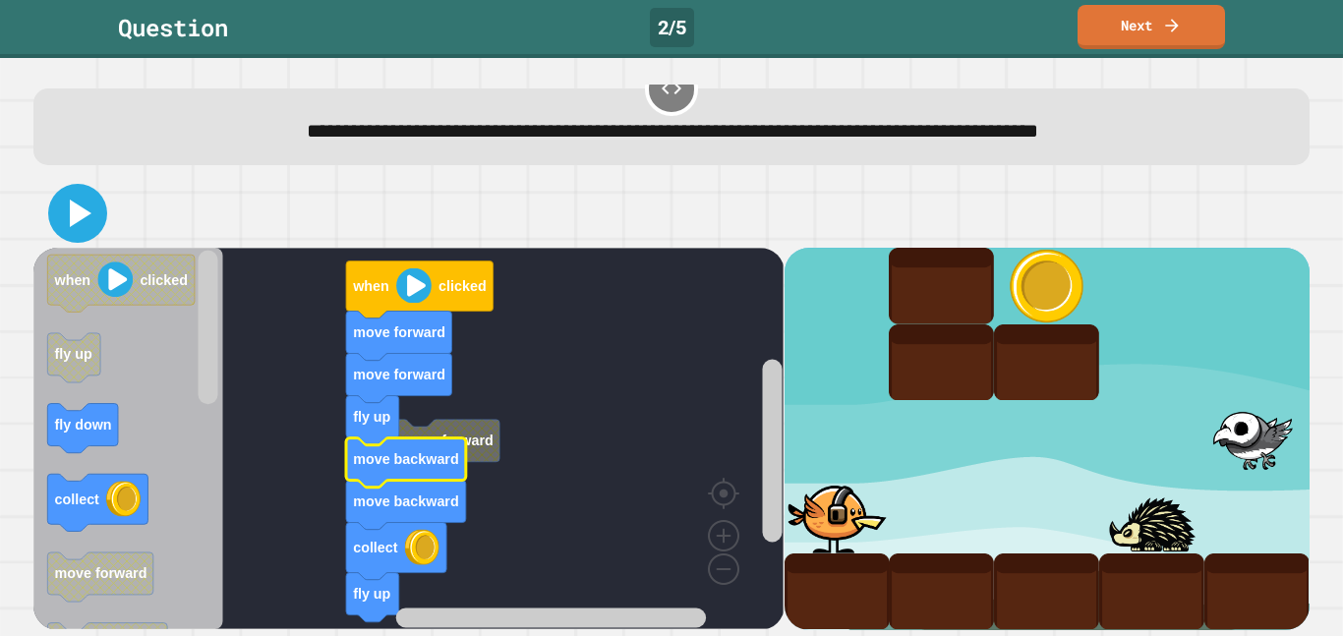
click at [68, 204] on icon at bounding box center [77, 213] width 47 height 47
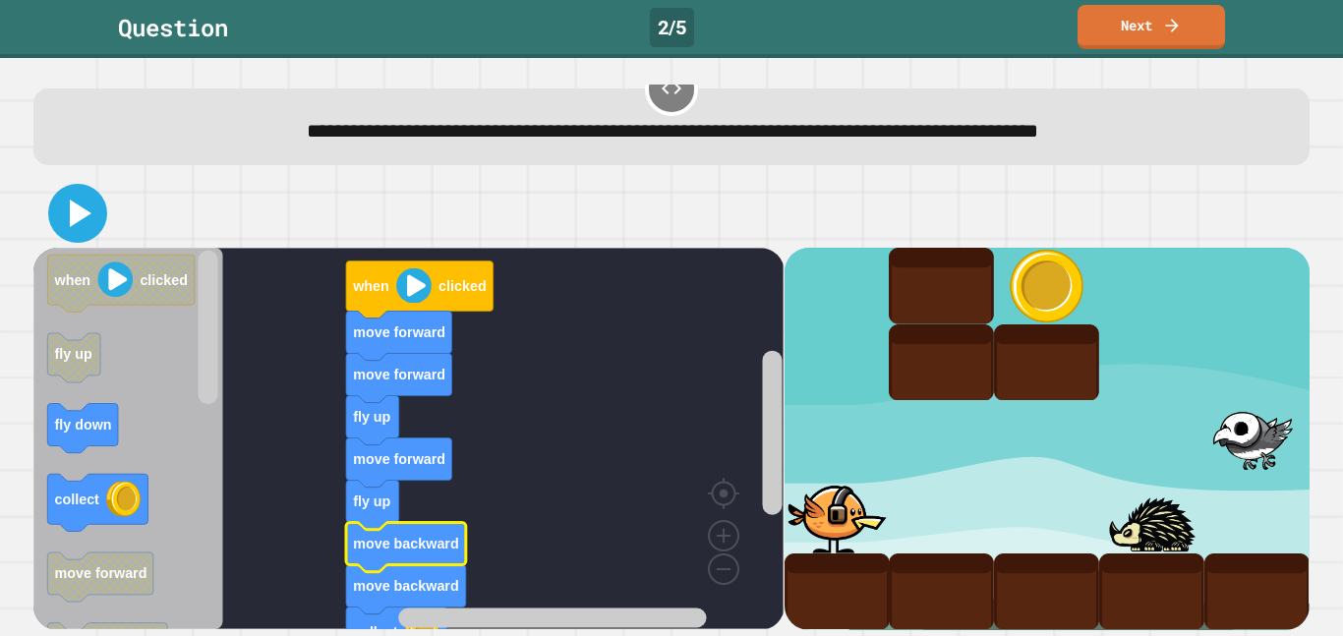
click at [91, 219] on icon at bounding box center [77, 213] width 47 height 47
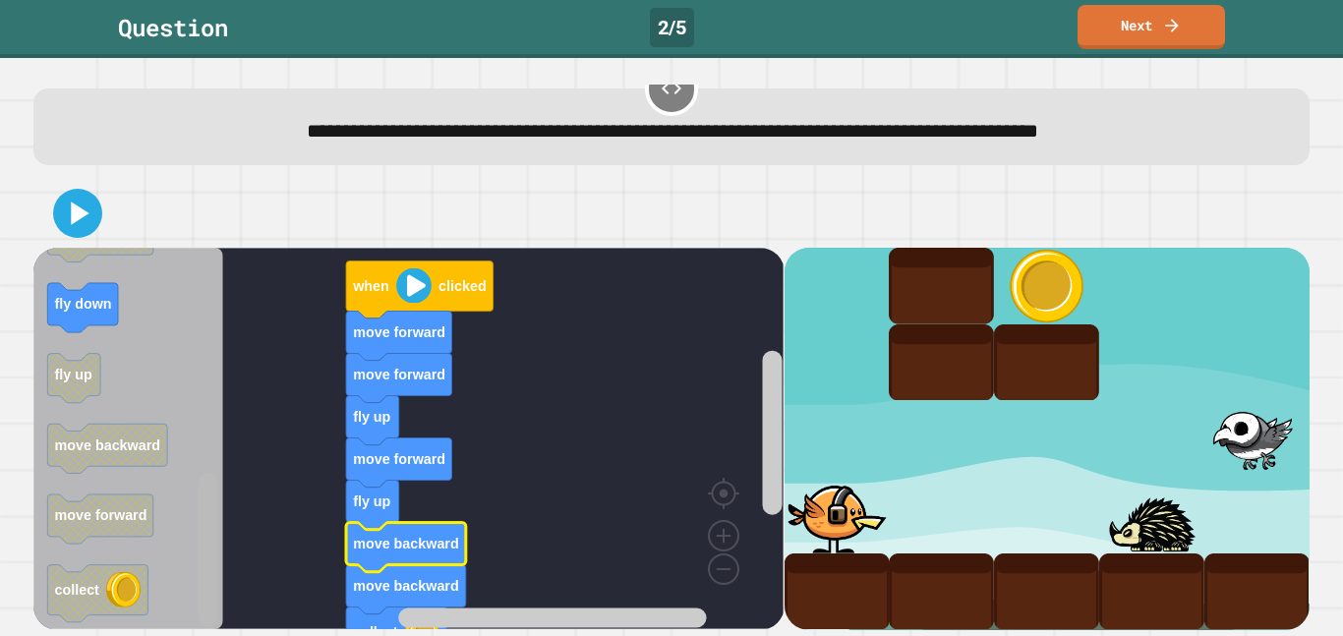
click at [33, 635] on div "when clicked move forward move forward fly up move forward fly up move backward…" at bounding box center [671, 404] width 1289 height 464
click at [717, 585] on rect "Blockly Workspace" at bounding box center [408, 439] width 750 height 382
click at [720, 582] on image "Blockly Workspace" at bounding box center [692, 524] width 94 height 122
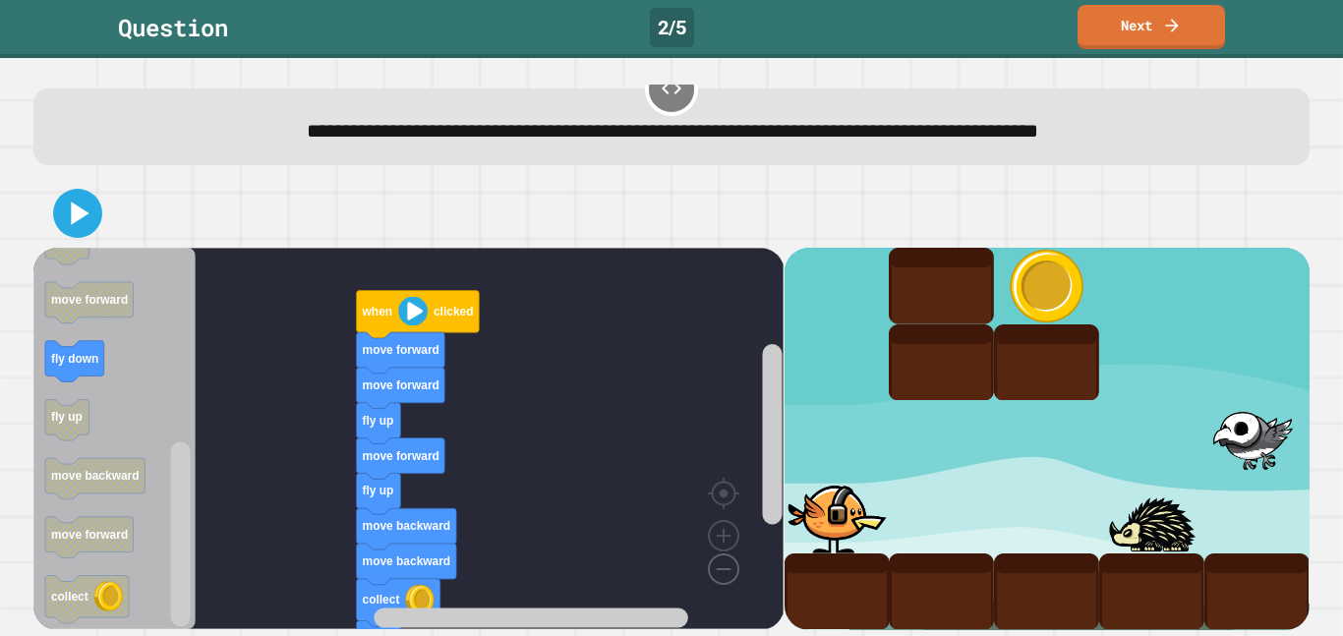
click at [720, 582] on image "Blockly Workspace" at bounding box center [692, 524] width 94 height 122
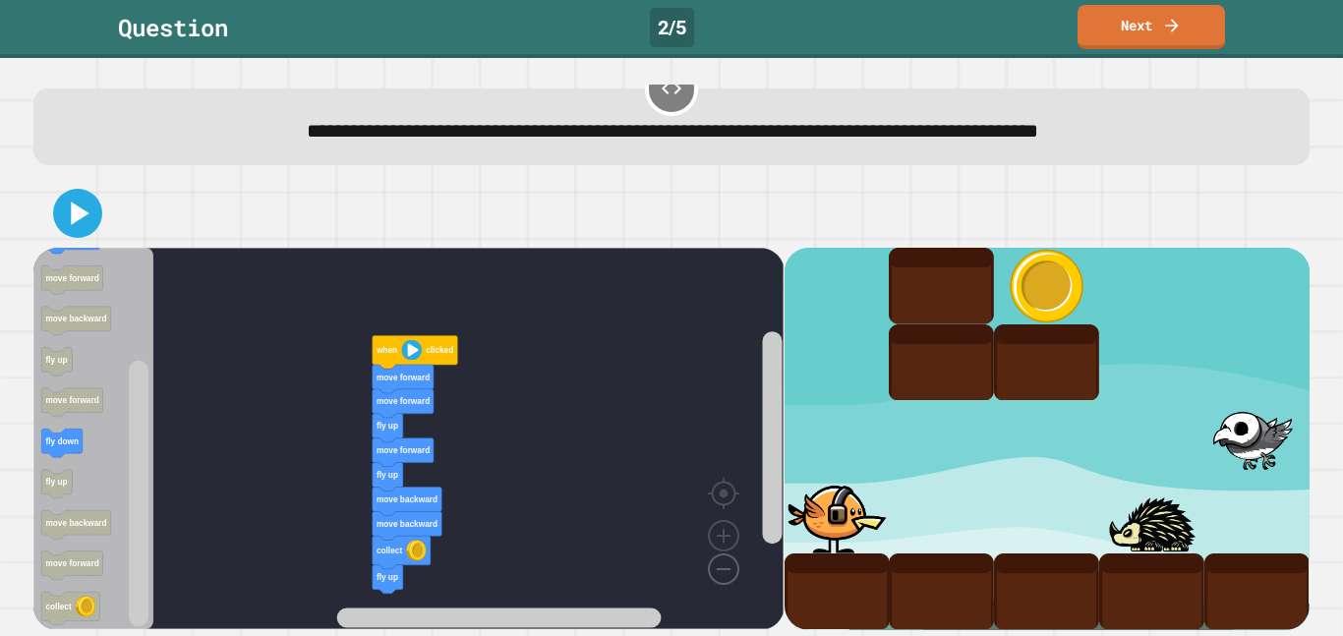
click at [720, 582] on image "Blockly Workspace" at bounding box center [692, 524] width 94 height 122
click at [103, 208] on div at bounding box center [671, 213] width 1277 height 69
click at [67, 201] on icon at bounding box center [77, 213] width 47 height 47
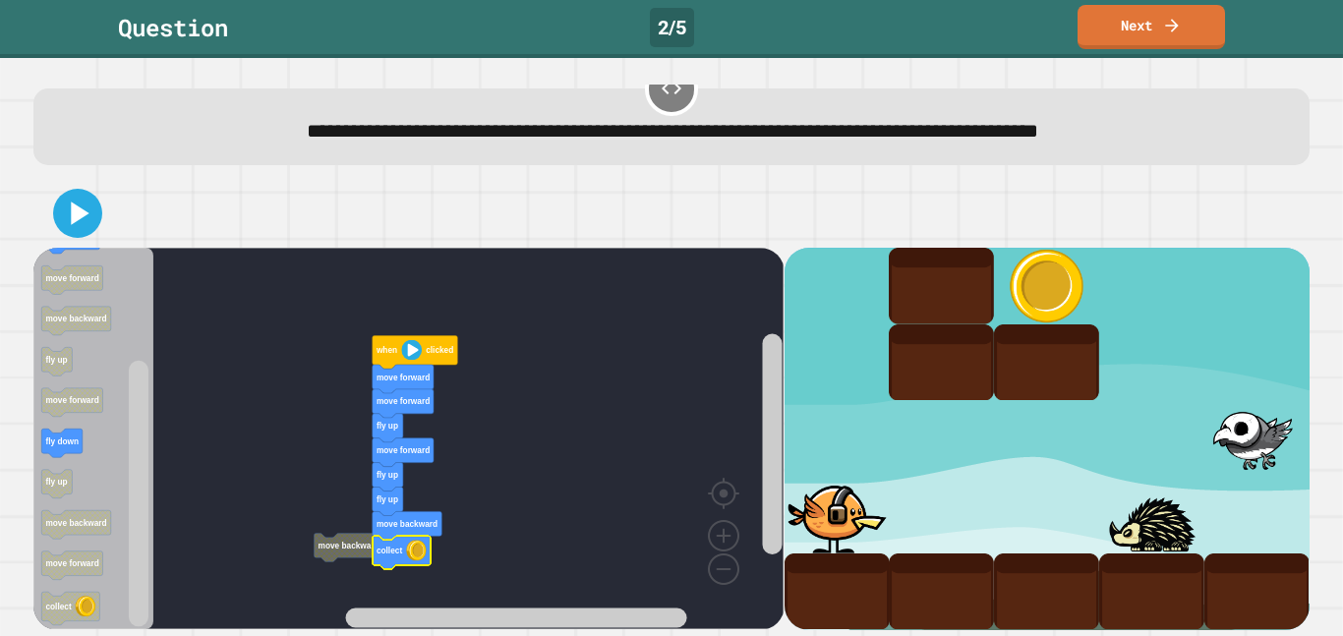
click at [105, 208] on div at bounding box center [671, 213] width 1277 height 69
click at [67, 197] on icon at bounding box center [77, 213] width 45 height 45
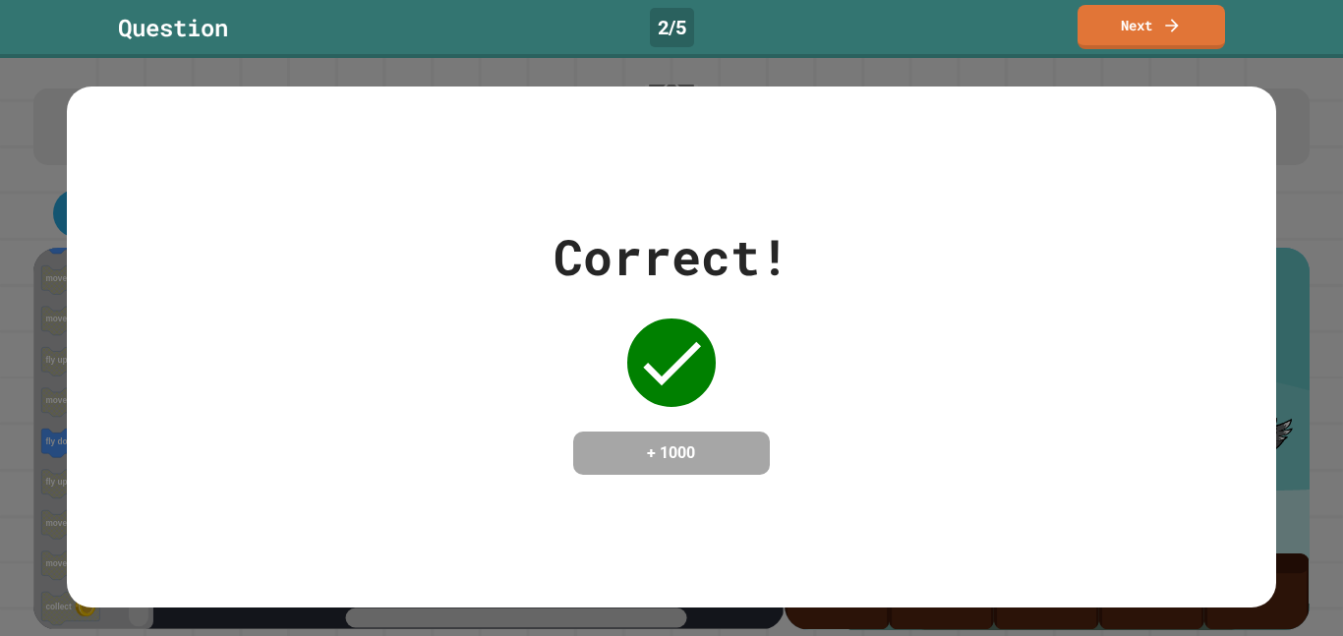
click at [68, 197] on div "Correct! + 1000" at bounding box center [671, 347] width 1209 height 520
click at [1106, 17] on link "Next" at bounding box center [1151, 24] width 137 height 46
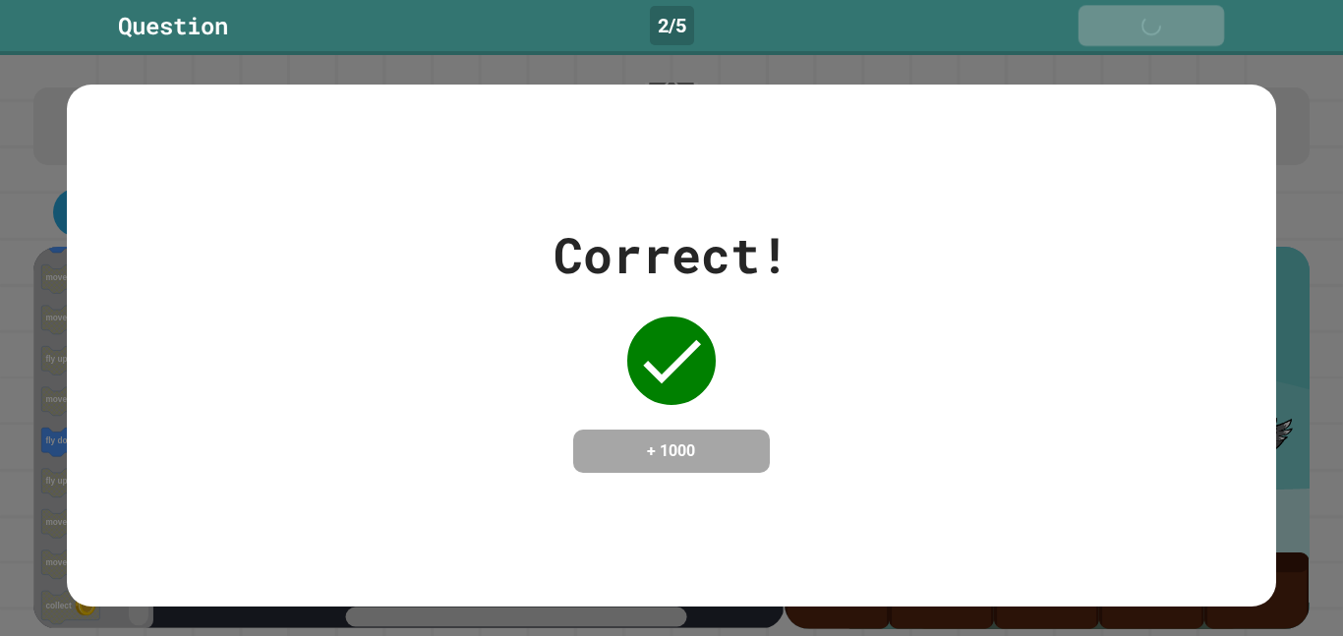
scroll to position [0, 0]
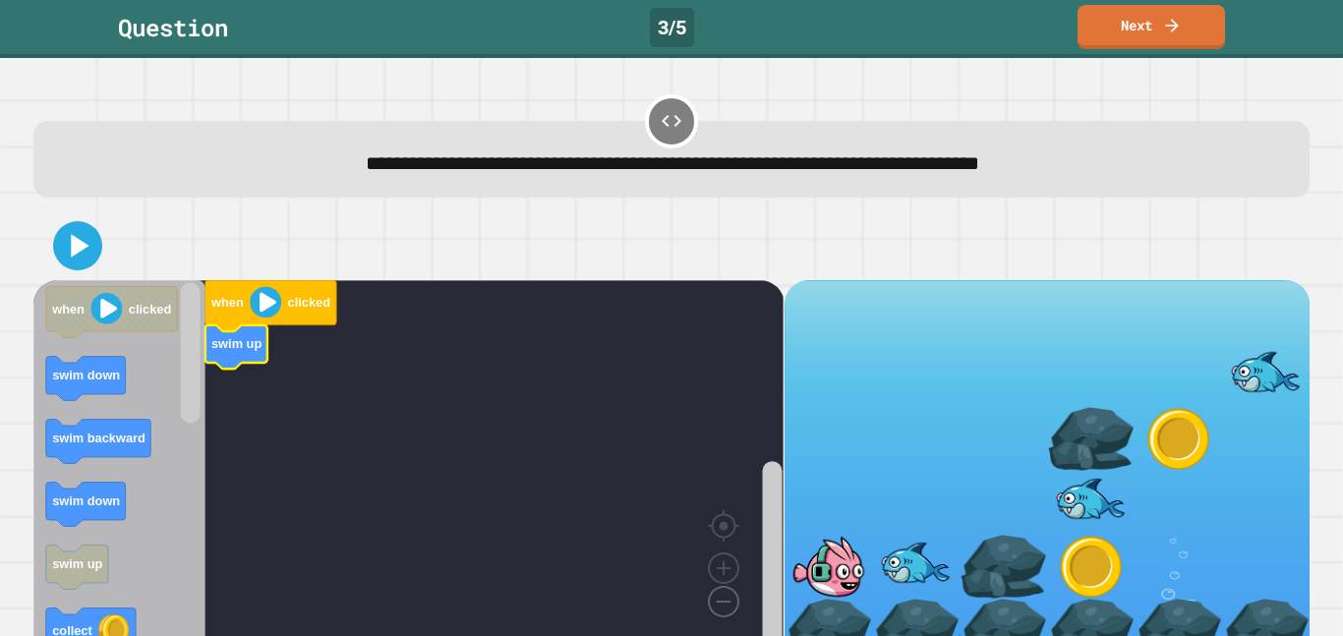
click at [726, 595] on image "Blockly Workspace" at bounding box center [692, 557] width 94 height 122
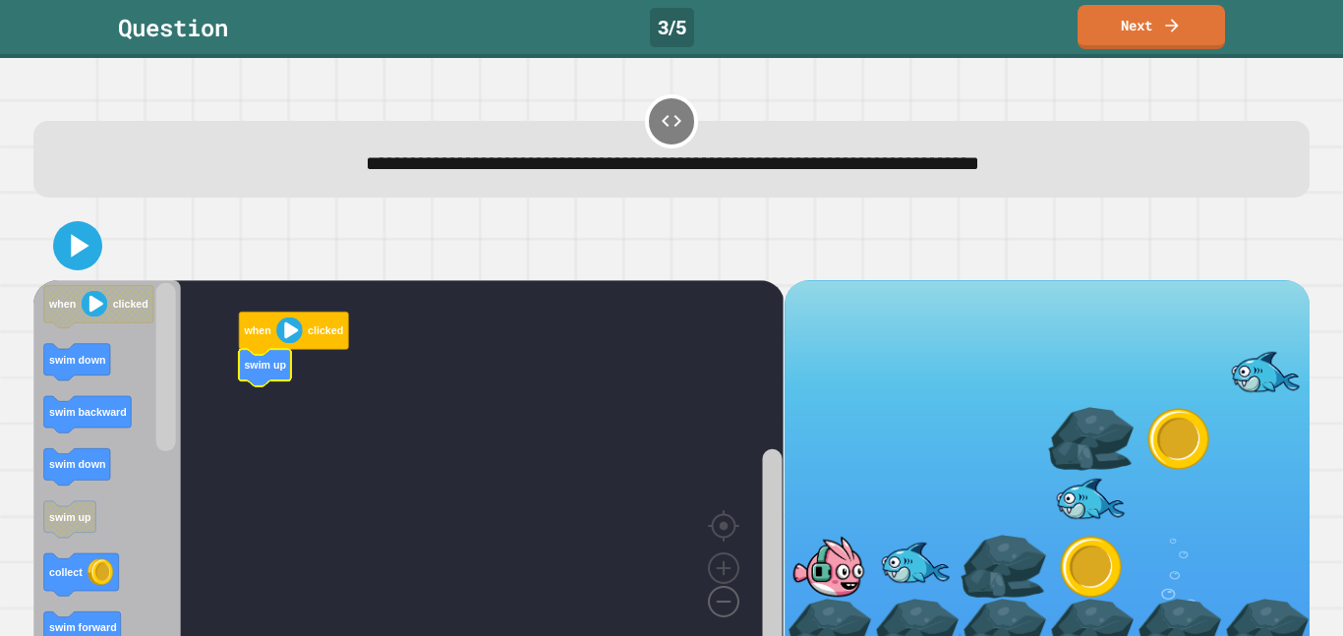
click at [726, 595] on image "Blockly Workspace" at bounding box center [692, 557] width 94 height 122
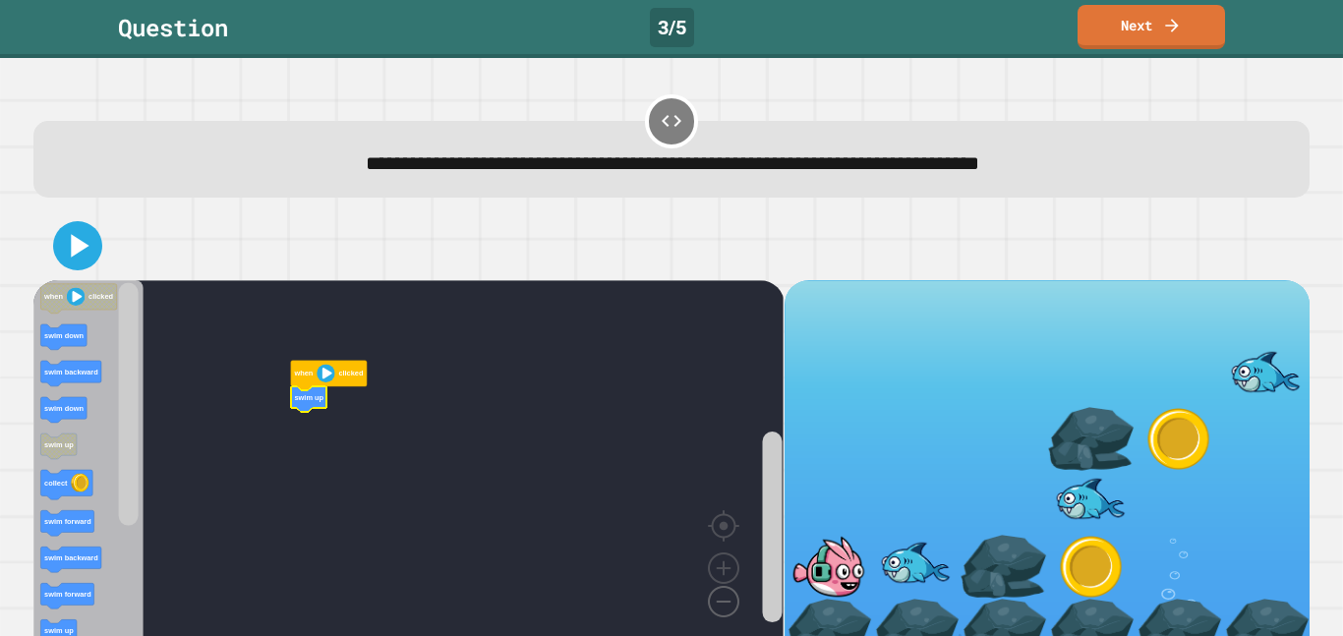
click at [726, 595] on image "Blockly Workspace" at bounding box center [692, 557] width 94 height 122
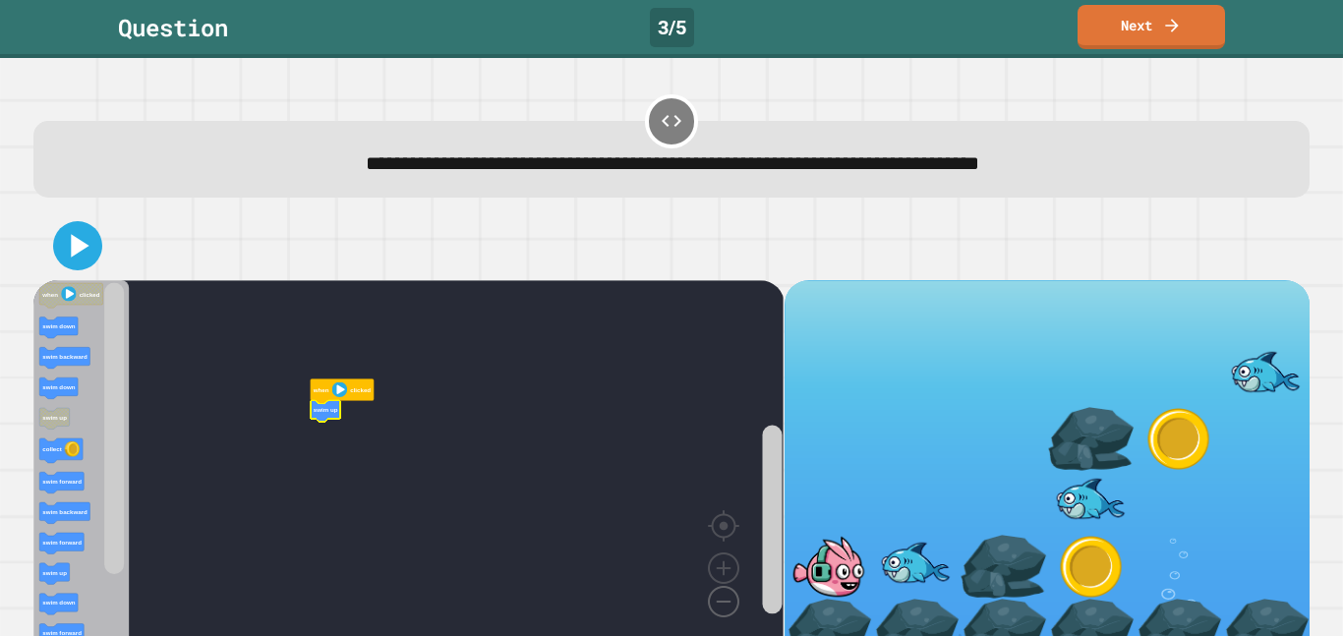
click at [726, 595] on image "Blockly Workspace" at bounding box center [692, 557] width 94 height 122
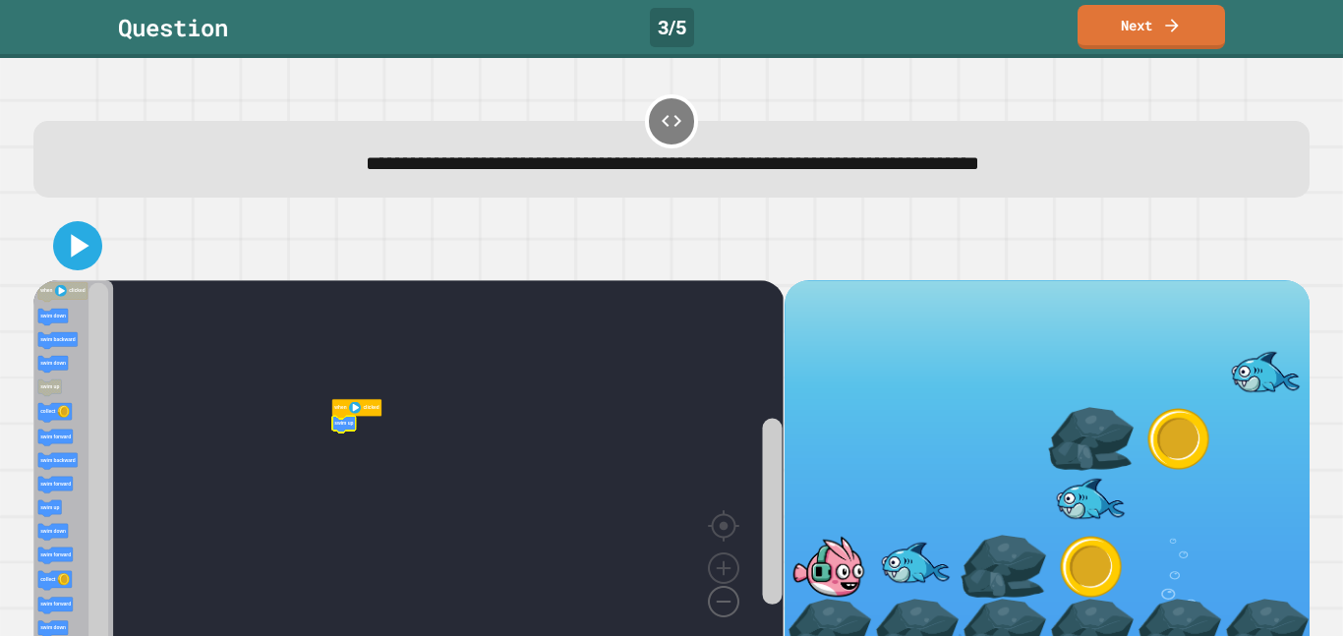
click at [726, 595] on image "Blockly Workspace" at bounding box center [692, 557] width 94 height 122
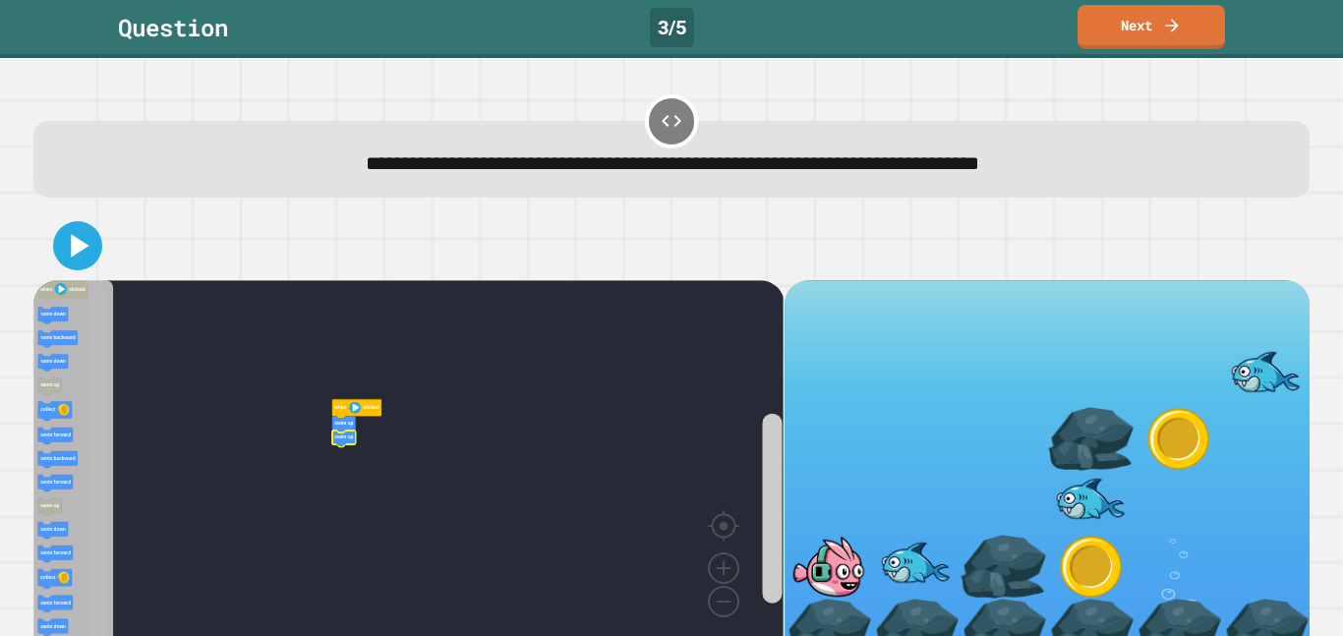
click at [95, 633] on rect "Blockly Workspace" at bounding box center [99, 471] width 20 height 375
click at [734, 603] on image "Blockly Workspace" at bounding box center [692, 557] width 94 height 122
click at [729, 577] on image "Blockly Workspace" at bounding box center [724, 523] width 94 height 122
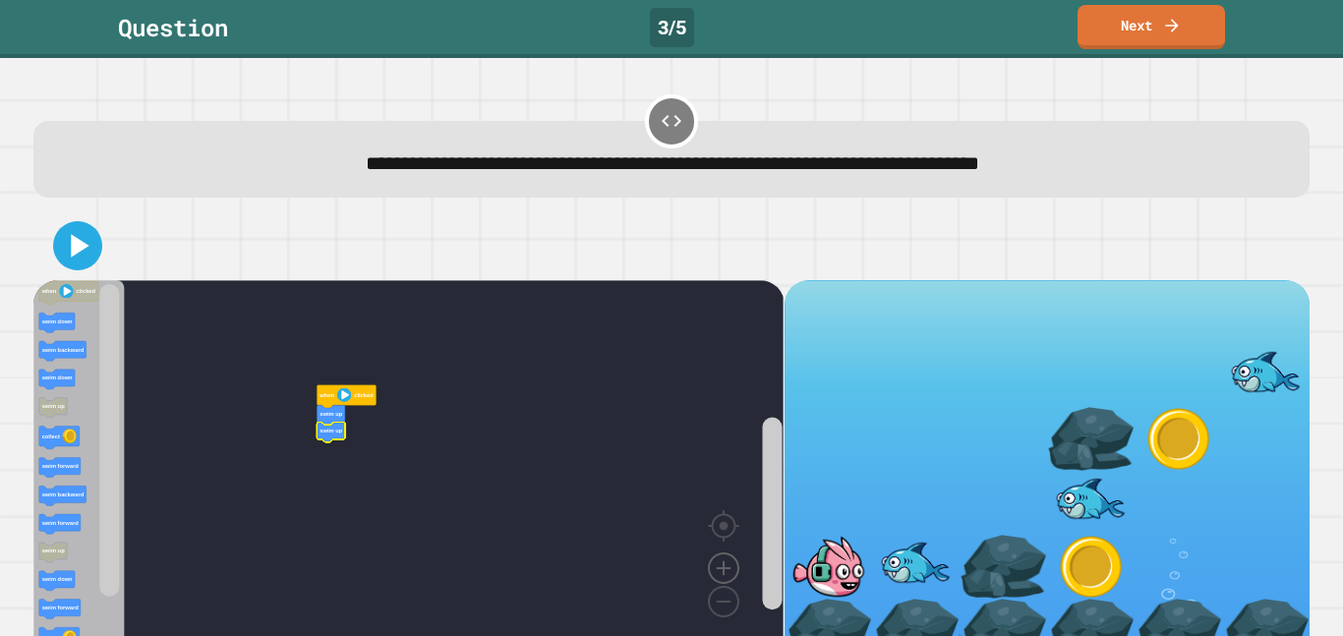
click at [729, 577] on image "Blockly Workspace" at bounding box center [724, 523] width 94 height 122
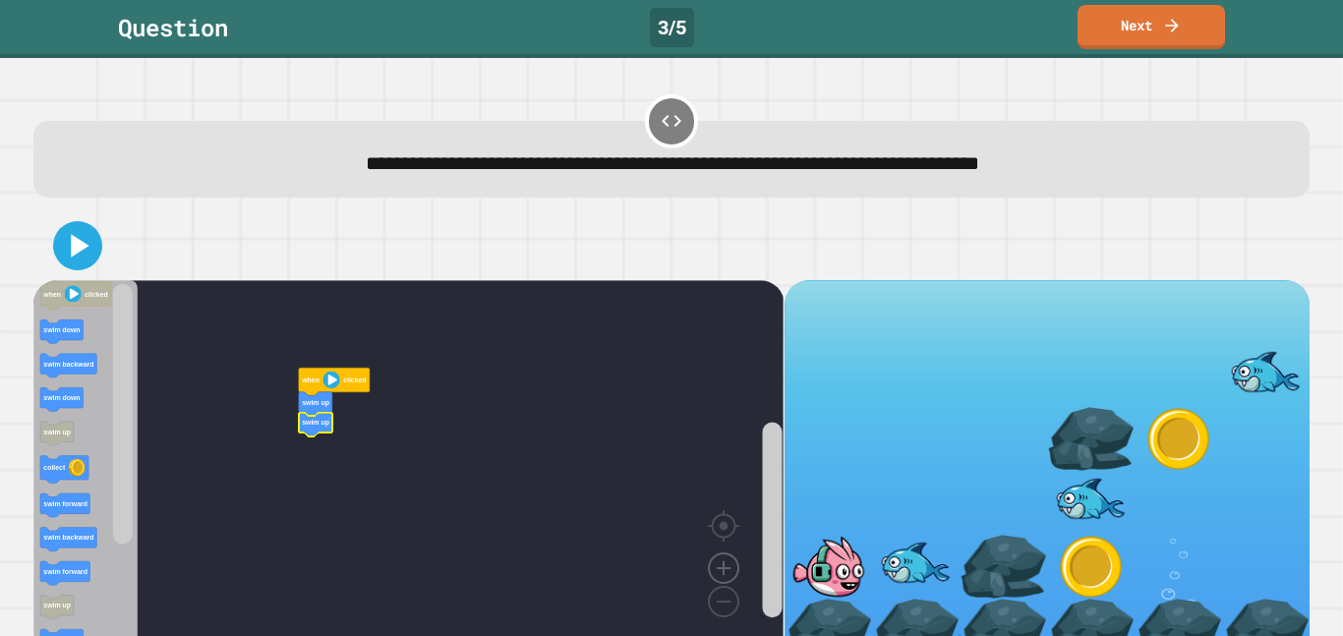
click at [729, 577] on image "Blockly Workspace" at bounding box center [724, 523] width 94 height 122
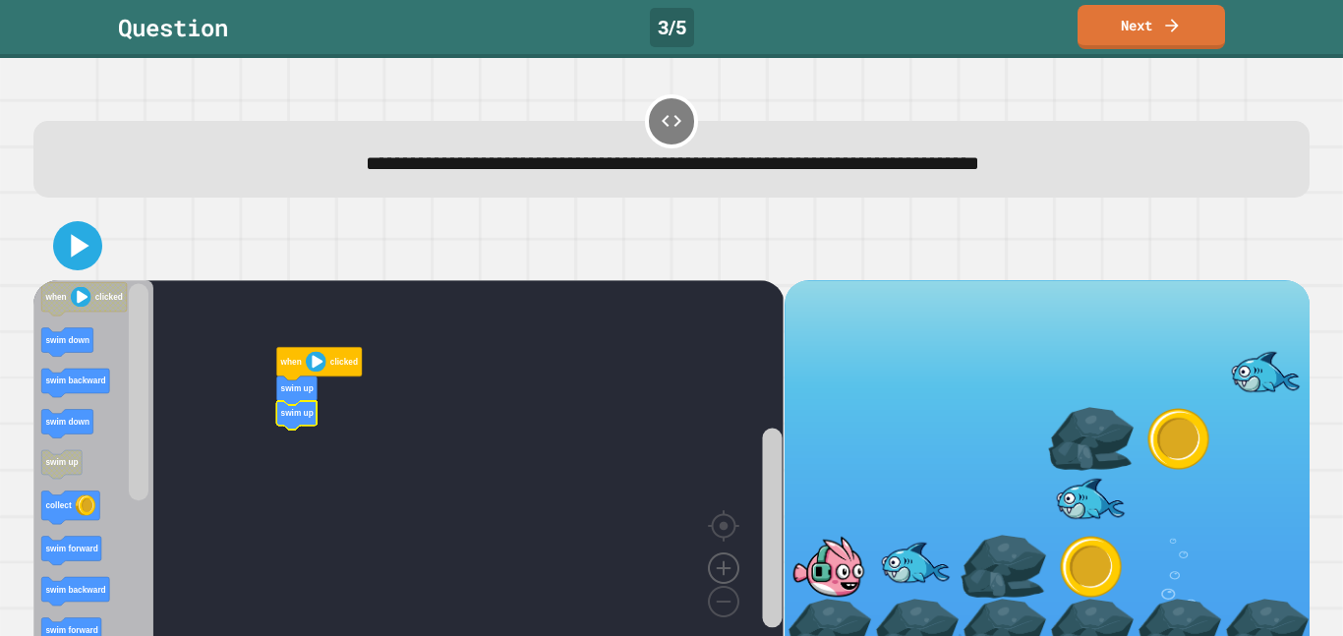
click at [729, 577] on image "Blockly Workspace" at bounding box center [724, 523] width 94 height 122
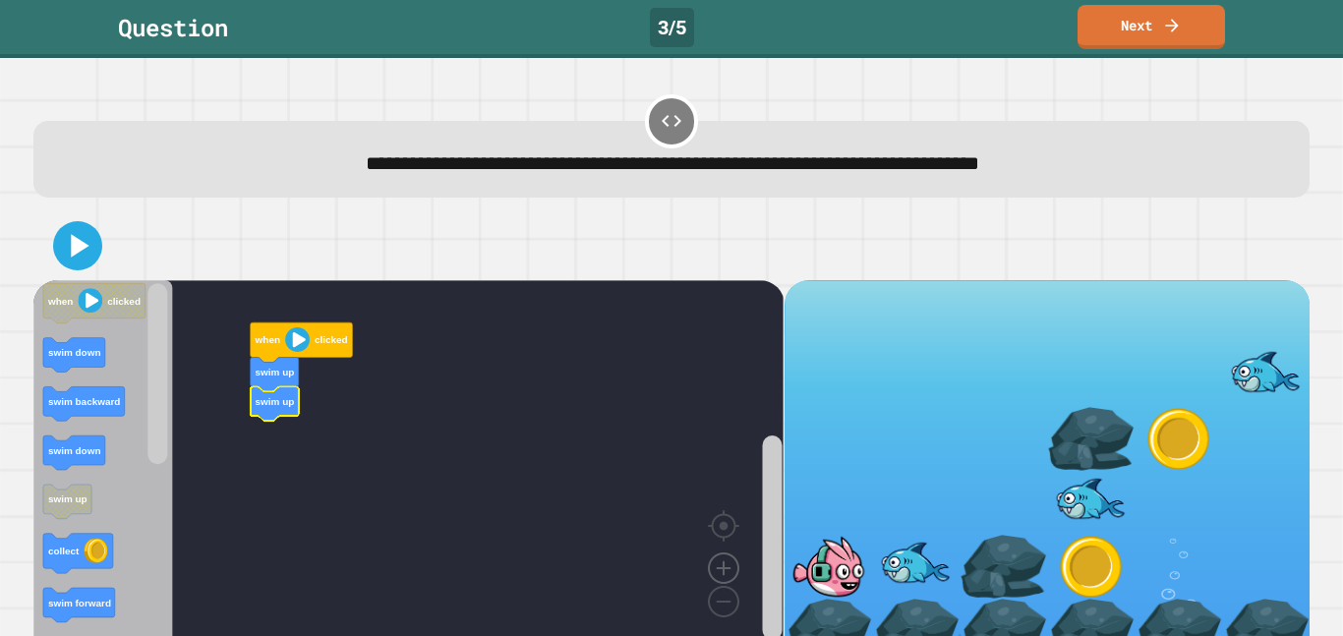
click at [729, 577] on image "Blockly Workspace" at bounding box center [724, 523] width 94 height 122
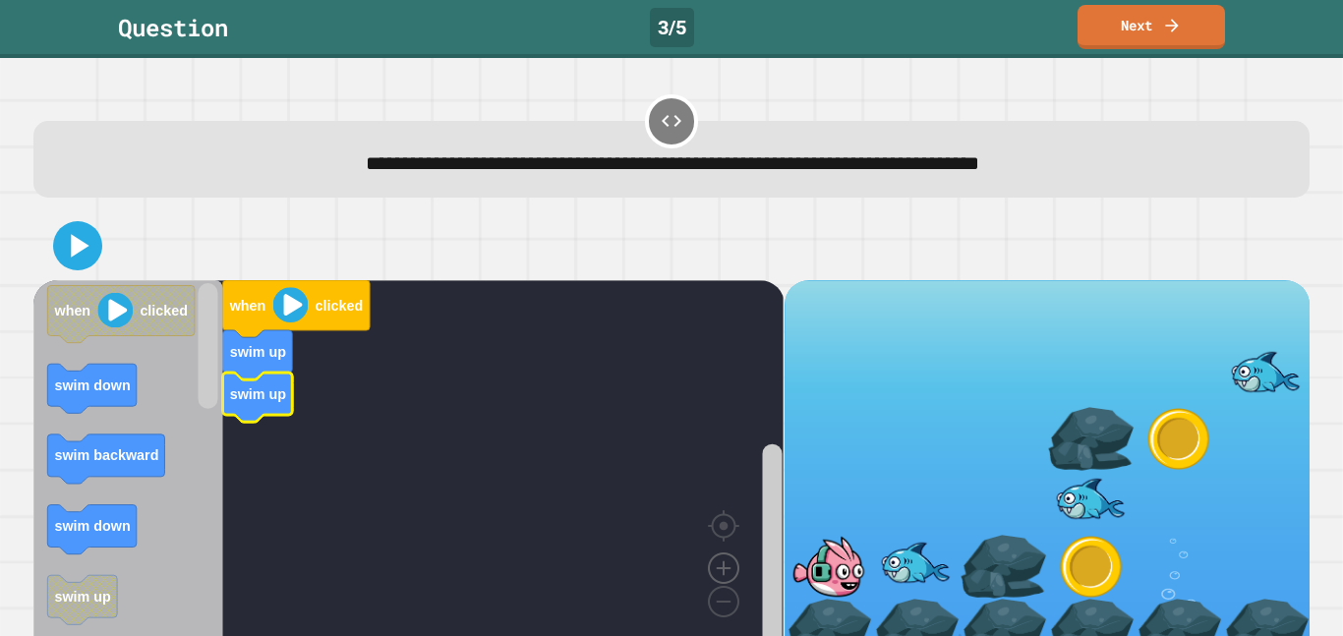
click at [729, 577] on image "Blockly Workspace" at bounding box center [724, 523] width 94 height 122
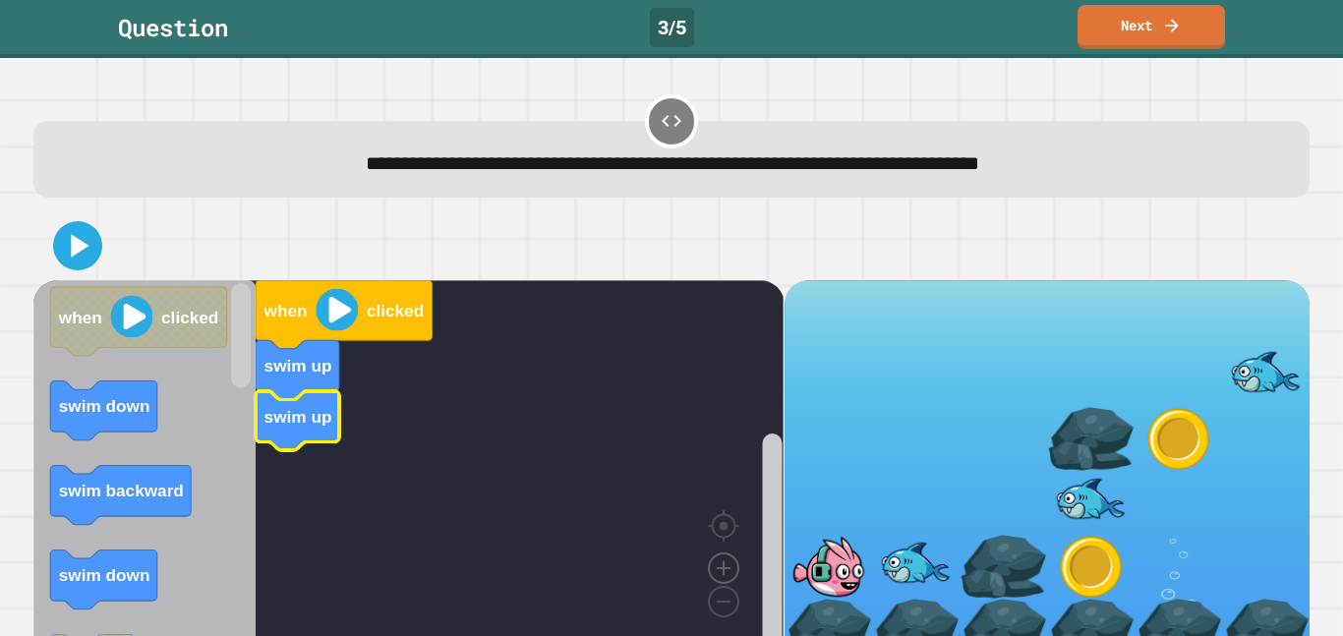
click at [729, 577] on image "Blockly Workspace" at bounding box center [724, 523] width 94 height 122
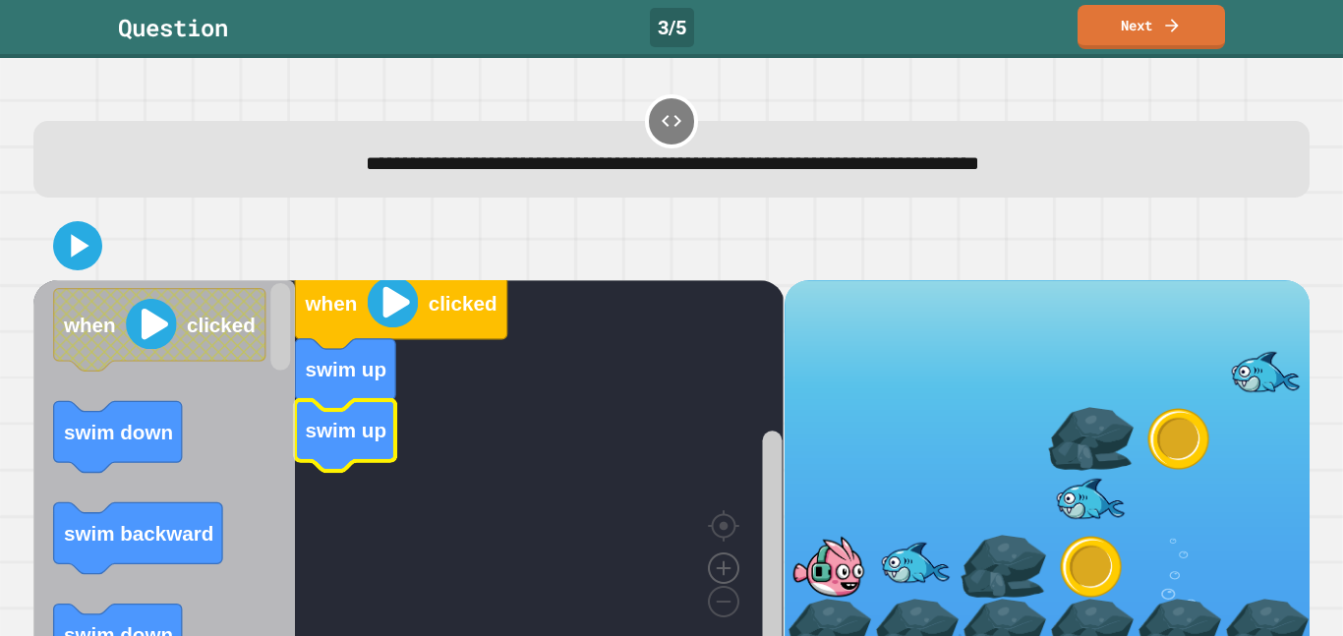
click at [729, 577] on image "Blockly Workspace" at bounding box center [724, 523] width 94 height 122
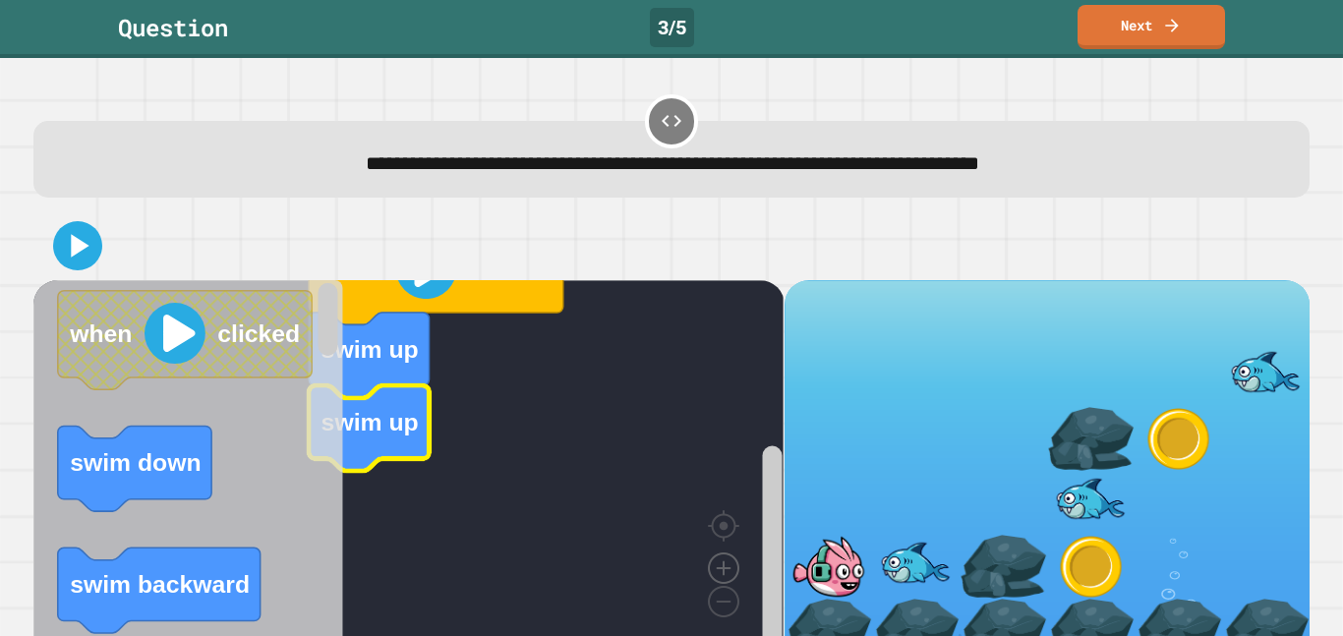
click at [729, 577] on image "Blockly Workspace" at bounding box center [724, 523] width 94 height 122
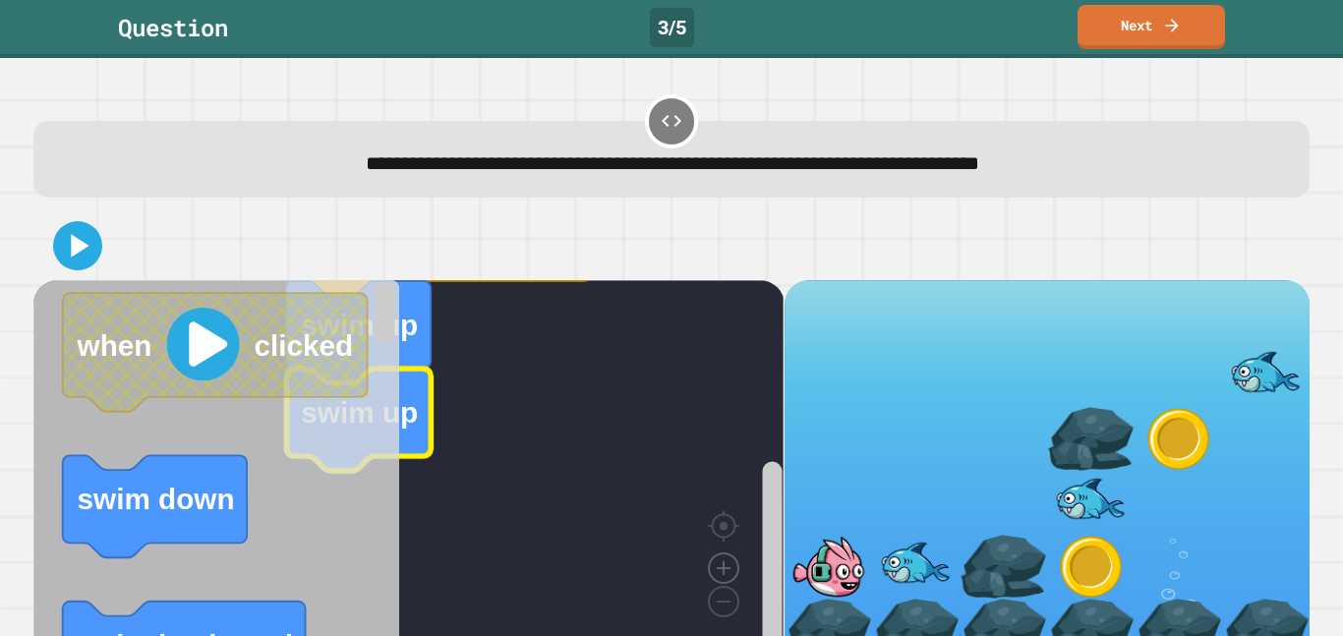
click at [729, 577] on image "Blockly Workspace" at bounding box center [724, 523] width 94 height 122
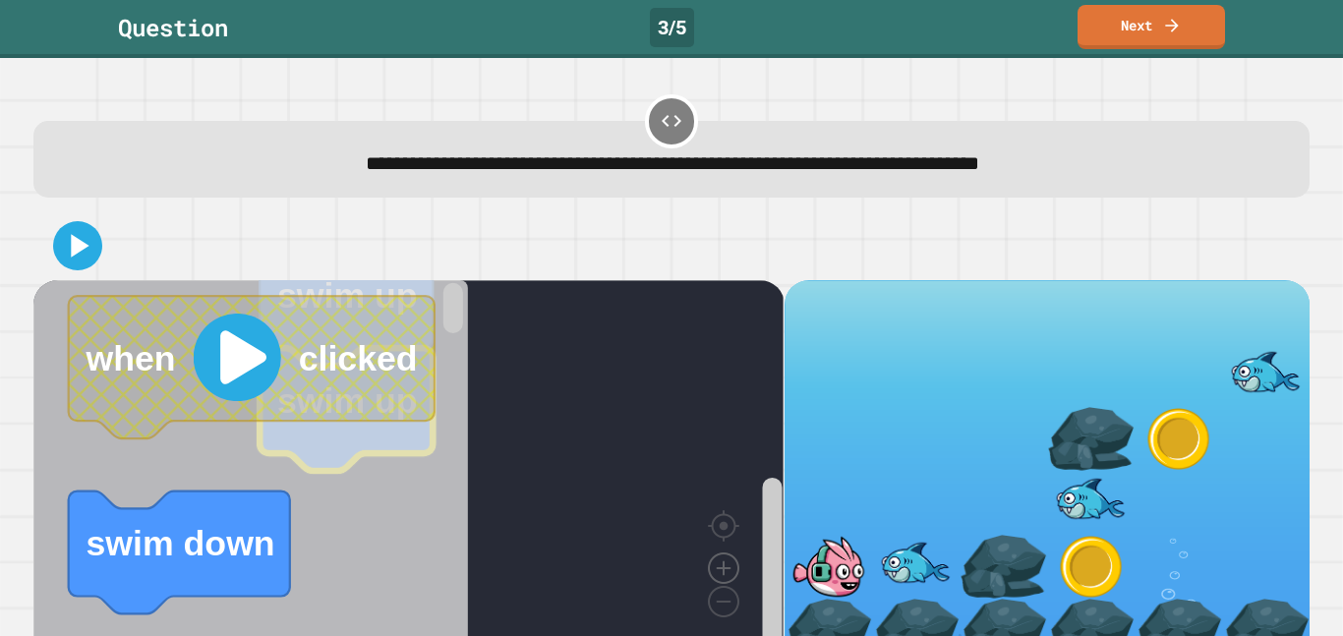
click at [729, 577] on image "Blockly Workspace" at bounding box center [724, 523] width 94 height 122
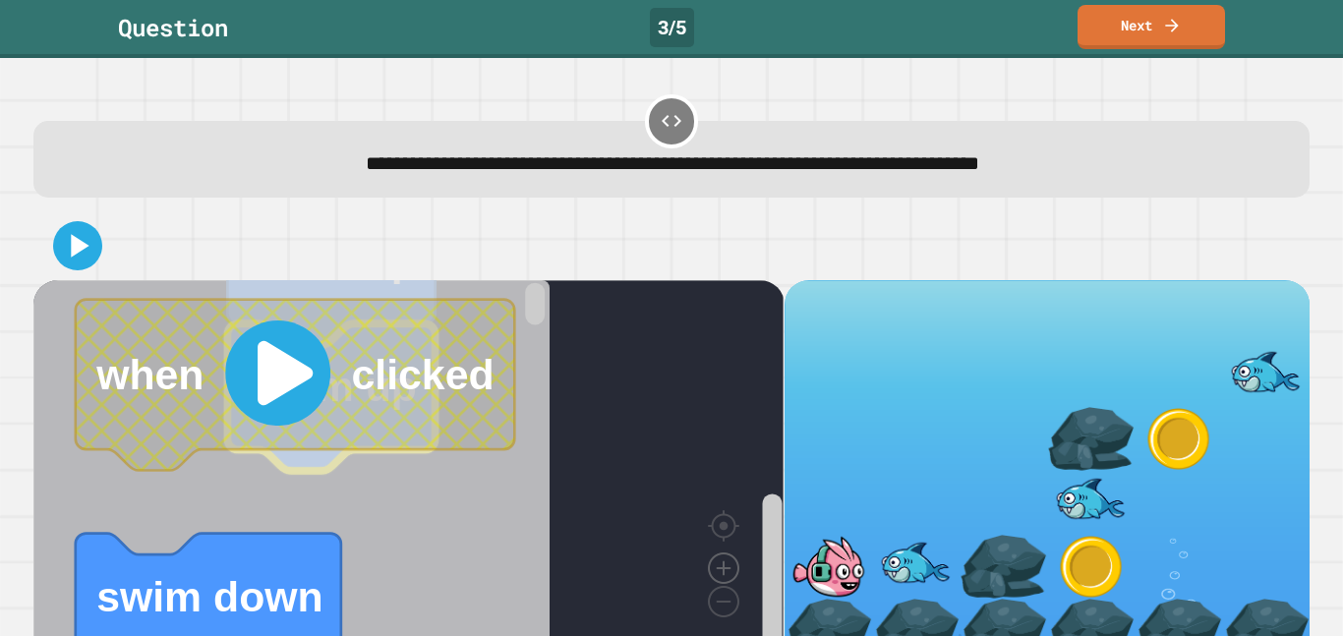
click at [729, 577] on image "Blockly Workspace" at bounding box center [724, 523] width 94 height 122
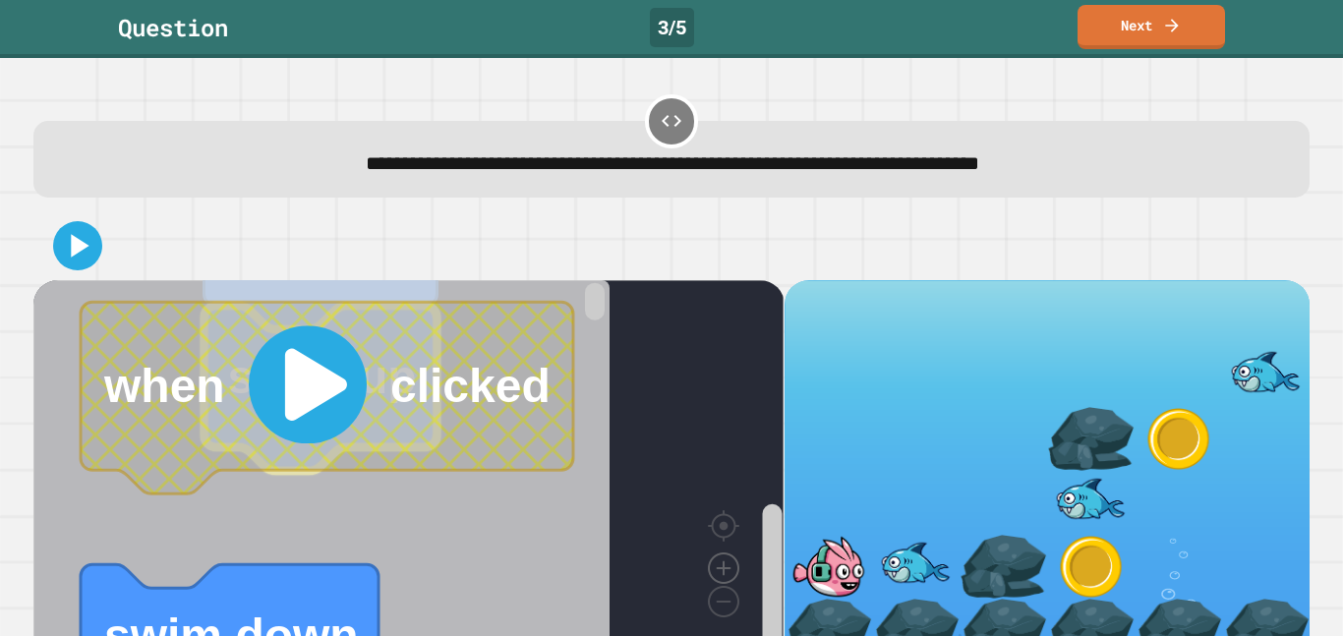
click at [729, 577] on image "Blockly Workspace" at bounding box center [724, 523] width 94 height 122
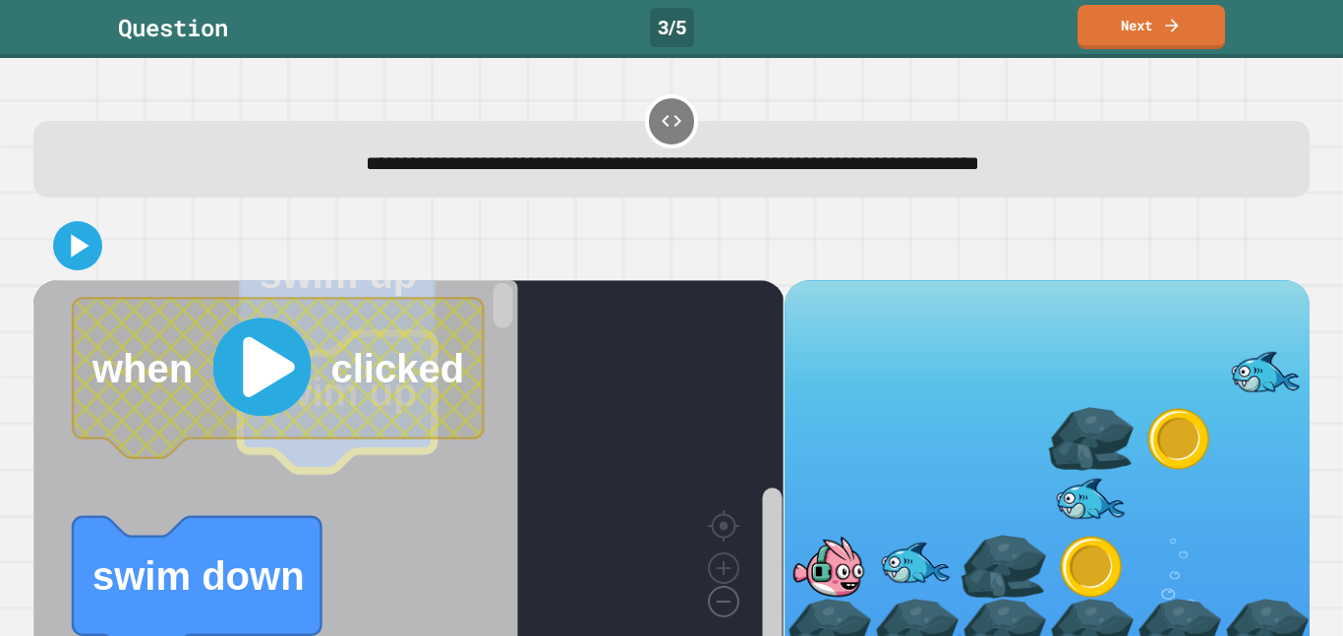
click at [733, 589] on image "Blockly Workspace" at bounding box center [692, 557] width 94 height 122
click at [725, 538] on image "Blockly Workspace" at bounding box center [755, 481] width 94 height 122
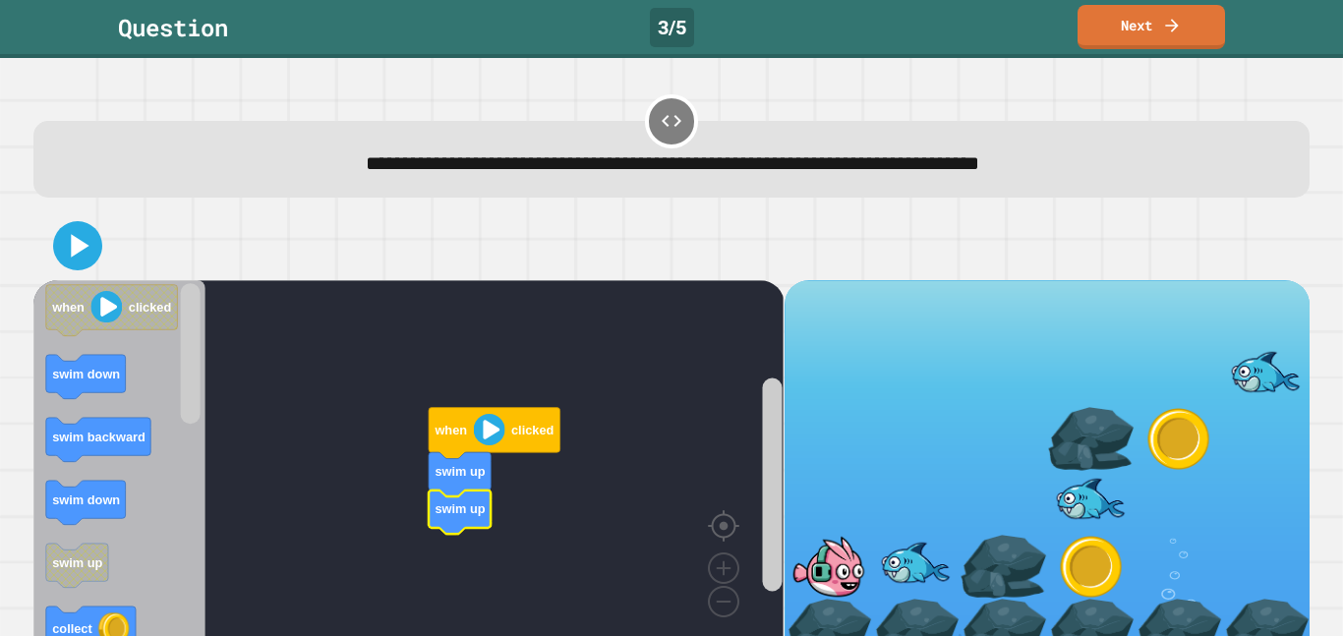
click at [729, 528] on image "Blockly Workspace" at bounding box center [755, 481] width 94 height 122
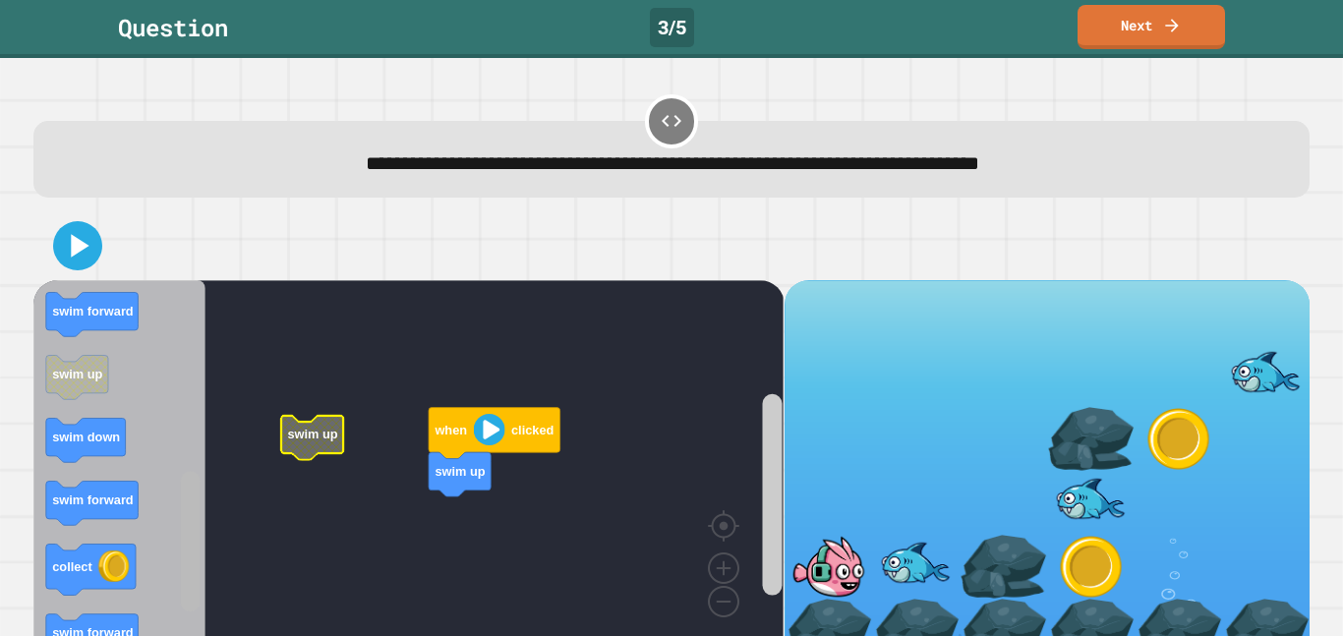
click at [197, 578] on rect "Blockly Workspace" at bounding box center [191, 541] width 20 height 141
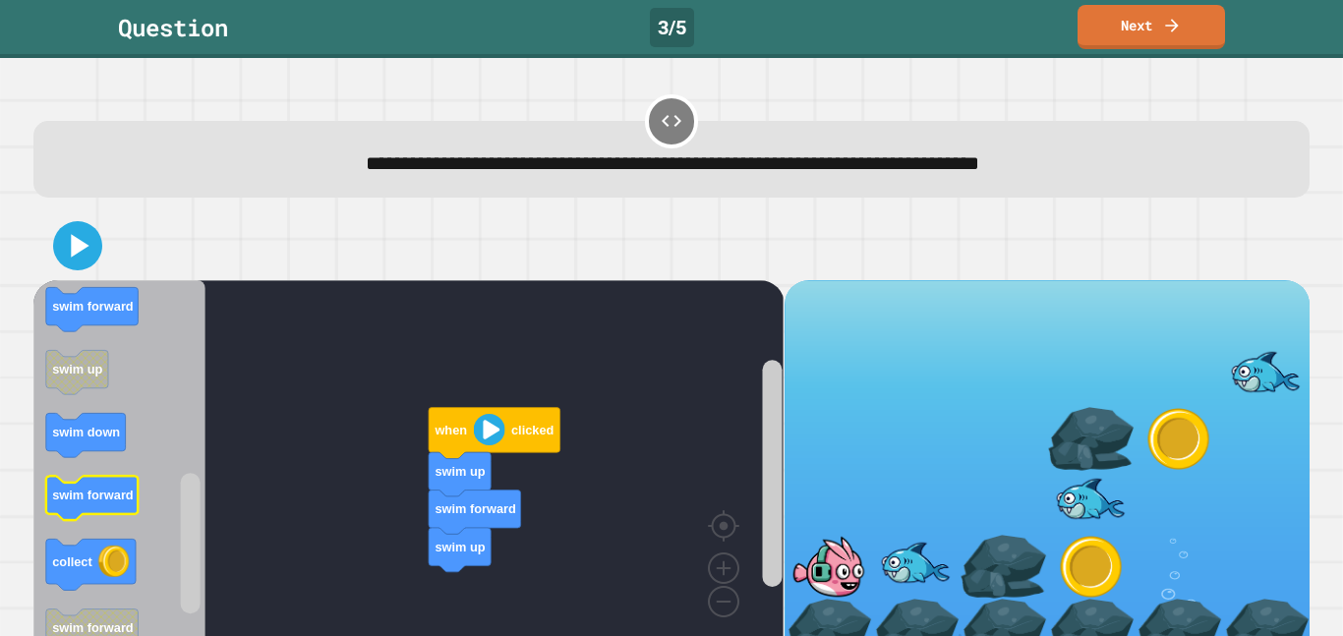
click at [92, 510] on rect "Blockly Workspace" at bounding box center [92, 498] width 92 height 44
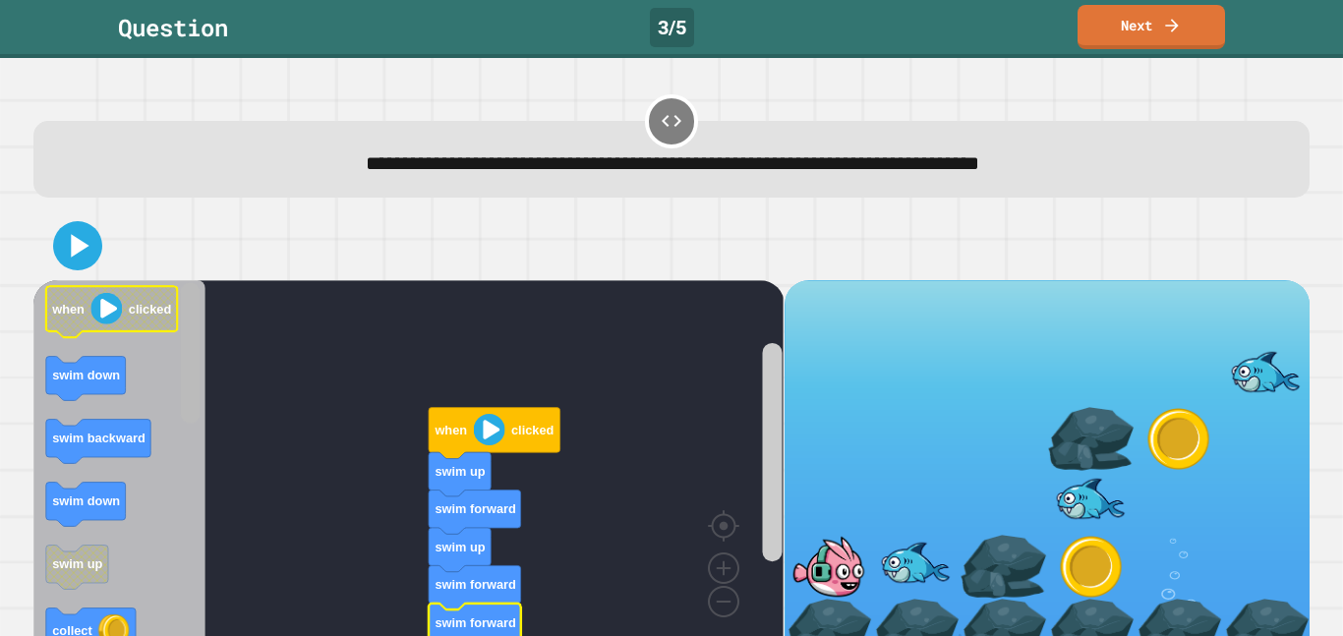
click at [122, 311] on div "when clicked swim up swim forward swim up swim forward swim forward when clicke…" at bounding box center [408, 471] width 750 height 382
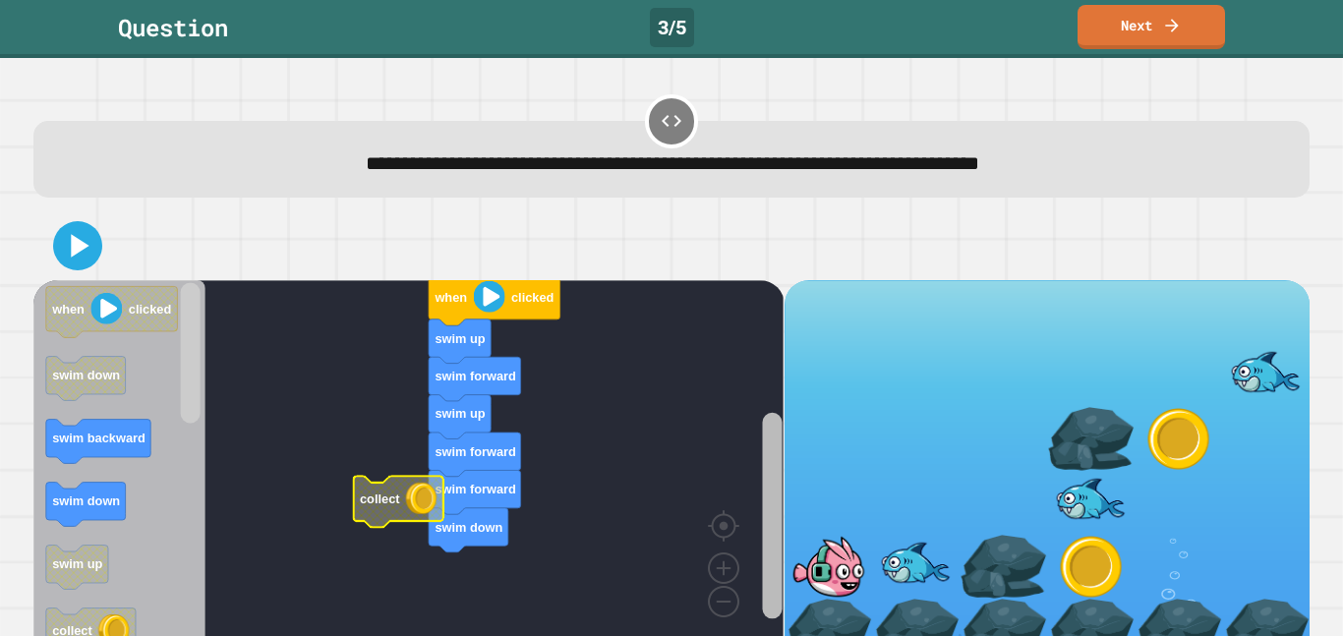
click at [771, 556] on rect "Blockly Workspace" at bounding box center [772, 515] width 20 height 207
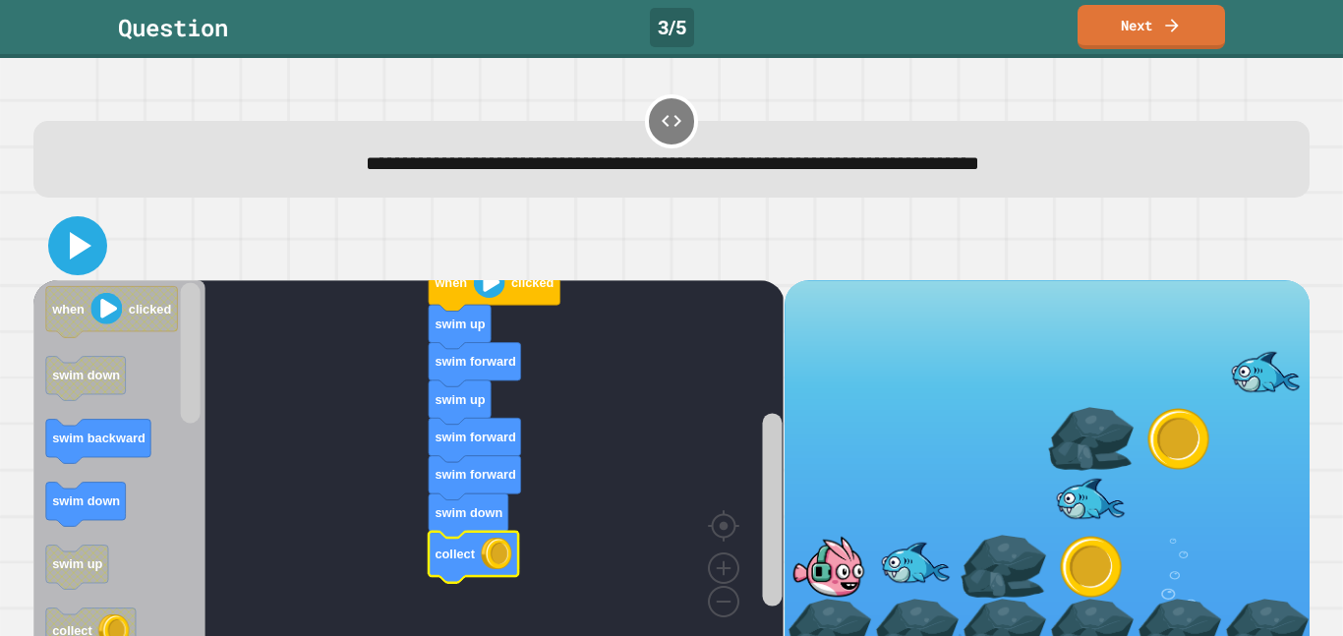
click at [75, 237] on icon at bounding box center [77, 245] width 47 height 47
click at [83, 259] on icon at bounding box center [77, 245] width 47 height 47
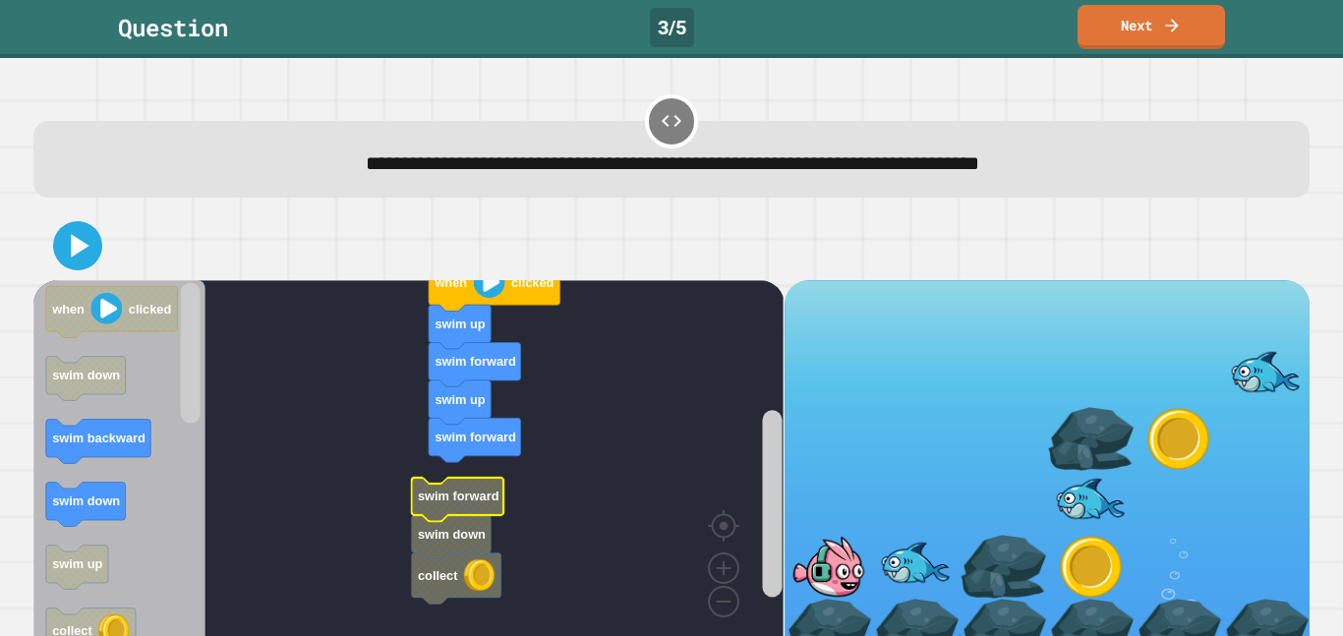
click at [438, 515] on icon "Blockly Workspace" at bounding box center [458, 500] width 92 height 44
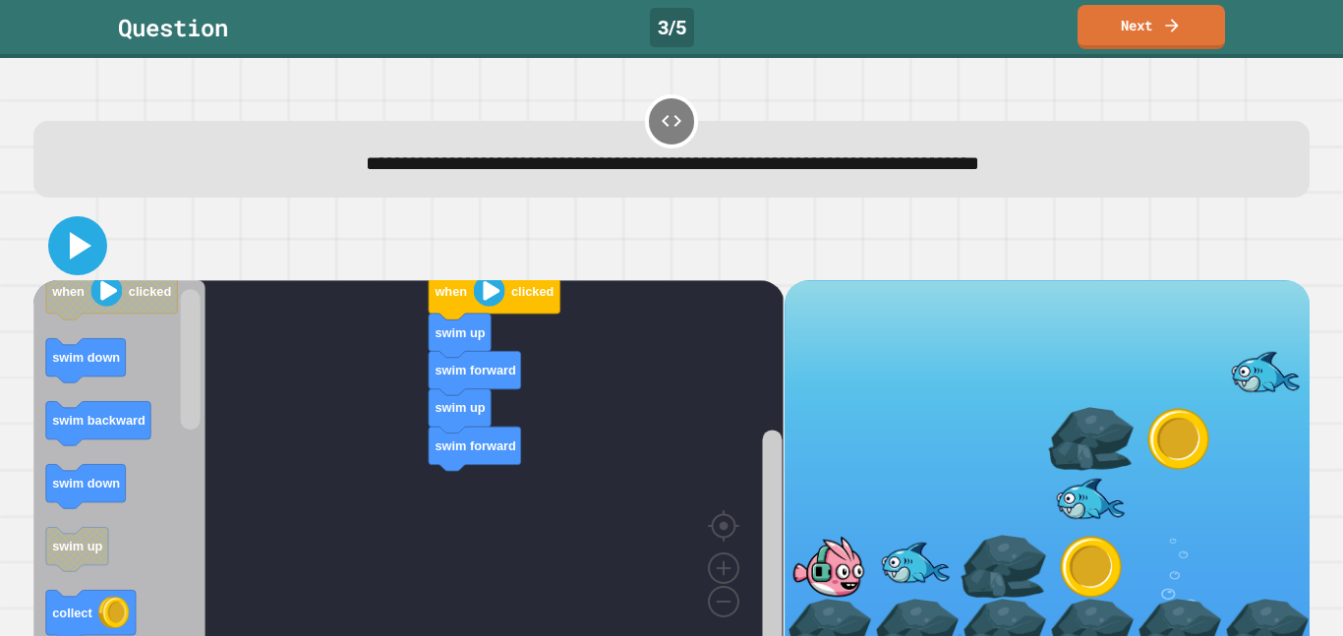
click at [80, 260] on icon at bounding box center [77, 245] width 47 height 47
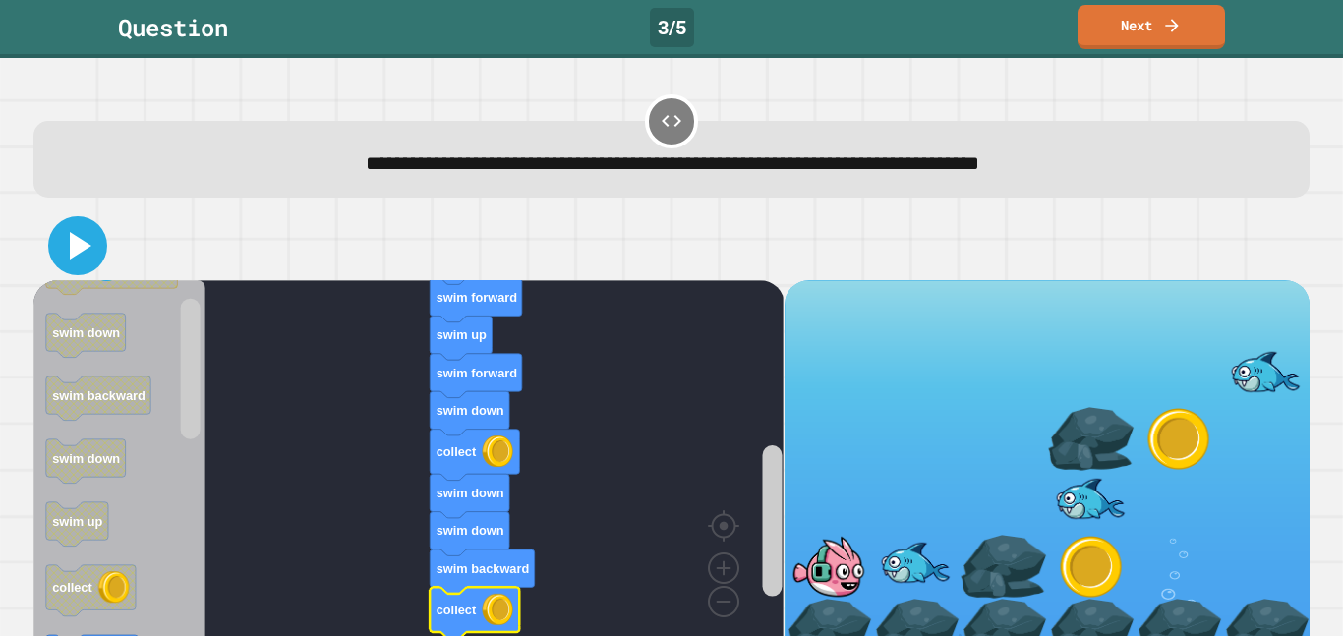
click at [89, 246] on icon at bounding box center [77, 245] width 47 height 47
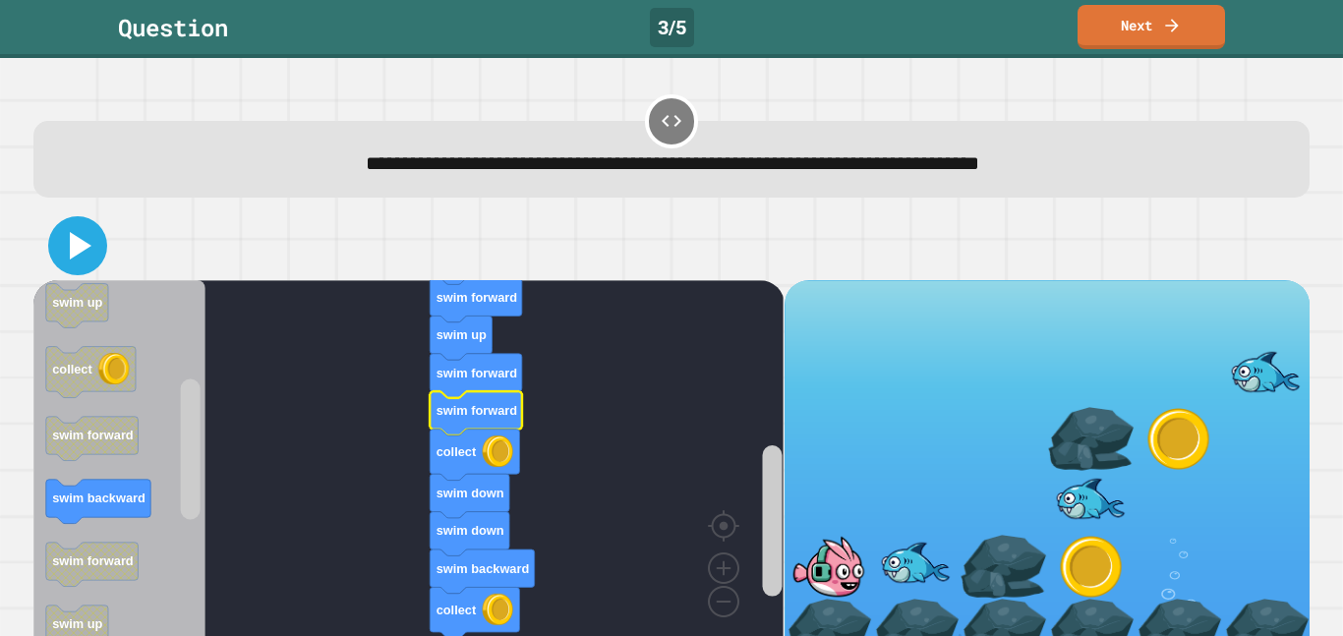
click at [83, 248] on icon at bounding box center [81, 246] width 22 height 28
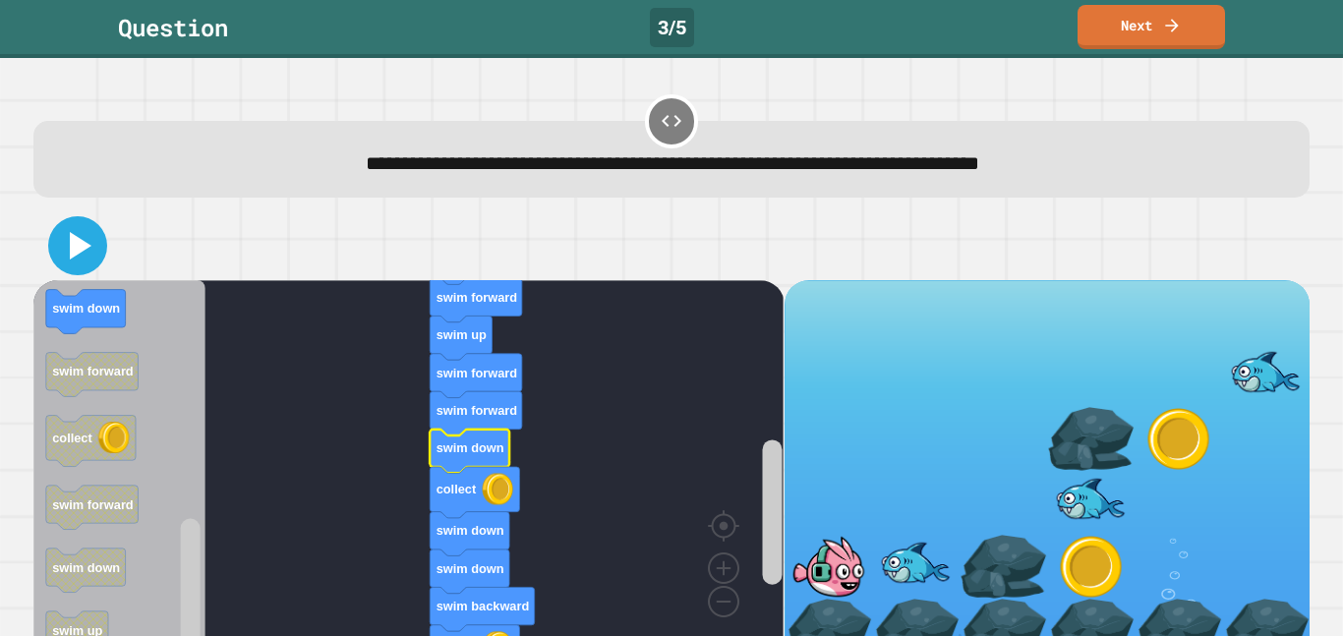
click at [89, 260] on icon at bounding box center [77, 245] width 47 height 47
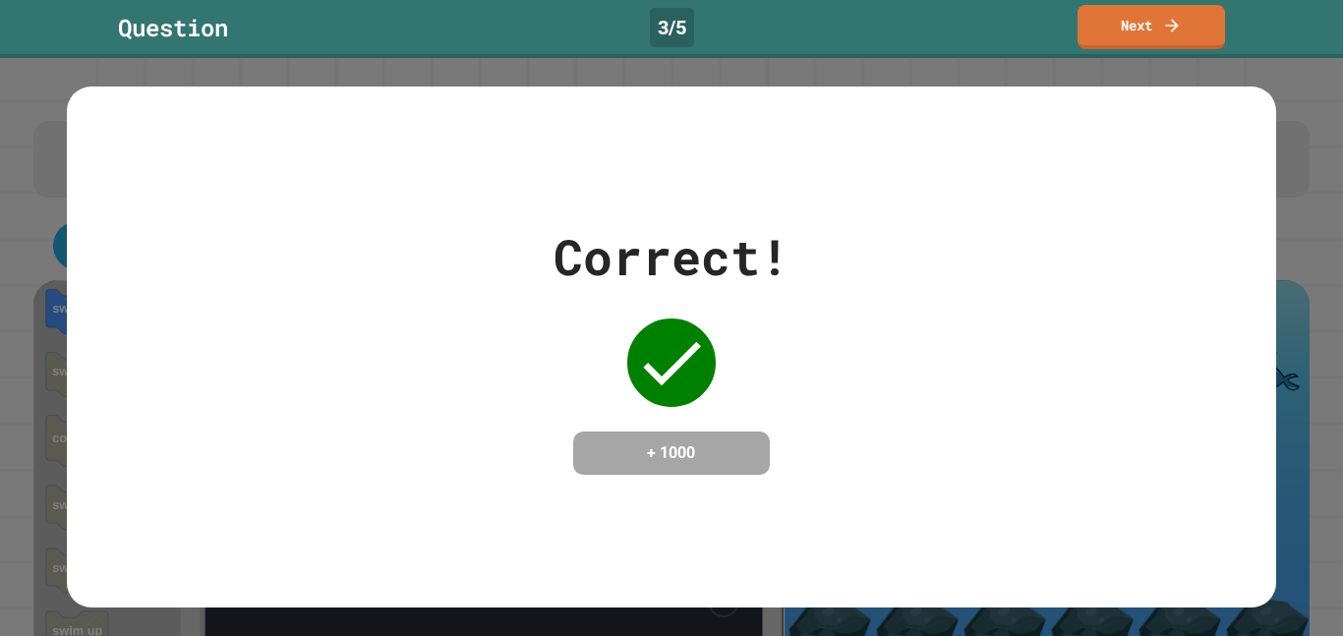
click at [1166, 5] on link "Next" at bounding box center [1152, 27] width 148 height 44
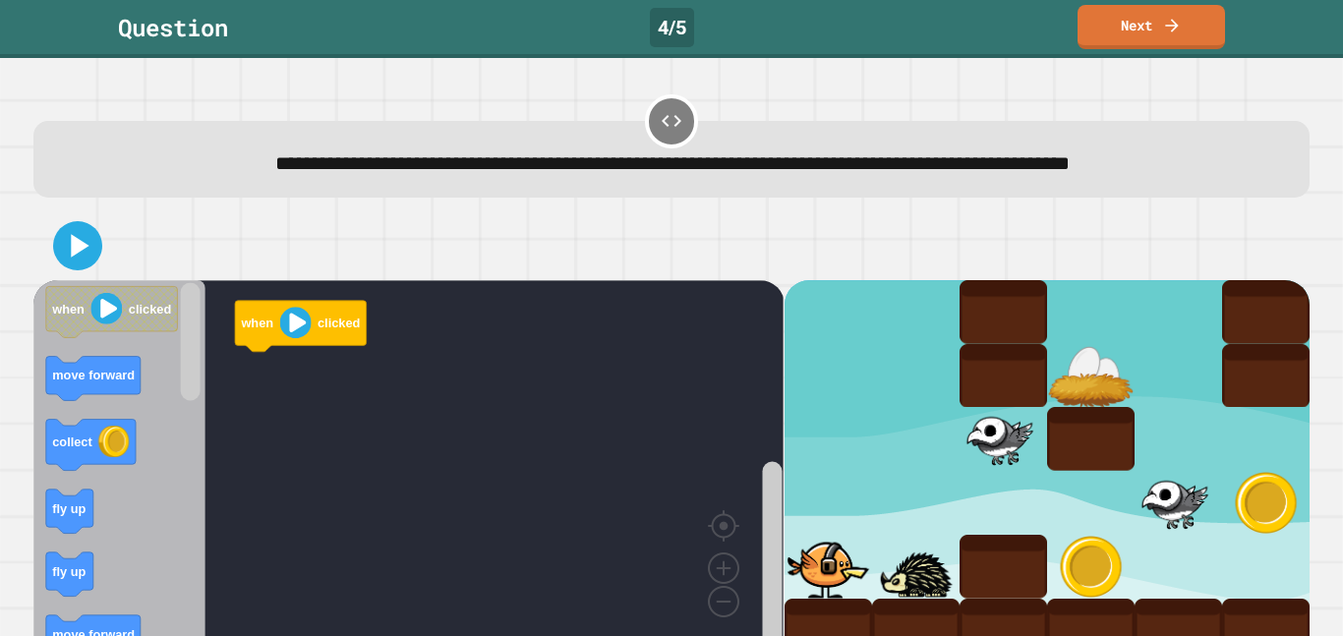
scroll to position [34, 0]
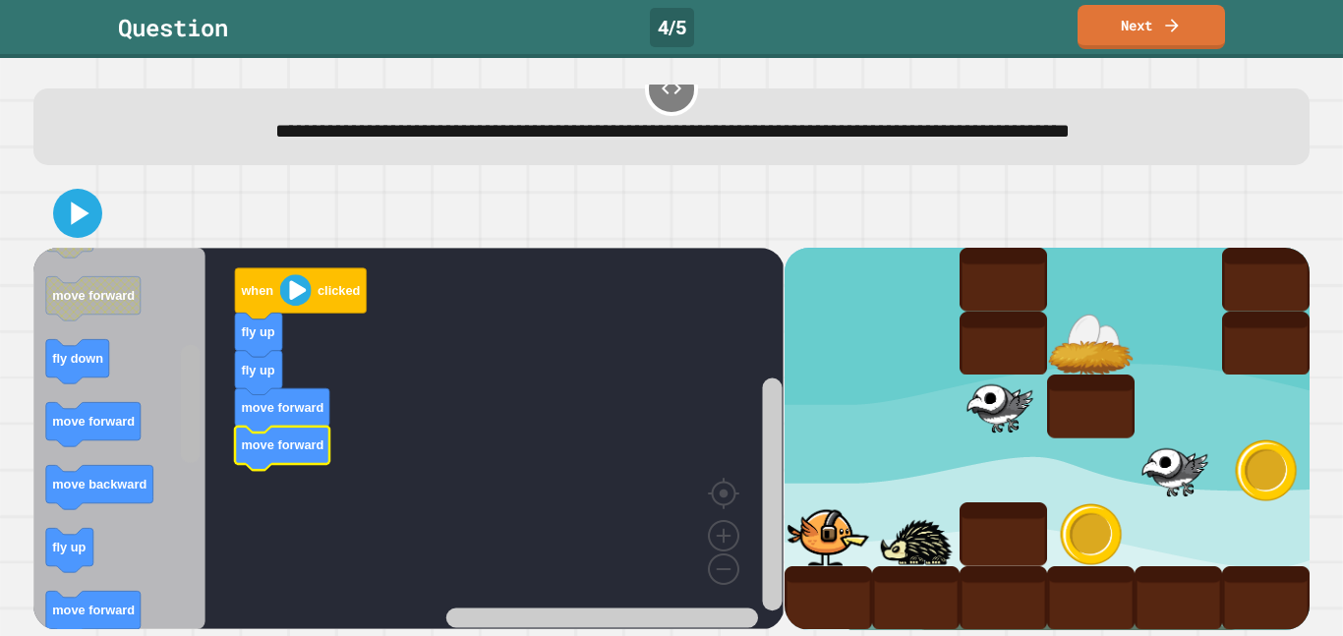
click at [206, 456] on div "when clicked fly up fly up move forward move forward when clicked move forward …" at bounding box center [408, 439] width 750 height 382
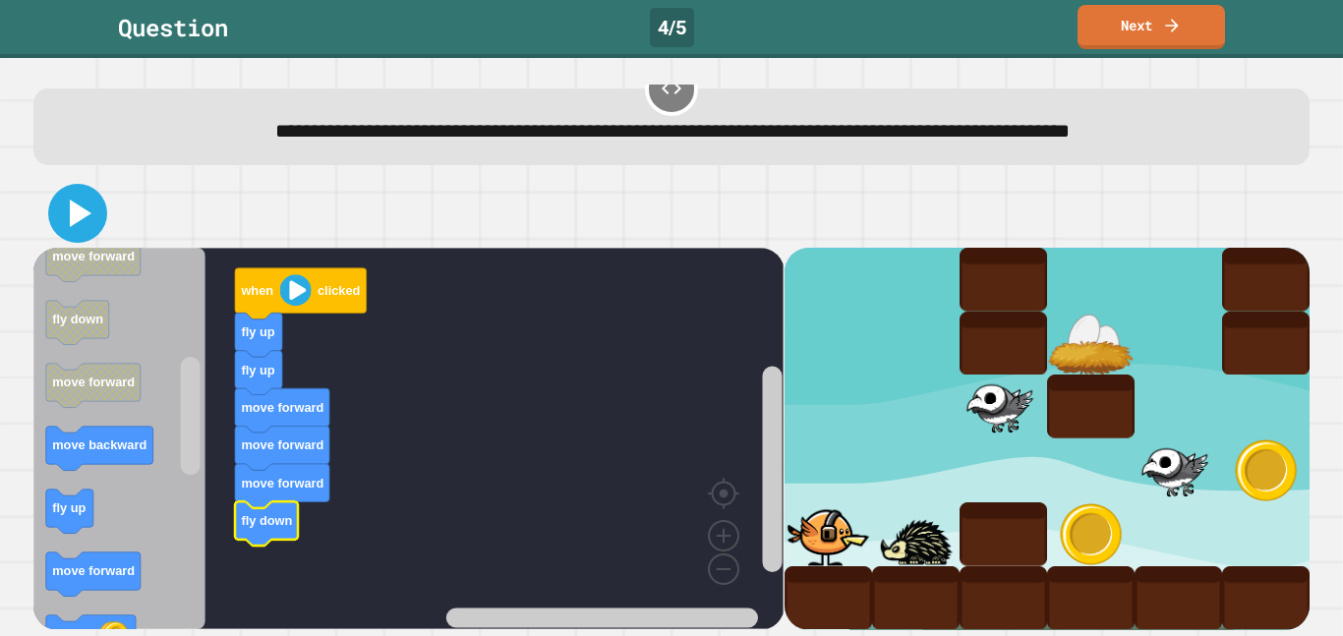
click at [58, 228] on icon at bounding box center [77, 213] width 47 height 47
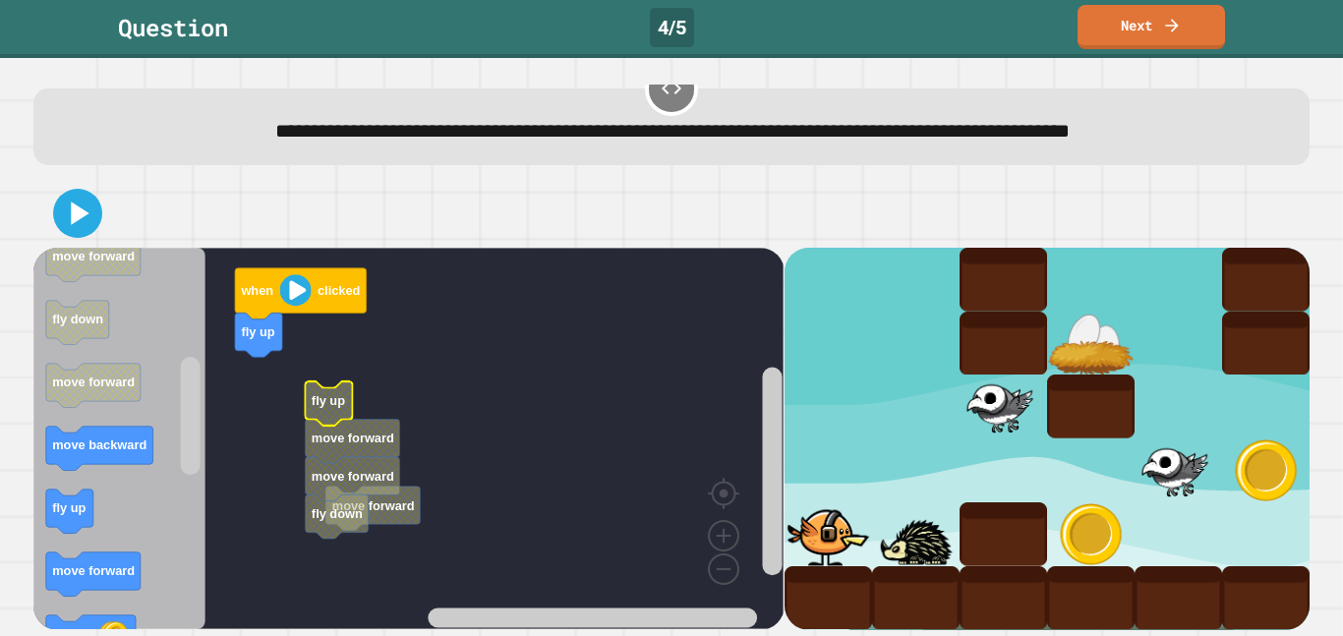
click at [387, 376] on rect "Blockly Workspace" at bounding box center [408, 439] width 750 height 382
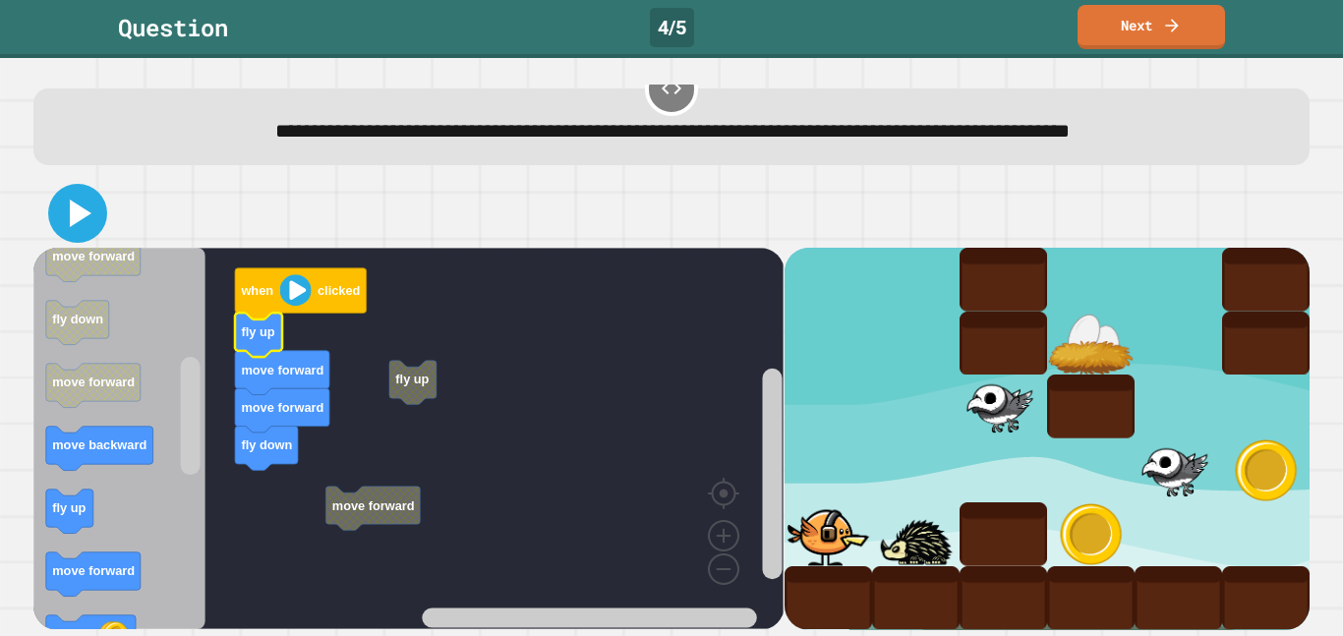
click at [84, 208] on icon at bounding box center [77, 213] width 47 height 47
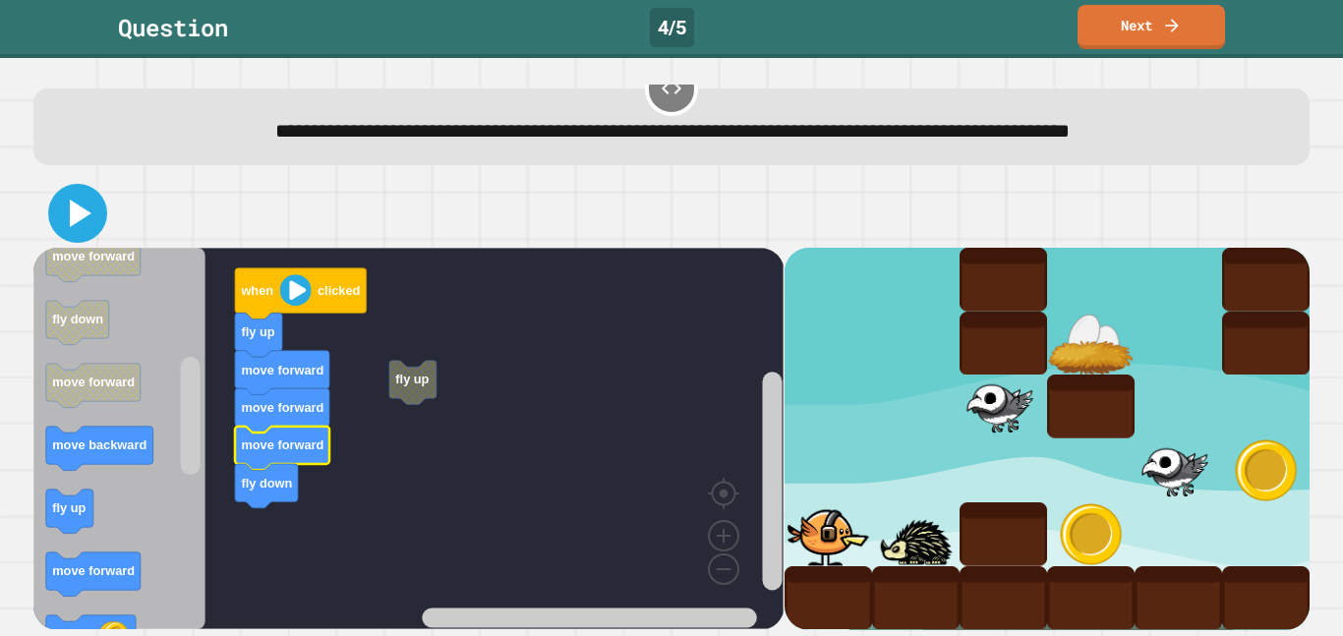
click at [70, 204] on icon at bounding box center [81, 214] width 22 height 28
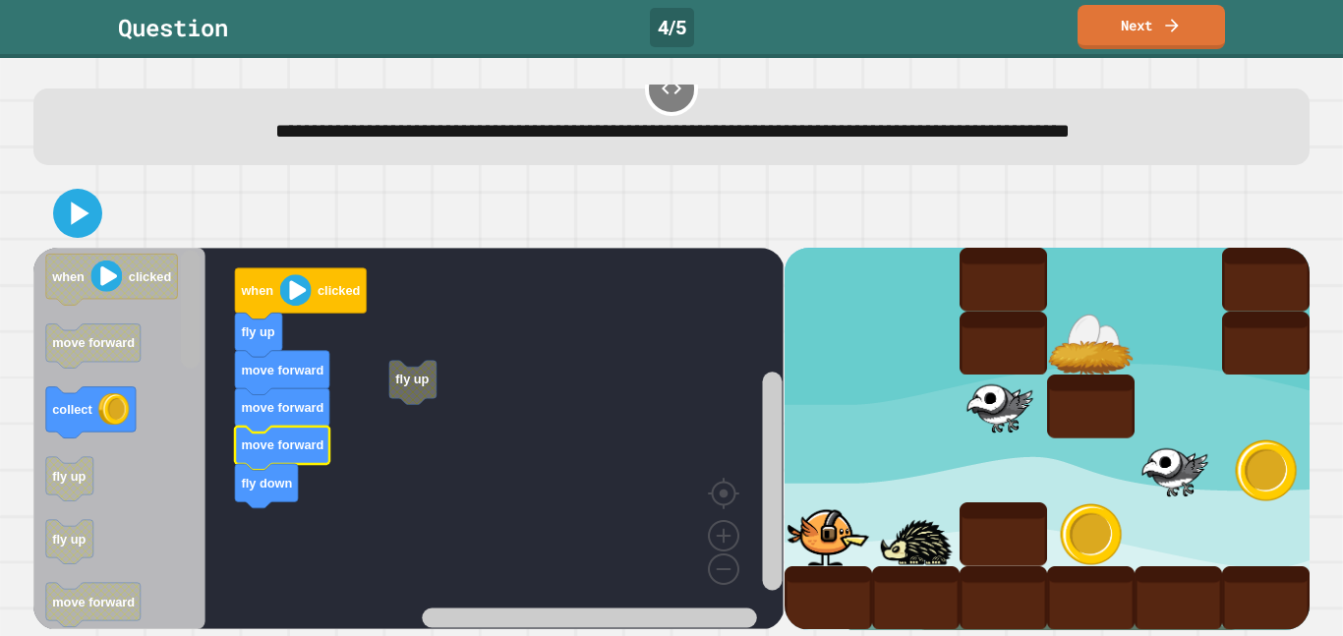
click at [178, 303] on g "Blockly Workspace" at bounding box center [190, 439] width 25 height 377
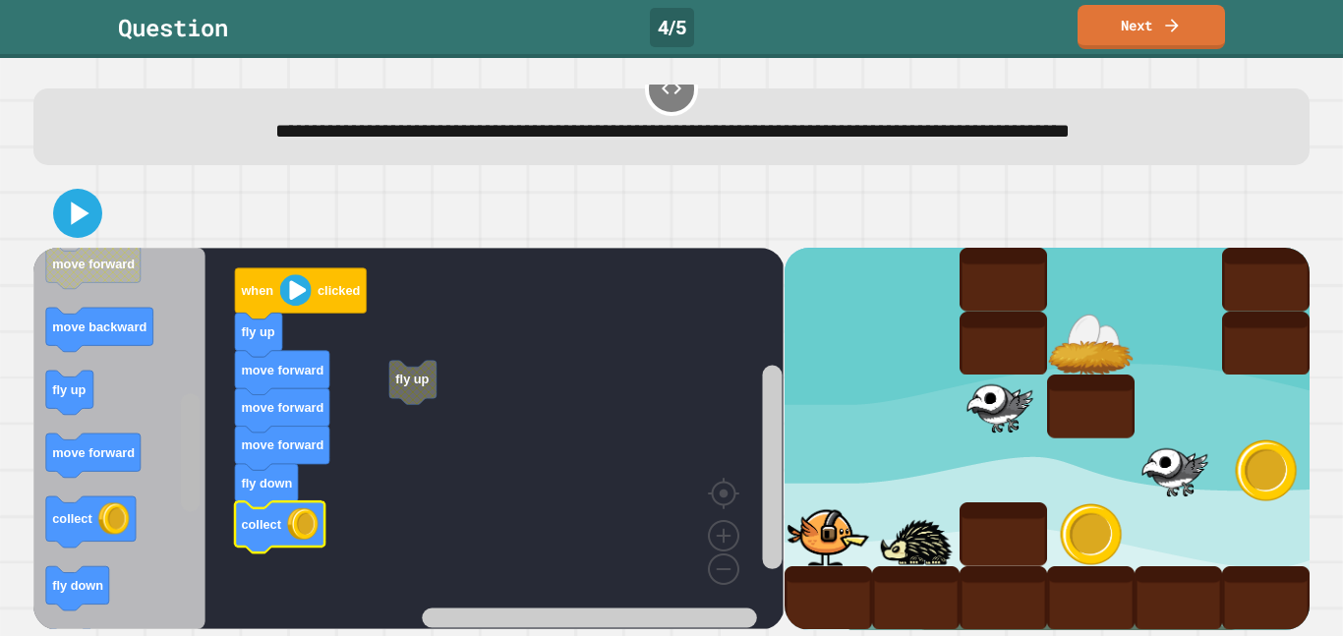
click at [162, 479] on div "fly up when clicked fly up move forward move forward move forward fly down coll…" at bounding box center [408, 439] width 750 height 382
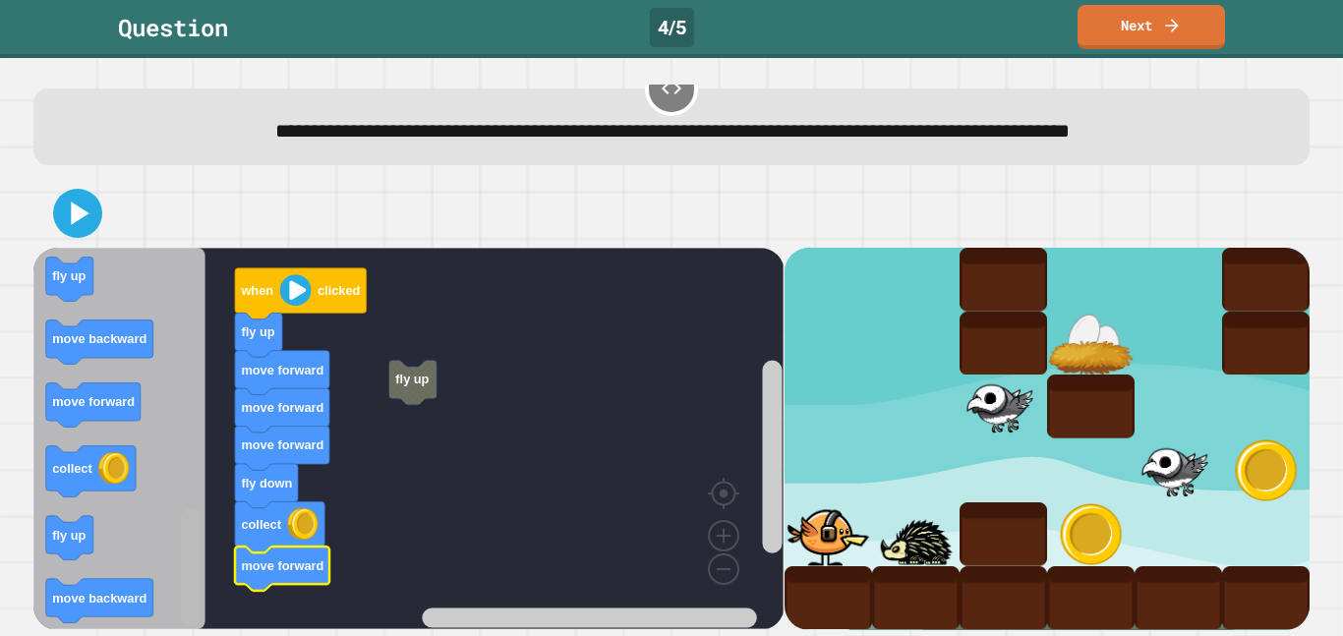
click at [145, 635] on div "fly up when clicked fly up move forward move forward move forward fly down coll…" at bounding box center [671, 404] width 1289 height 464
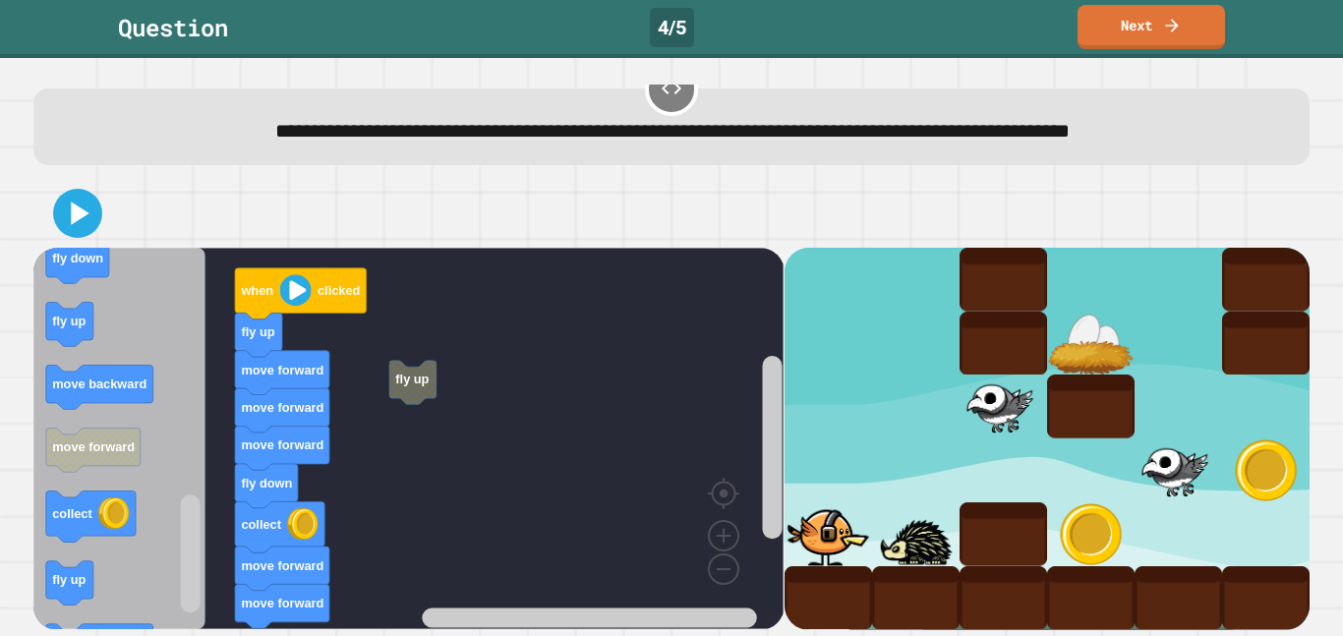
click at [106, 322] on icon "when clicked move forward collect fly up fly up move forward fly down move forw…" at bounding box center [119, 439] width 172 height 382
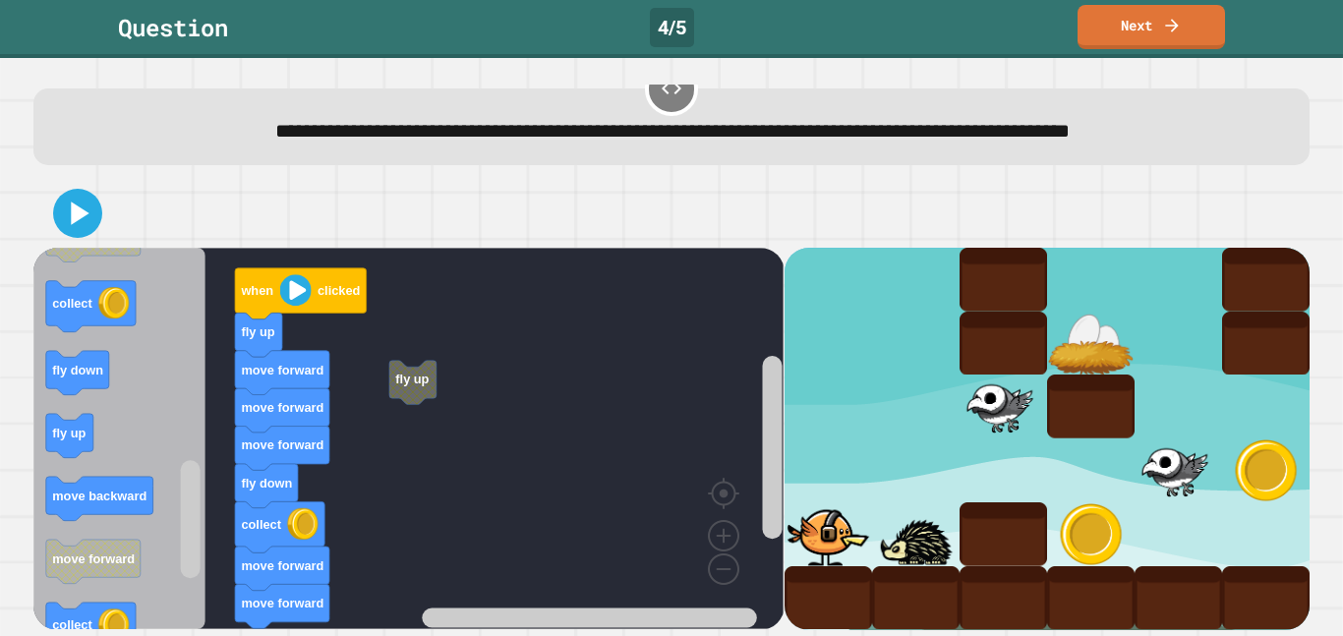
click at [287, 405] on div "fly up when clicked fly up move forward move forward move forward fly down coll…" at bounding box center [408, 439] width 750 height 382
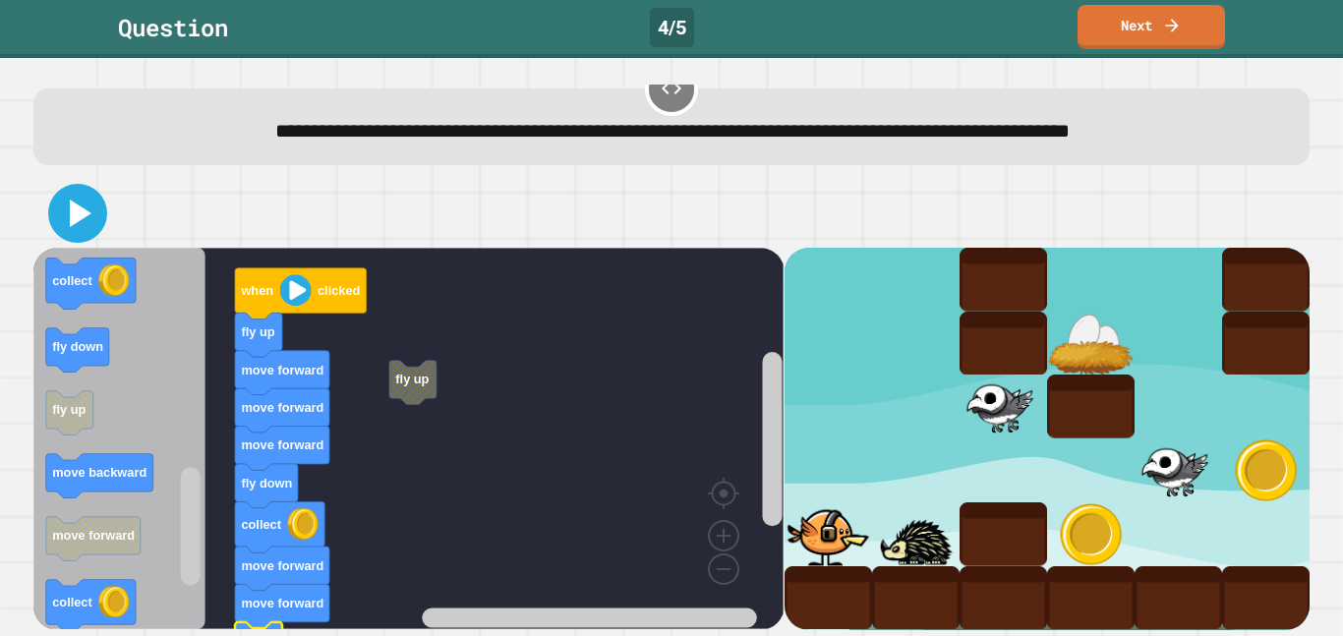
click at [68, 206] on icon at bounding box center [77, 213] width 47 height 47
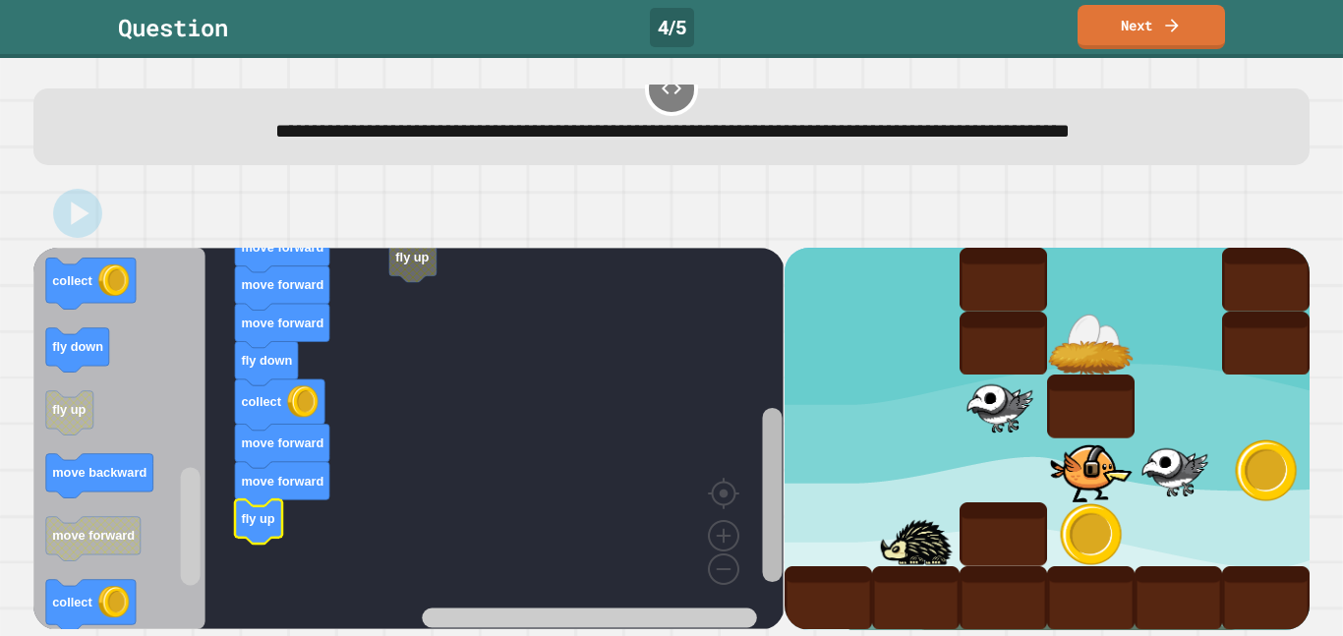
click at [757, 519] on div "fly up when clicked fly up move forward move forward move forward fly down coll…" at bounding box center [408, 439] width 750 height 382
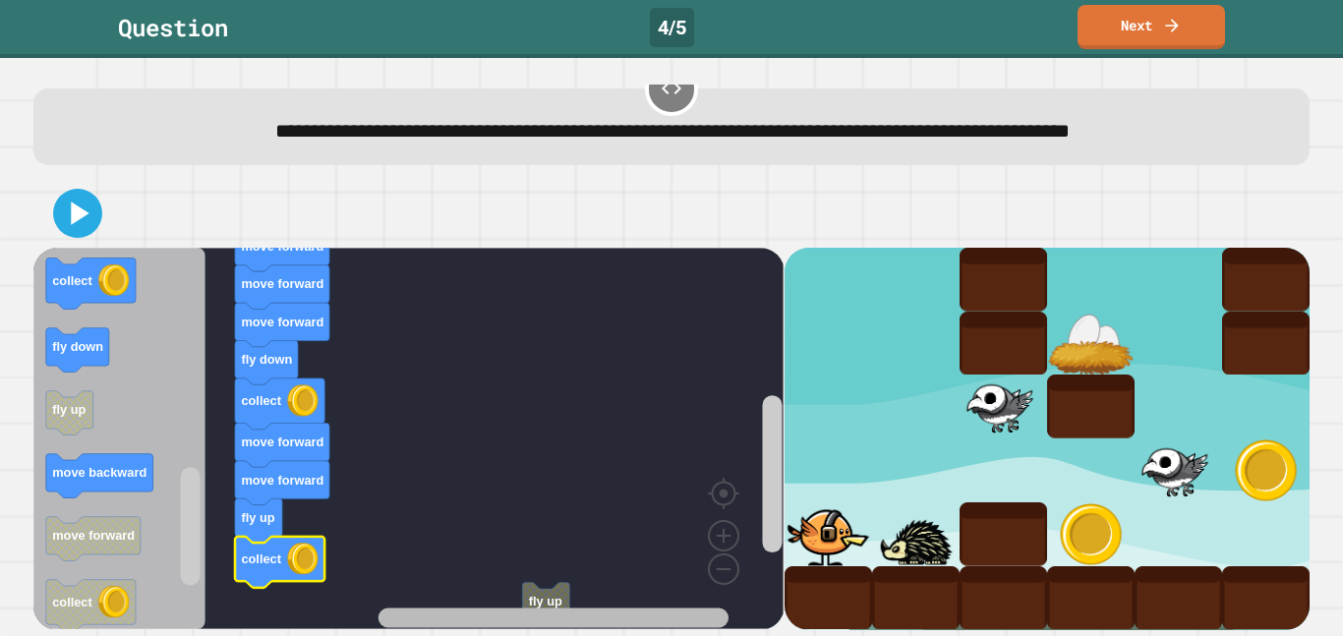
click at [472, 627] on rect "Blockly Workspace" at bounding box center [497, 618] width 553 height 25
click at [541, 601] on div "fly up when clicked fly up move forward move forward move forward fly down coll…" at bounding box center [408, 439] width 750 height 382
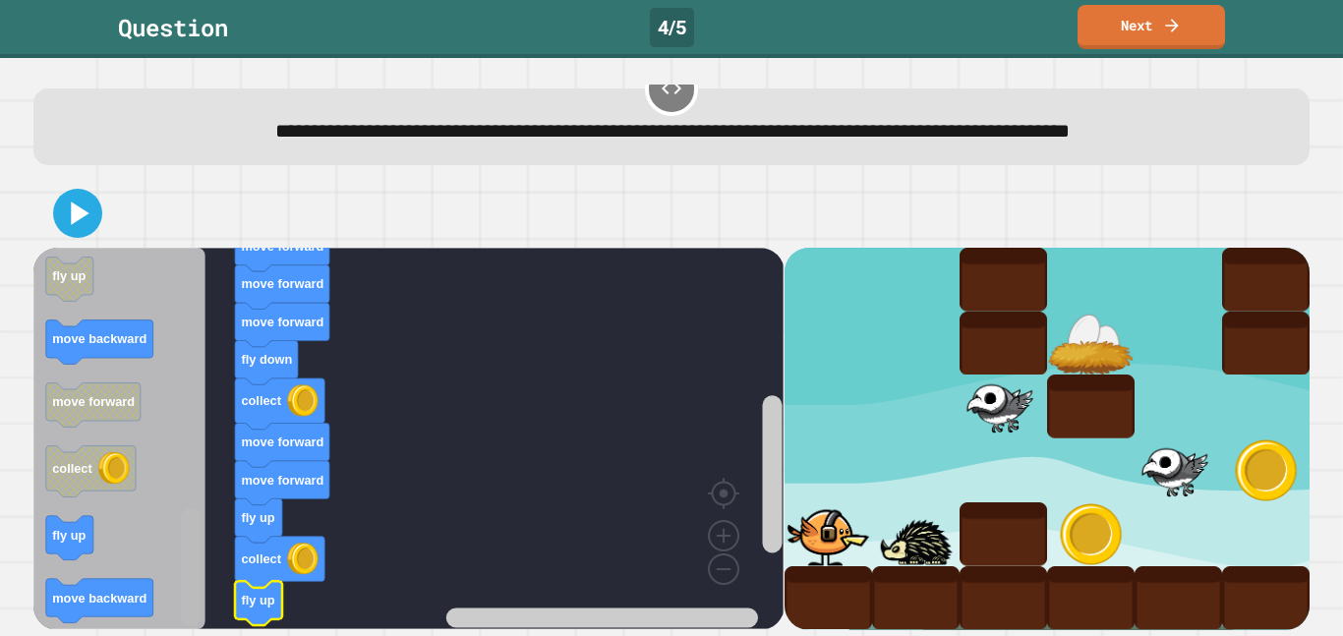
click at [191, 632] on div "when clicked fly up move forward move forward move forward fly down collect mov…" at bounding box center [671, 404] width 1289 height 464
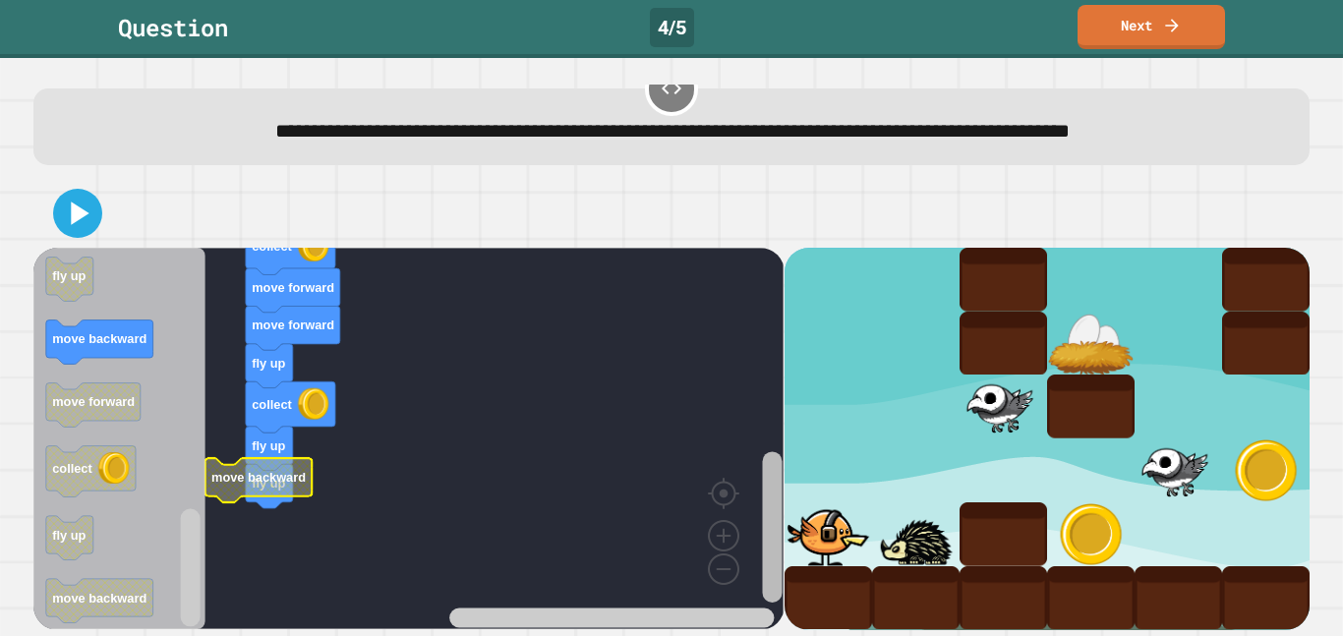
click at [765, 553] on rect "Blockly Workspace" at bounding box center [772, 526] width 20 height 150
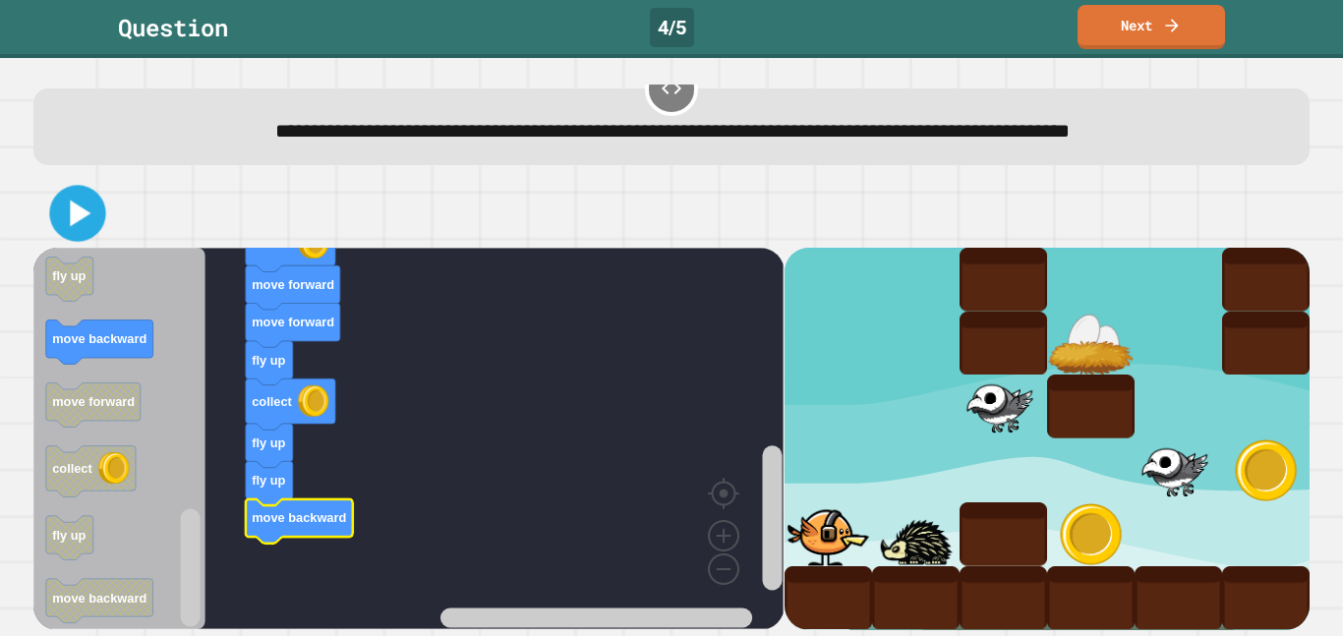
click at [84, 203] on icon at bounding box center [77, 213] width 45 height 45
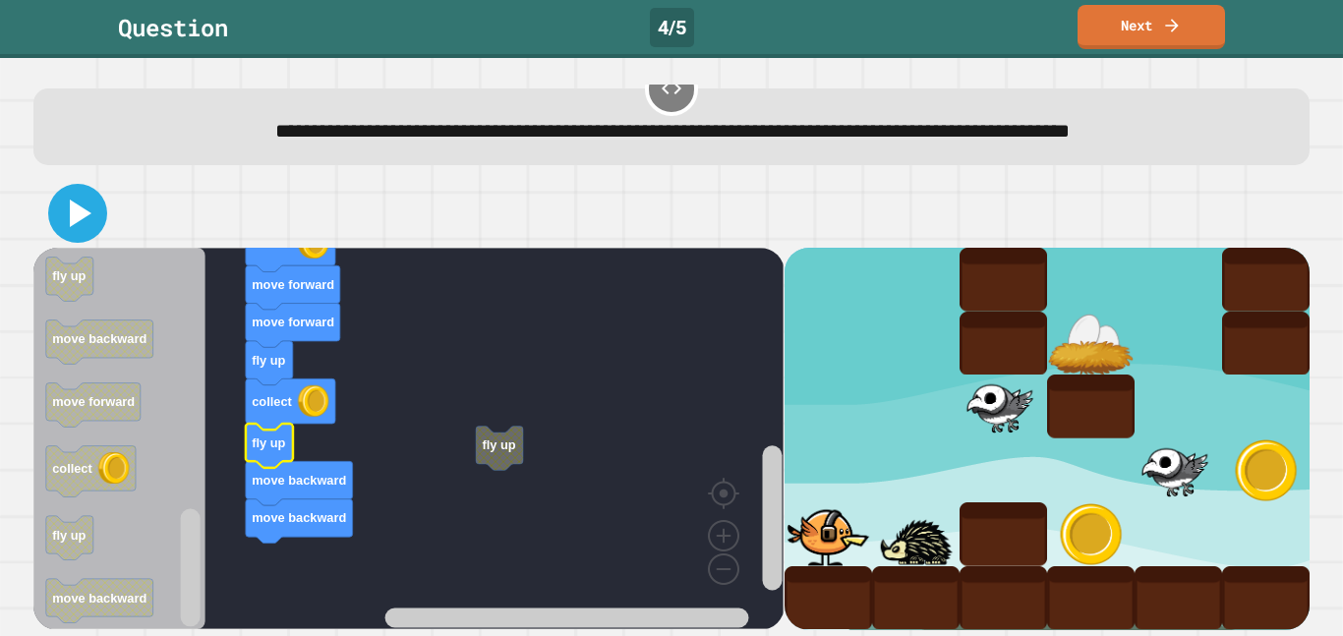
click at [75, 213] on icon at bounding box center [81, 214] width 22 height 28
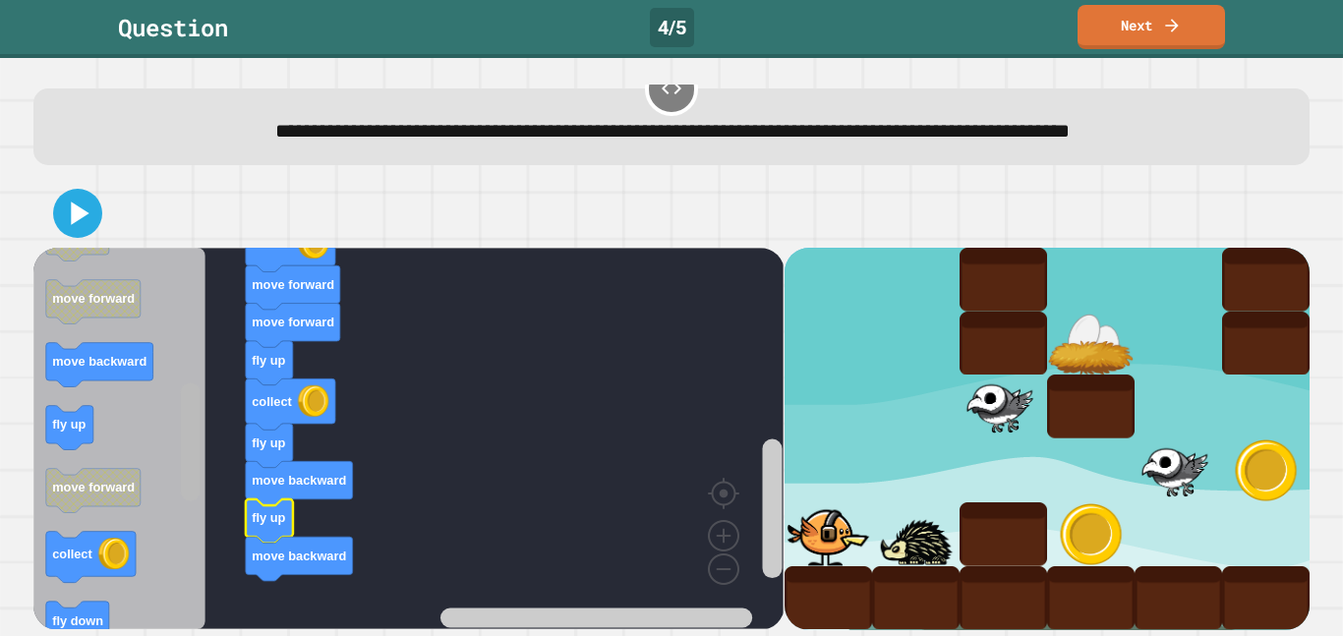
click at [178, 454] on g "Blockly Workspace" at bounding box center [190, 439] width 25 height 377
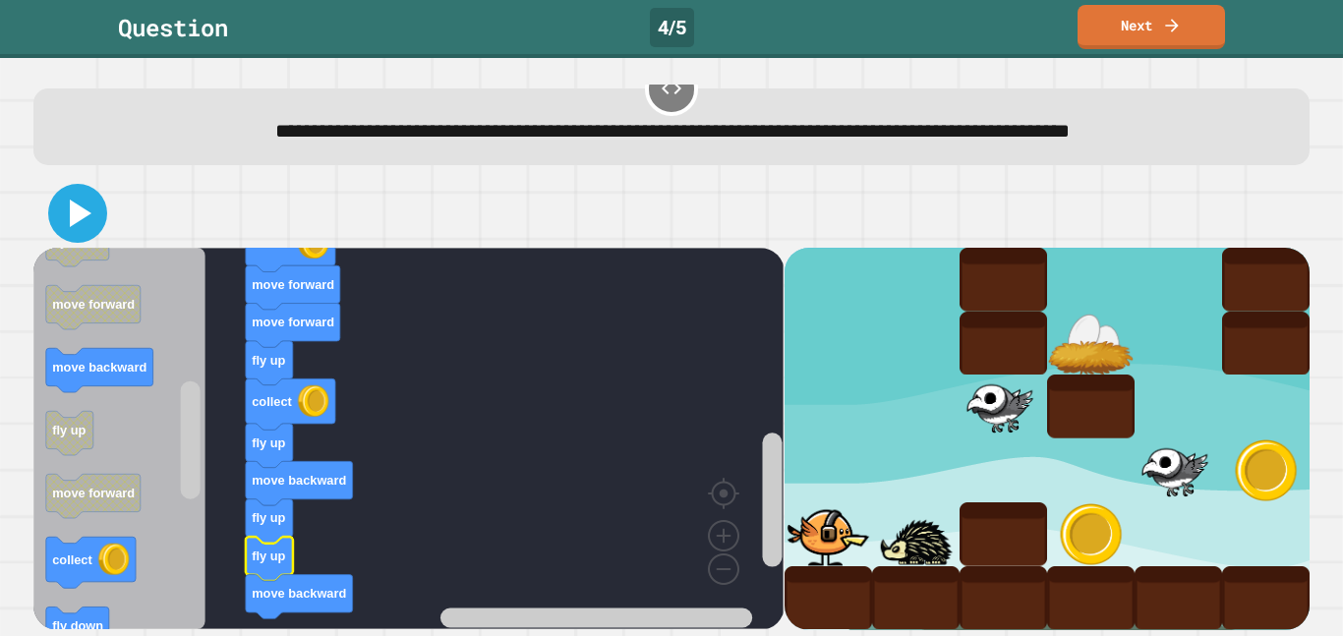
click at [66, 219] on icon at bounding box center [77, 213] width 47 height 47
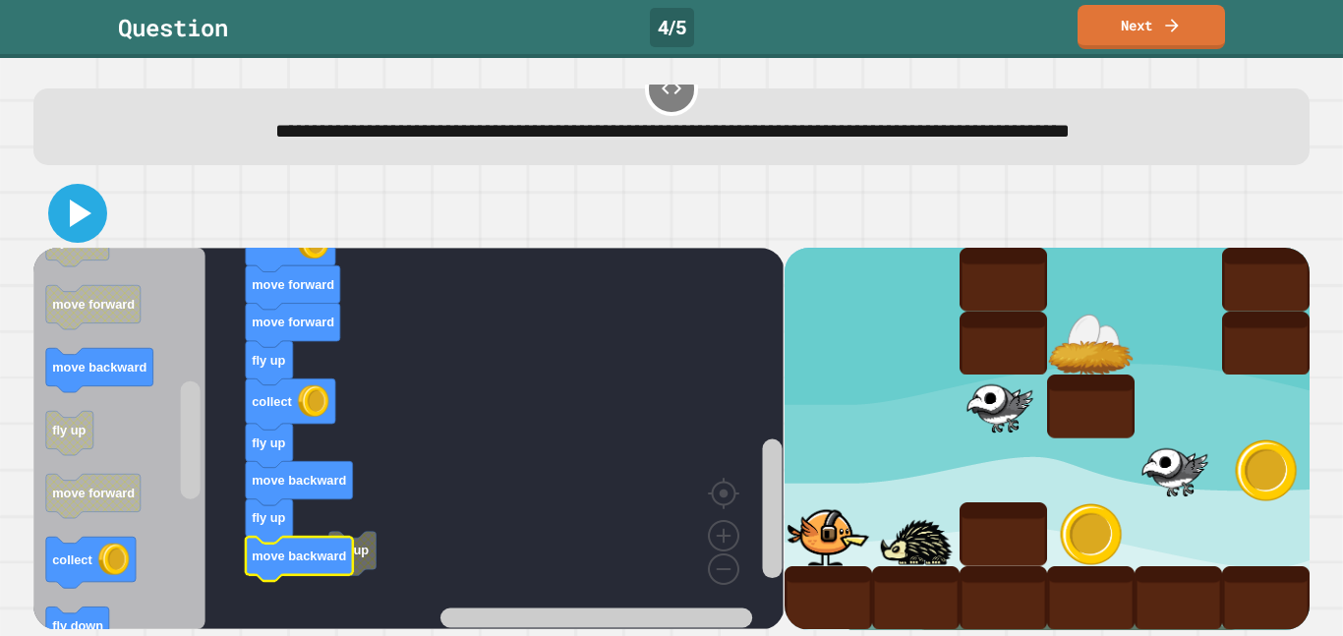
click at [84, 213] on icon at bounding box center [81, 214] width 22 height 28
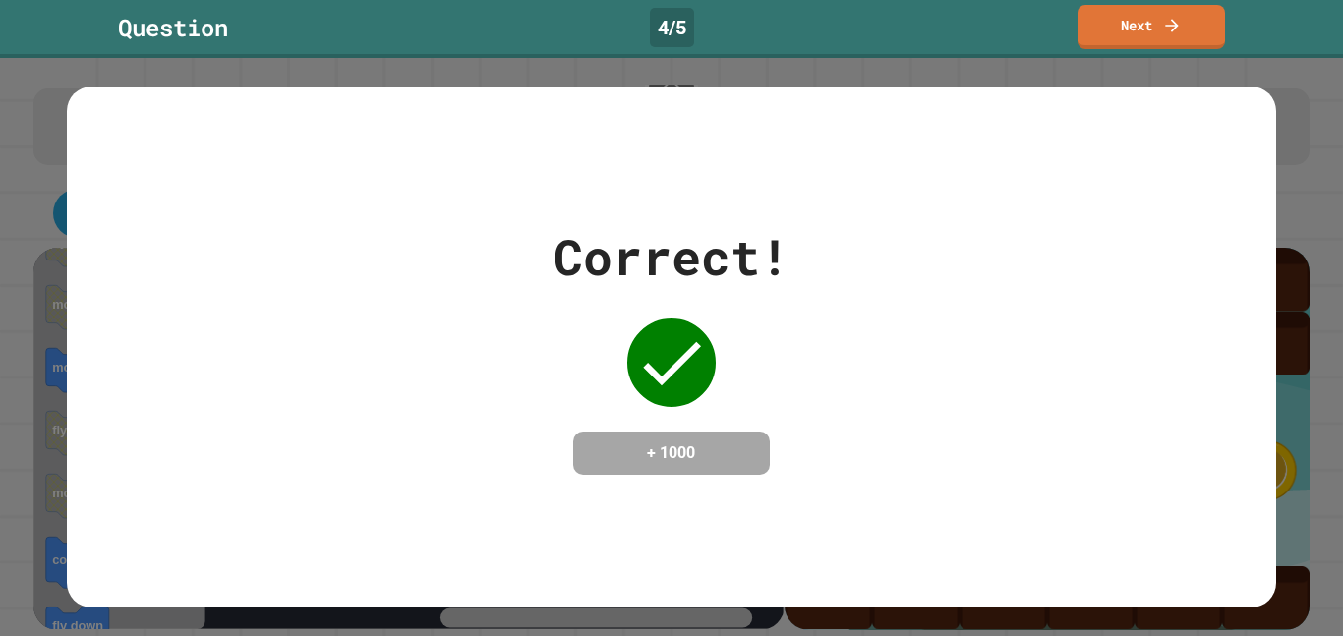
click at [1123, 32] on link "Next" at bounding box center [1152, 27] width 148 height 44
